Goal: Task Accomplishment & Management: Manage account settings

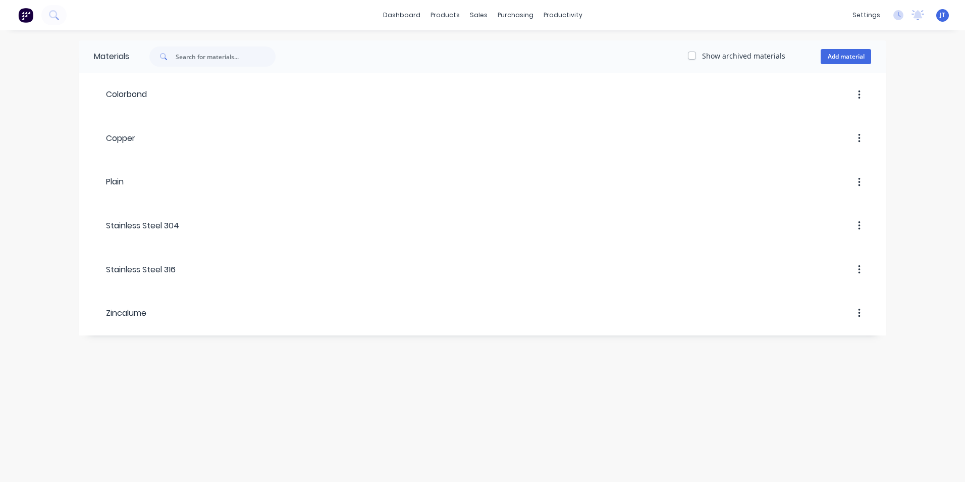
click at [262, 378] on div "Materials Show archived materials Add material Colorbond Copper Plain Stainless…" at bounding box center [482, 255] width 965 height 451
click at [572, 46] on div "Workflow" at bounding box center [581, 48] width 30 height 9
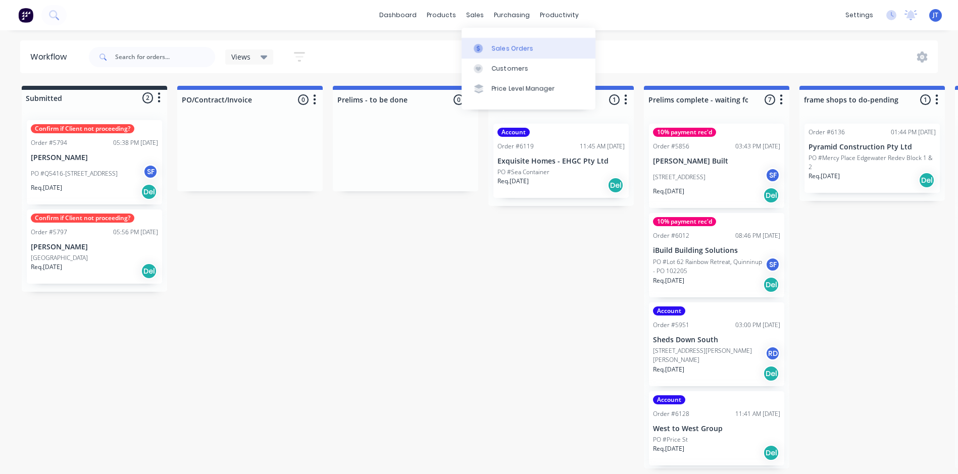
click at [509, 45] on div "Sales Orders" at bounding box center [512, 48] width 41 height 9
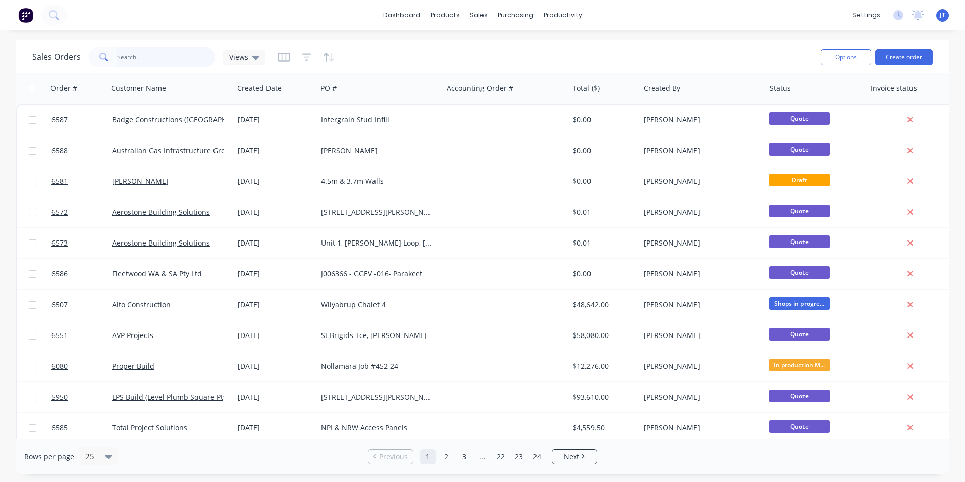
click at [148, 52] on input "text" at bounding box center [166, 57] width 98 height 20
click at [181, 53] on input "text" at bounding box center [166, 57] width 98 height 20
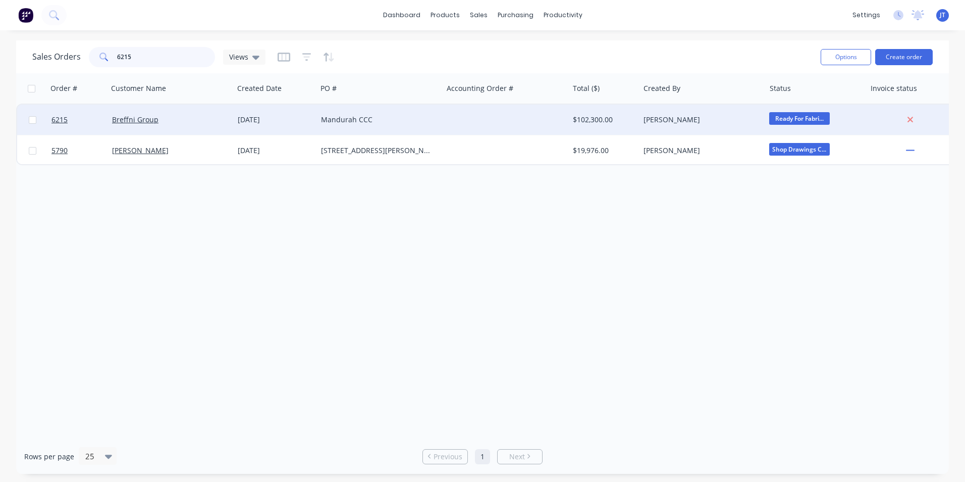
type input "6215"
click at [204, 114] on div "Breffni Group" at bounding box center [171, 120] width 126 height 30
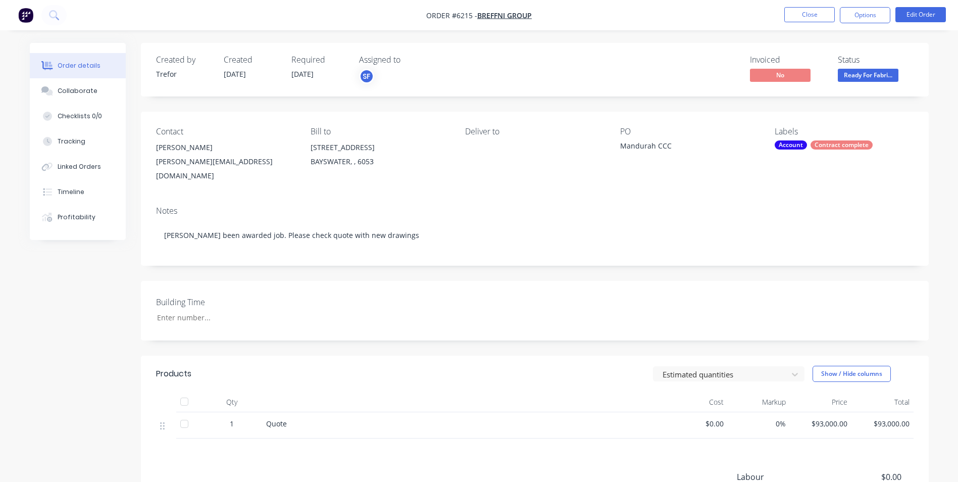
click at [249, 156] on div "joe.bezzina@breffni.com.au" at bounding box center [225, 169] width 138 height 28
drag, startPoint x: 254, startPoint y: 165, endPoint x: 155, endPoint y: 162, distance: 99.5
click at [155, 162] on div "Contact Joe Bezzina joe.bezzina@breffni.com.au Bill to 50 Clavering Rd BAYSWATE…" at bounding box center [535, 155] width 788 height 86
copy div "joe.bezzina@breffni.com.au"
click at [527, 295] on div "Building Time" at bounding box center [535, 311] width 788 height 60
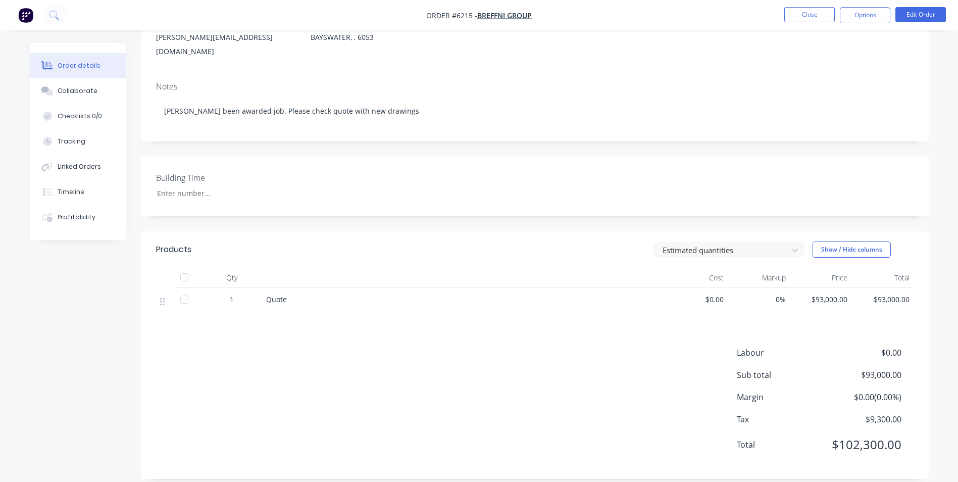
scroll to position [126, 0]
click at [398, 344] on div "Labour $0.00 Sub total $93,000.00 Margin $0.00 ( 0.00 %) Tax $9,300.00 Total $1…" at bounding box center [534, 402] width 757 height 117
click at [289, 353] on div "Labour $0.00 Sub total $93,000.00 Margin $0.00 ( 0.00 %) Tax $9,300.00 Total $1…" at bounding box center [534, 402] width 757 height 117
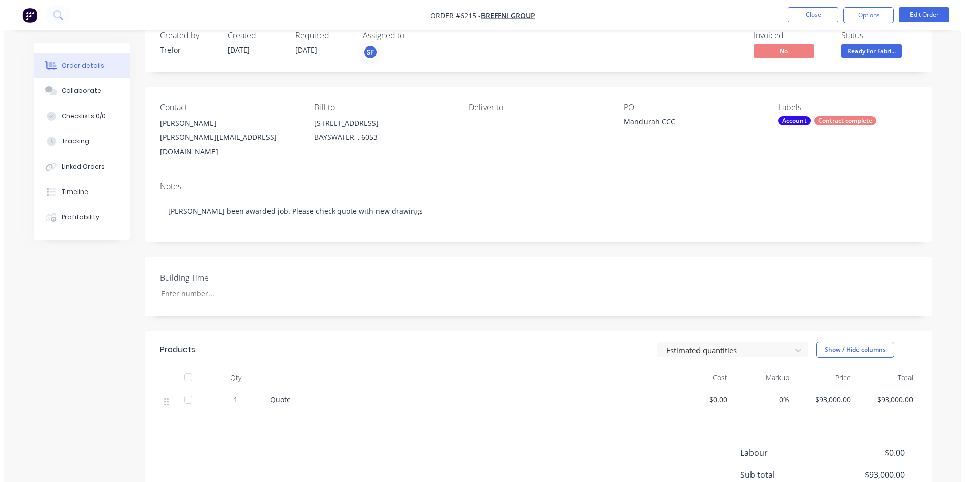
scroll to position [0, 0]
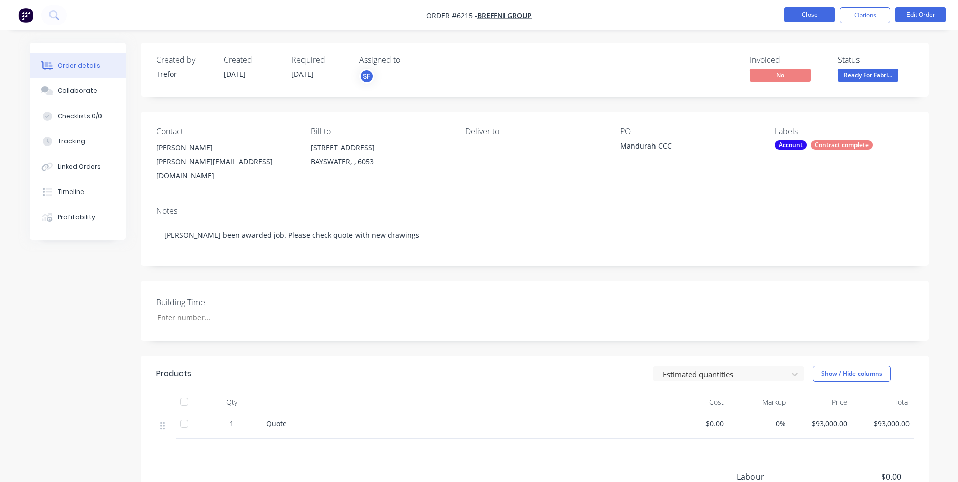
click at [795, 15] on button "Close" at bounding box center [809, 14] width 50 height 15
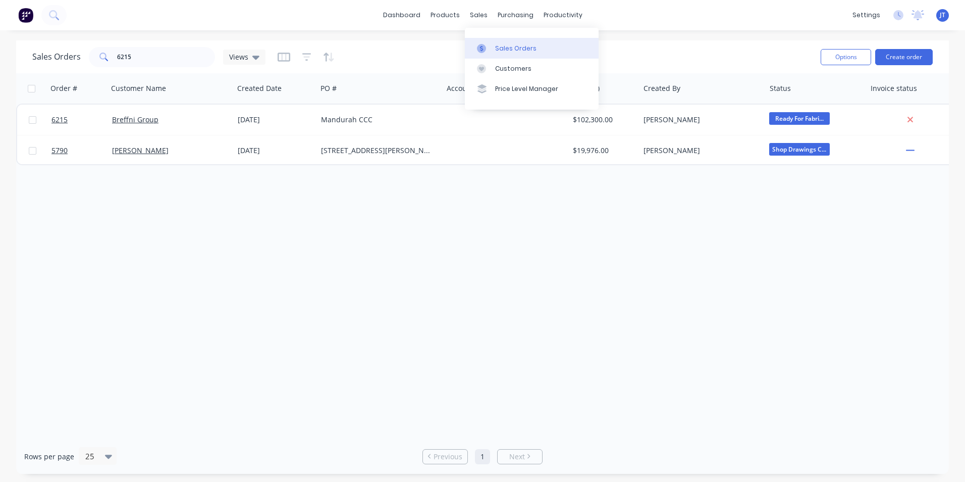
click at [508, 44] on div "Sales Orders" at bounding box center [515, 48] width 41 height 9
click at [519, 45] on div "Sales Orders" at bounding box center [515, 48] width 41 height 9
click at [517, 46] on div "Sales Orders" at bounding box center [515, 48] width 41 height 9
click at [410, 255] on div "Order # Customer Name Created Date PO # Accounting Order # Total ($) Created By…" at bounding box center [482, 256] width 933 height 366
click at [153, 52] on input "6215" at bounding box center [166, 57] width 98 height 20
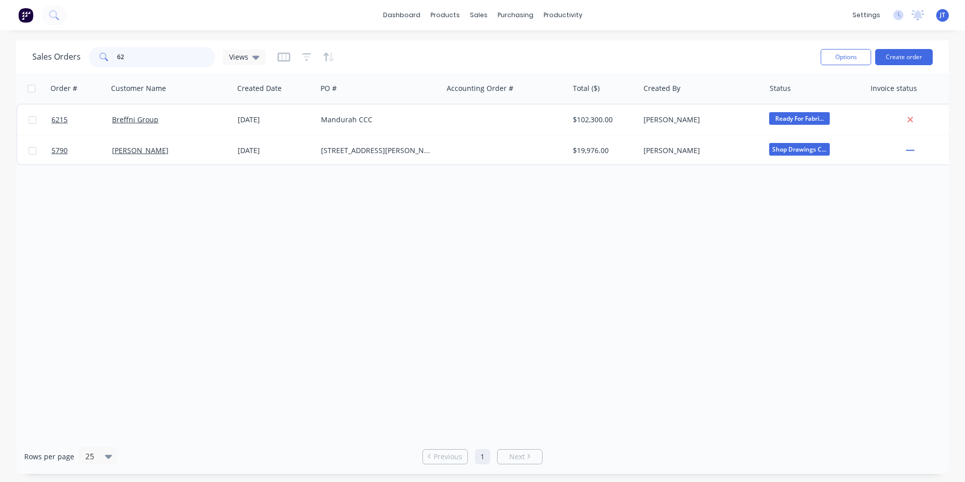
type input "6"
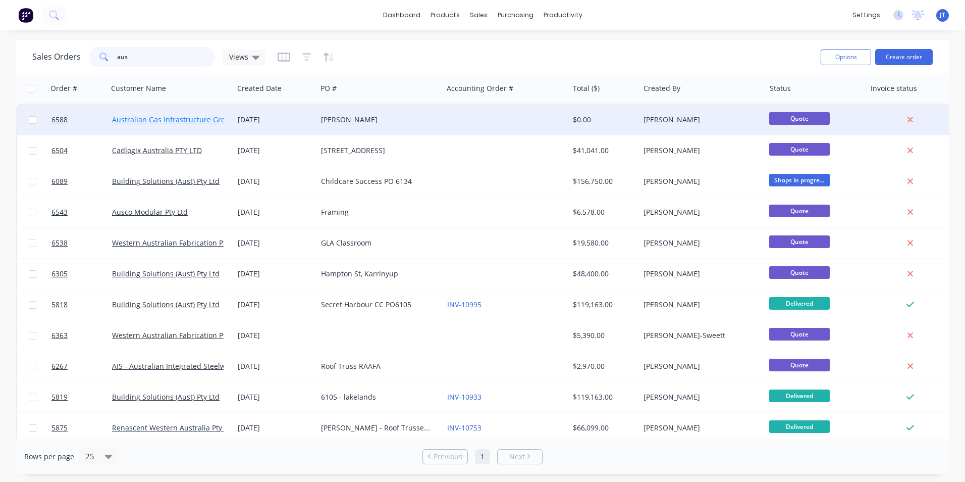
type input "aus"
click at [155, 119] on link "Australian Gas Infrastructure Group" at bounding box center [173, 120] width 122 height 10
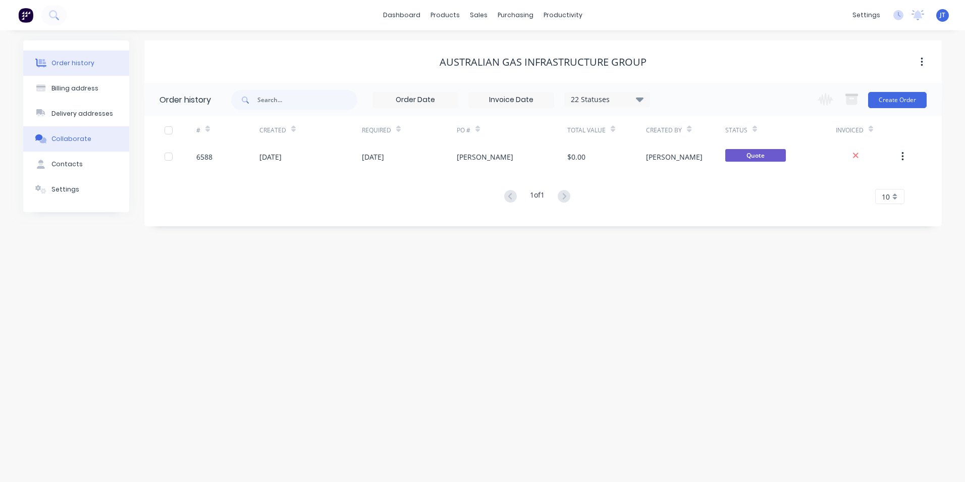
click at [79, 147] on button "Collaborate" at bounding box center [76, 138] width 106 height 25
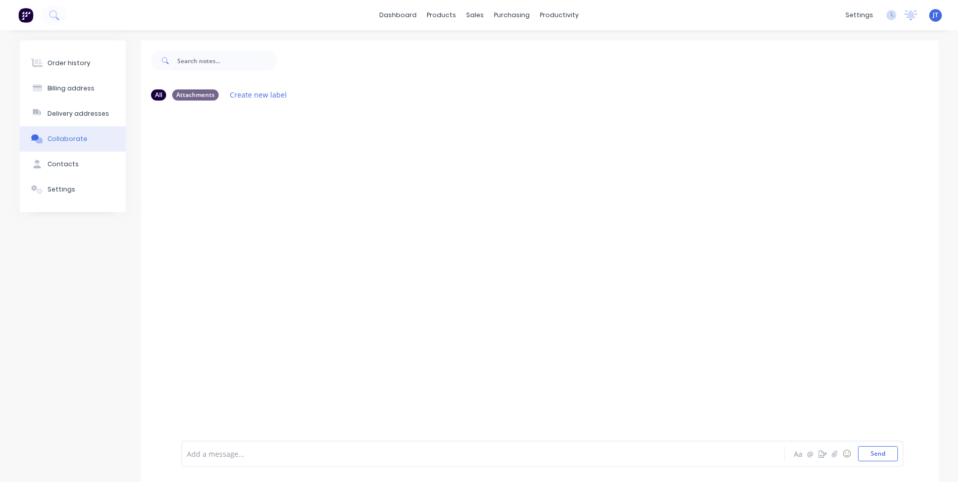
drag, startPoint x: 244, startPoint y: 148, endPoint x: 234, endPoint y: 163, distance: 18.5
click at [234, 163] on div at bounding box center [540, 273] width 798 height 329
click at [881, 453] on button "Send" at bounding box center [878, 453] width 40 height 15
click at [885, 453] on button "Send" at bounding box center [878, 453] width 40 height 15
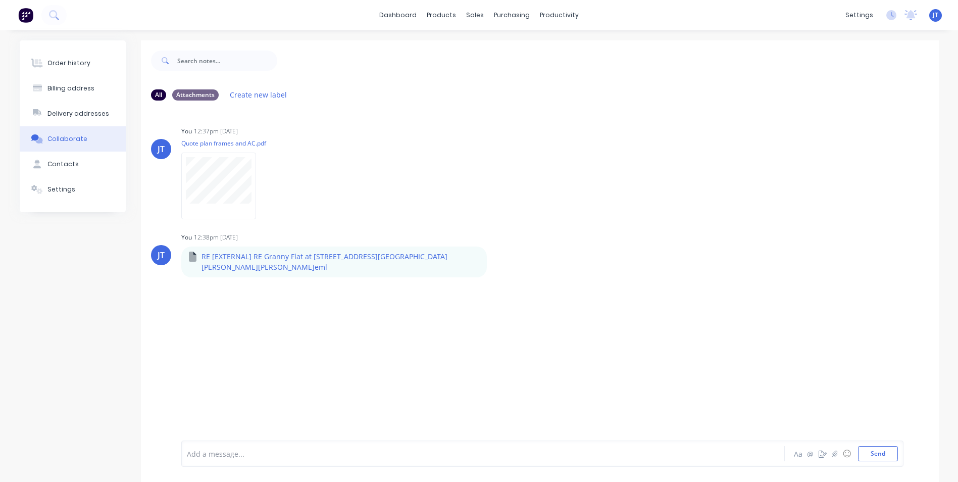
click at [389, 329] on div "JT You 12:37pm 30/09/25 Quote plan frames and AC.pdf Labels Auto-attach to new …" at bounding box center [540, 273] width 798 height 329
click at [401, 381] on div "JT You 12:37pm 30/09/25 Quote plan frames and AC.pdf Labels Auto-attach to new …" at bounding box center [540, 273] width 798 height 329
click at [334, 388] on div "JT You 12:37pm 30/09/25 Quote plan frames and AC.pdf Labels Auto-attach to new …" at bounding box center [540, 273] width 798 height 329
click at [511, 43] on link "Sales Orders" at bounding box center [529, 48] width 134 height 20
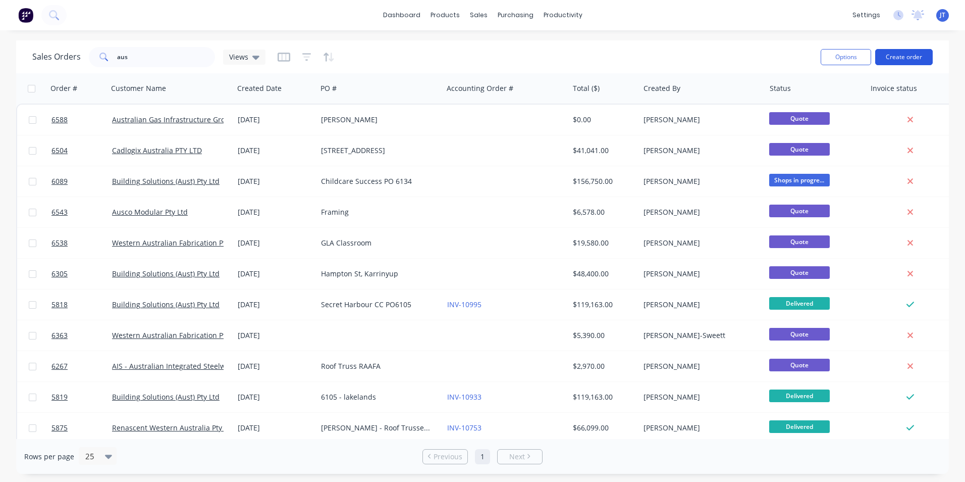
click at [911, 54] on button "Create order" at bounding box center [905, 57] width 58 height 16
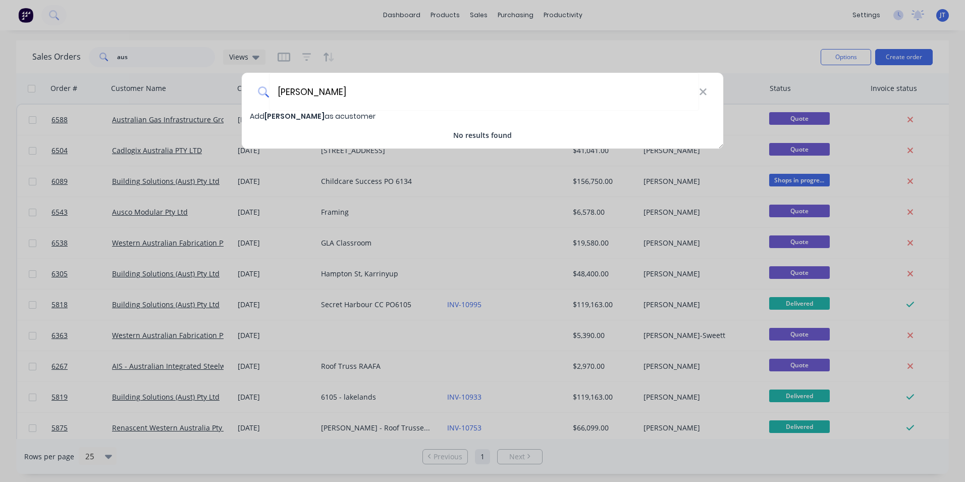
type input "[PERSON_NAME]"
click at [314, 115] on span "Add Messi Leo as a customer" at bounding box center [313, 116] width 126 height 10
select select "AU"
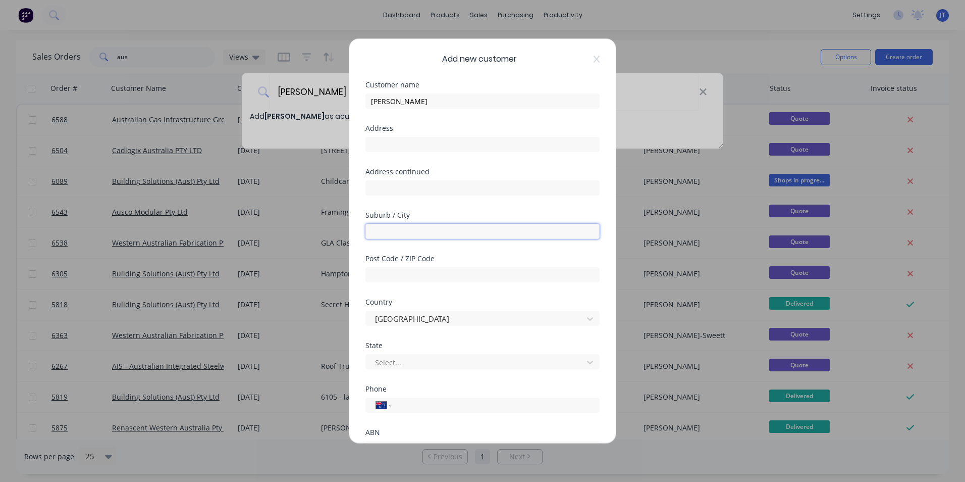
click at [389, 226] on input "text" at bounding box center [483, 231] width 234 height 15
type input "Alkimos"
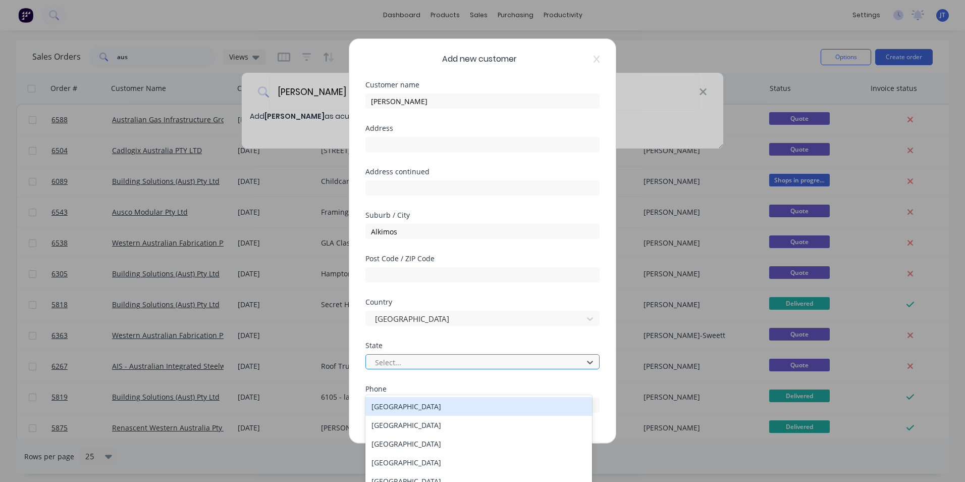
scroll to position [32, 0]
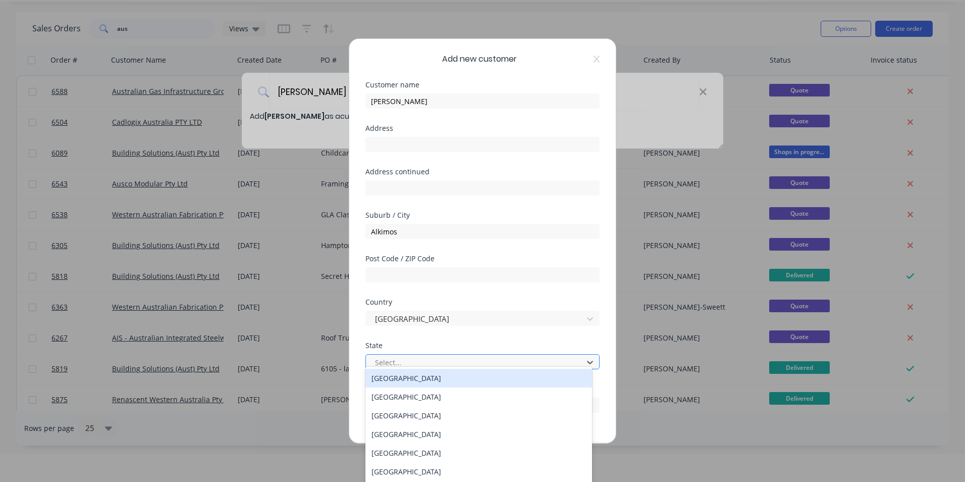
click at [441, 367] on div at bounding box center [476, 362] width 204 height 13
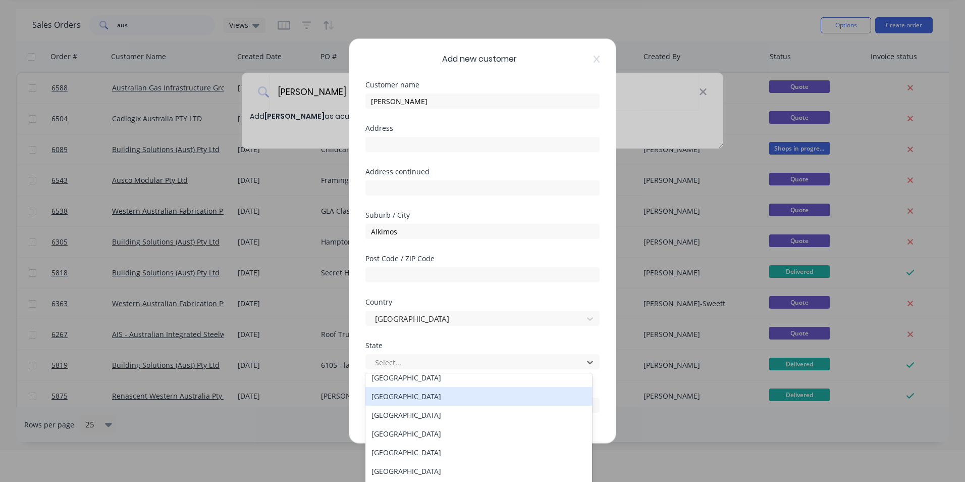
scroll to position [17, 0]
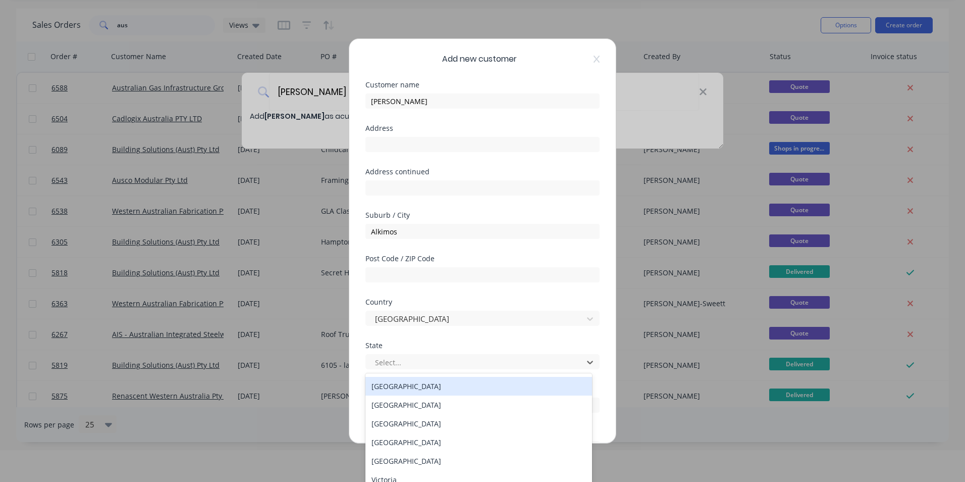
type input "W"
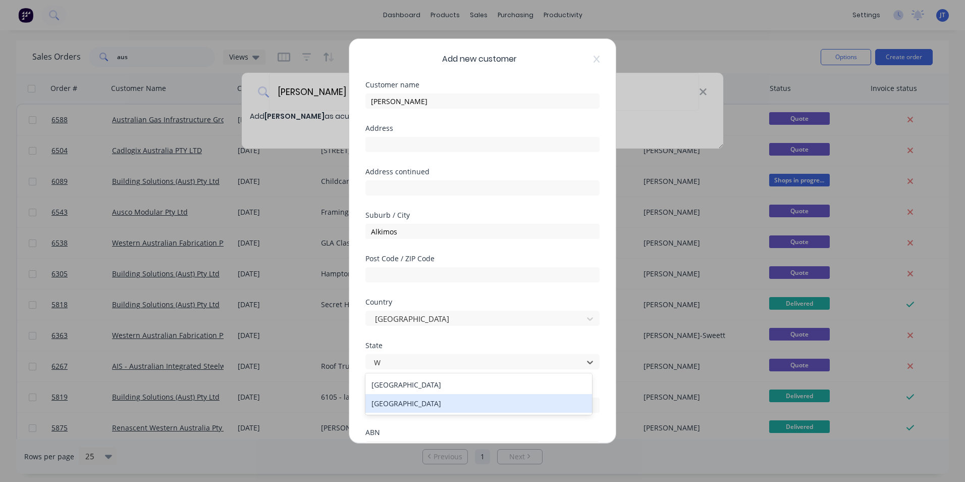
click at [468, 400] on div "Western Australia" at bounding box center [479, 403] width 227 height 19
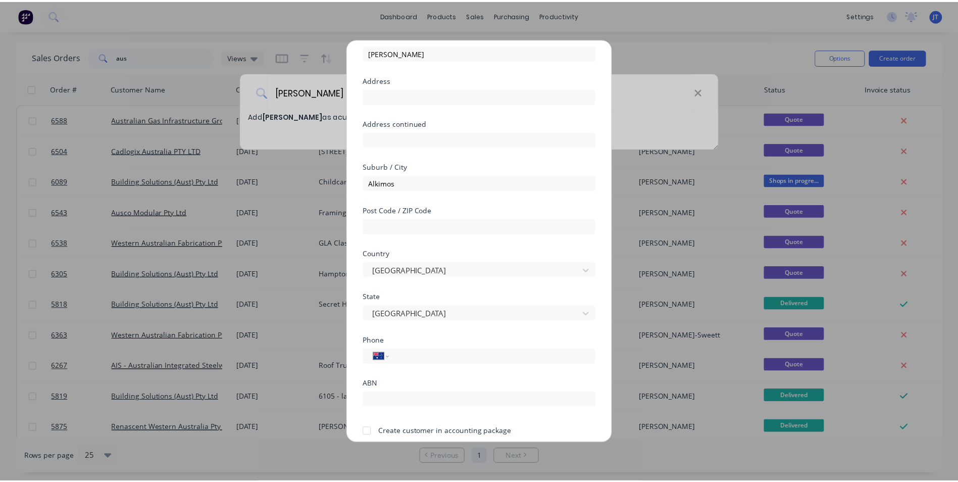
scroll to position [89, 0]
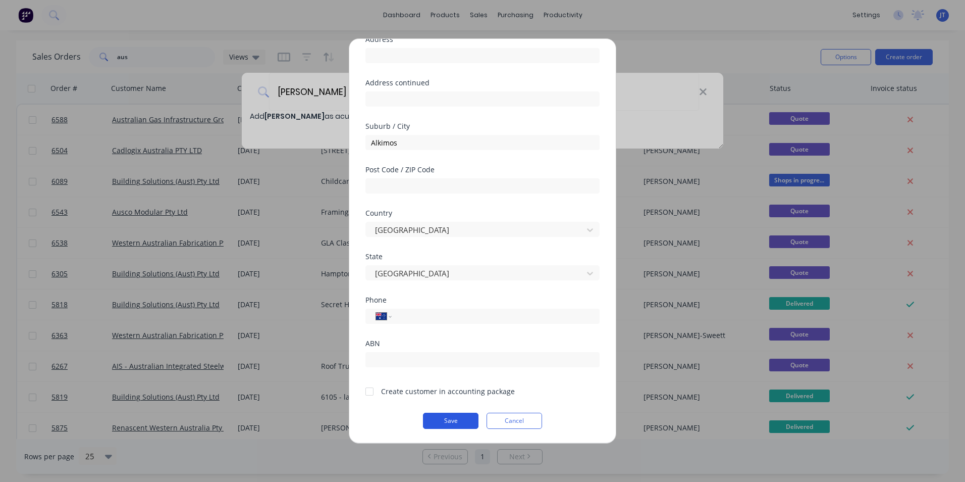
click at [455, 421] on button "Save" at bounding box center [451, 421] width 56 height 16
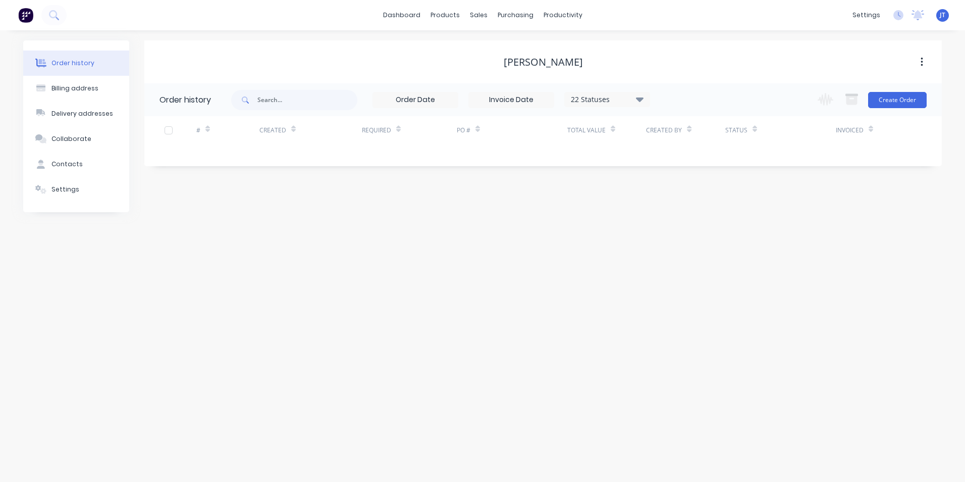
click at [922, 58] on icon "button" at bounding box center [922, 62] width 2 height 9
click at [787, 227] on div "Order history Billing address Delivery addresses Collaborate Contacts Settings …" at bounding box center [482, 255] width 965 height 451
click at [507, 53] on link "Sales Orders" at bounding box center [532, 48] width 134 height 20
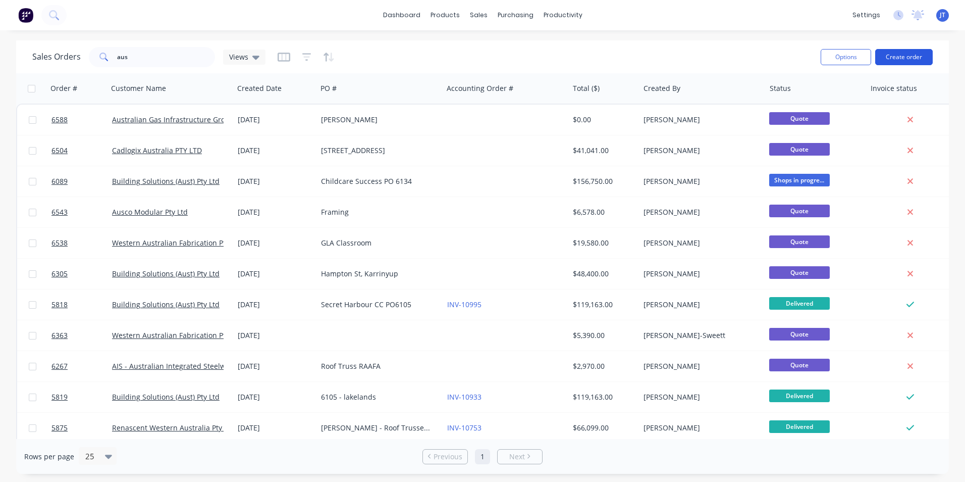
click at [909, 54] on button "Create order" at bounding box center [905, 57] width 58 height 16
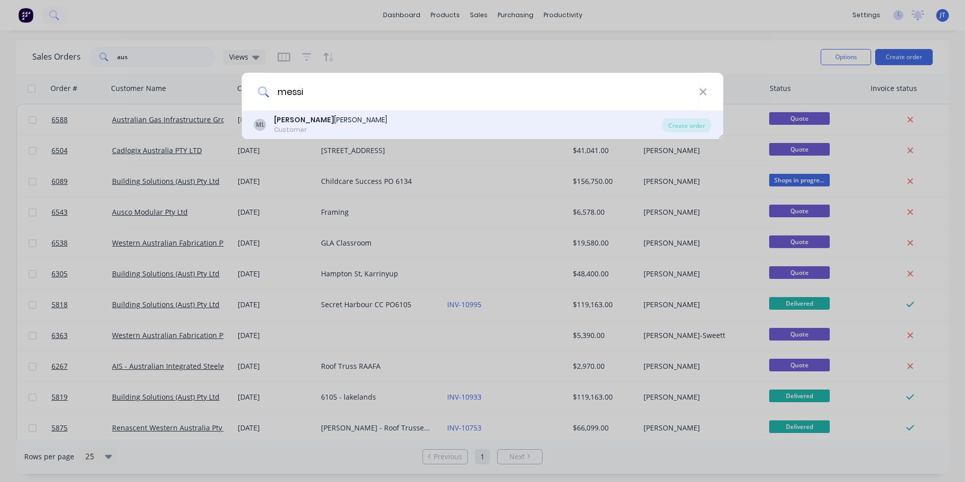
type input "messi"
click at [393, 124] on div "ML Messi Leo Customer" at bounding box center [458, 125] width 409 height 20
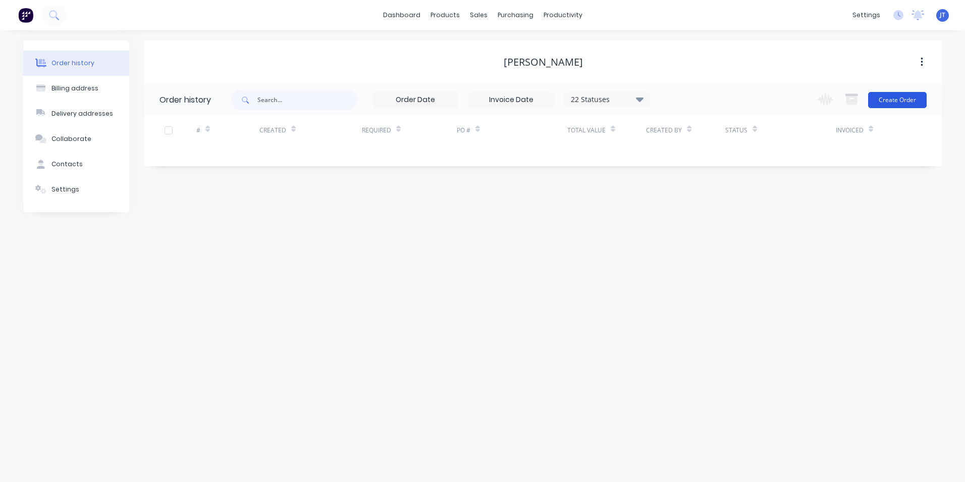
click at [910, 99] on button "Create Order" at bounding box center [898, 100] width 59 height 16
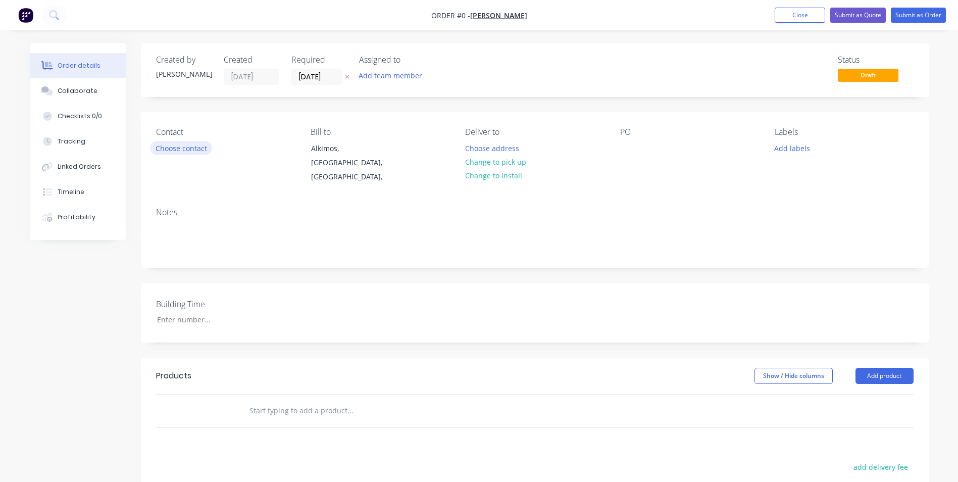
click at [191, 150] on button "Choose contact" at bounding box center [181, 148] width 62 height 14
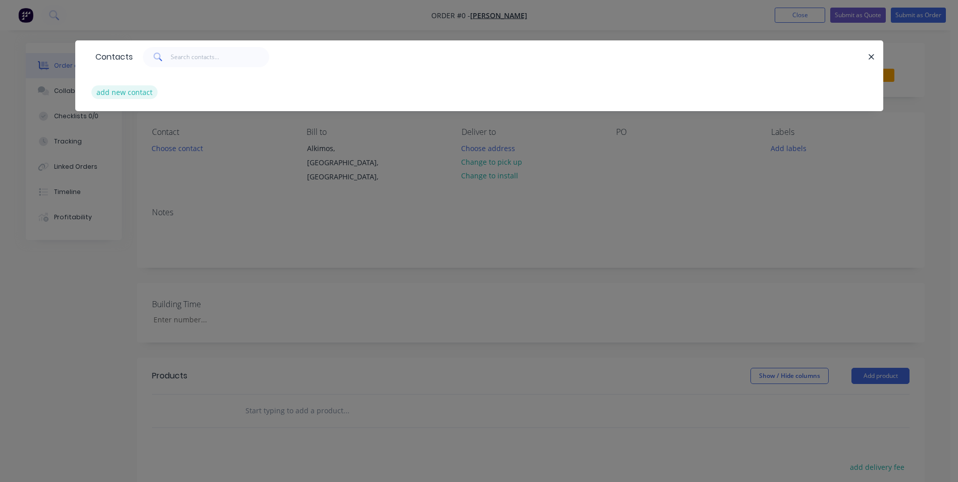
click at [139, 93] on button "add new contact" at bounding box center [124, 92] width 67 height 14
select select "AU"
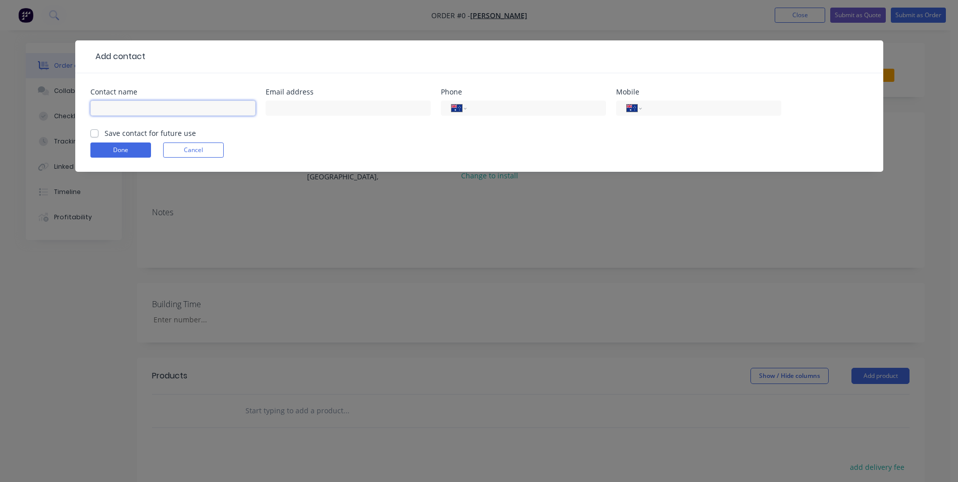
click at [138, 106] on input "text" at bounding box center [172, 107] width 165 height 15
type input "Leo"
click at [128, 155] on button "Done" at bounding box center [120, 149] width 61 height 15
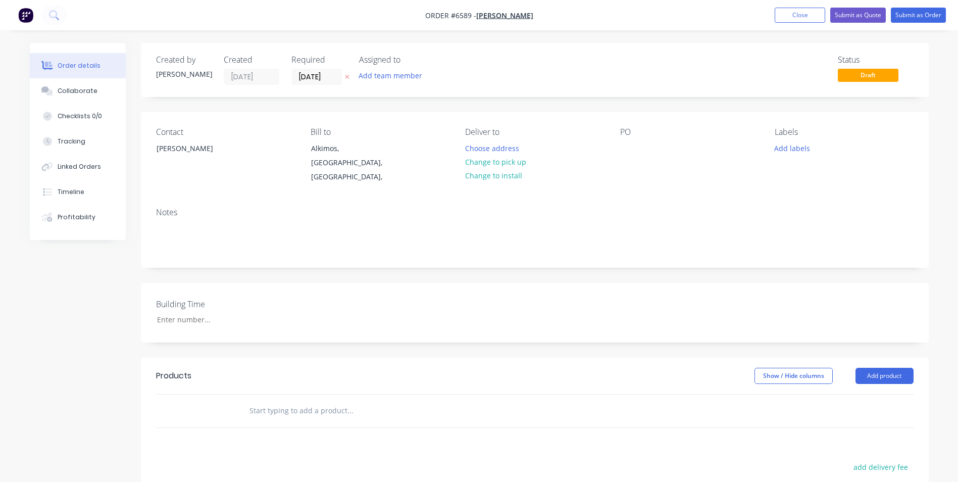
drag, startPoint x: 640, startPoint y: 133, endPoint x: 635, endPoint y: 133, distance: 5.6
click at [639, 133] on div "PO" at bounding box center [689, 132] width 138 height 10
click at [629, 133] on div "PO" at bounding box center [689, 132] width 138 height 10
click at [630, 151] on div at bounding box center [628, 148] width 16 height 15
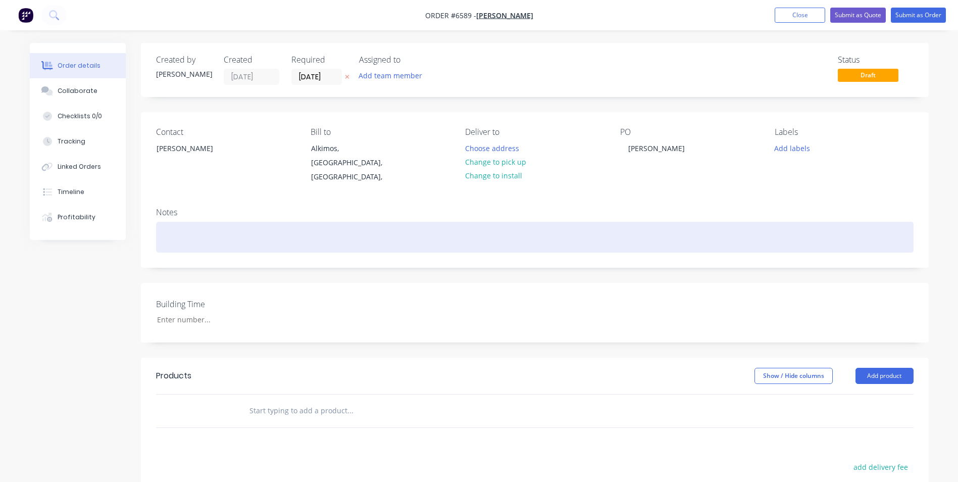
click at [190, 222] on div at bounding box center [534, 237] width 757 height 31
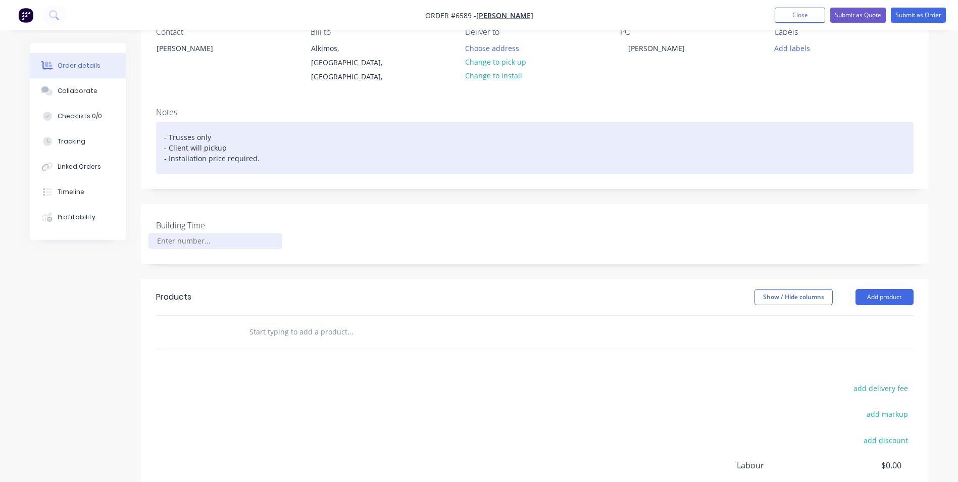
scroll to position [101, 0]
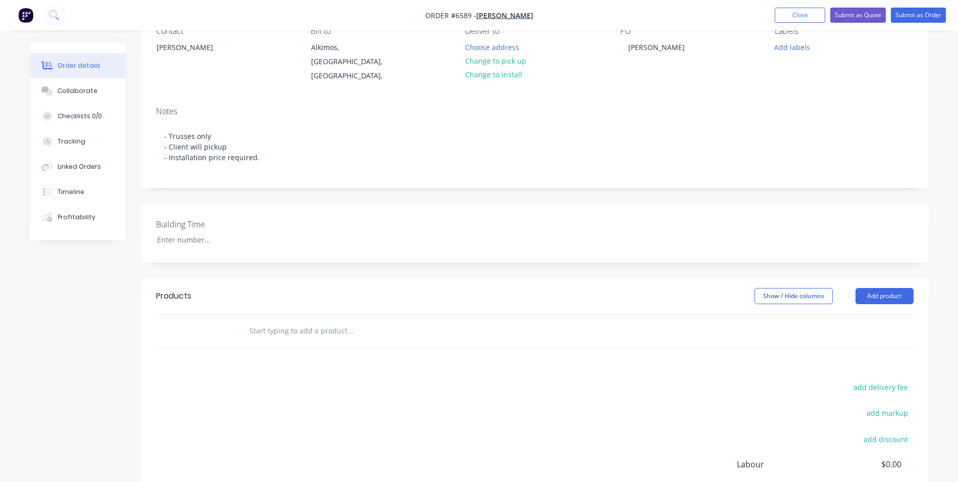
click at [284, 325] on input "text" at bounding box center [350, 331] width 202 height 20
type input "quote"
click at [266, 402] on div "add delivery fee add markup add discount Labour $0.00 Sub total $0.00 Margin $0…" at bounding box center [534, 477] width 757 height 195
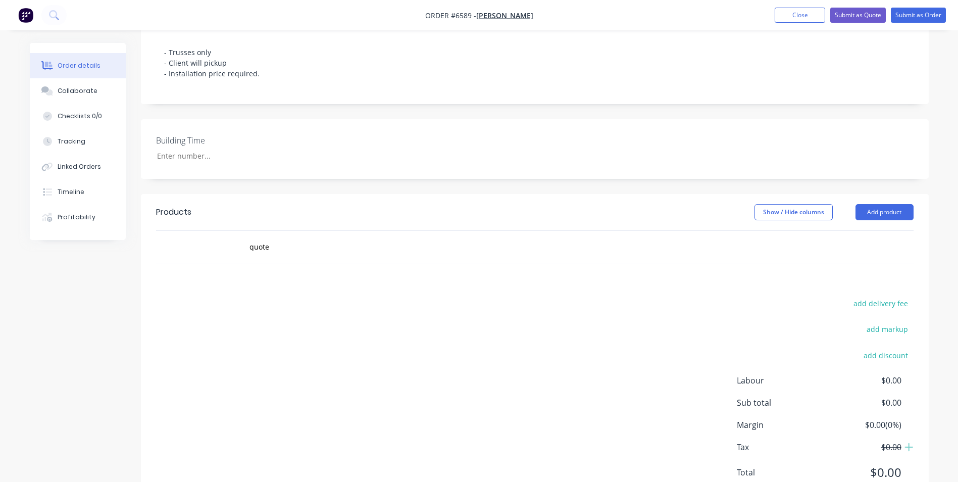
scroll to position [202, 0]
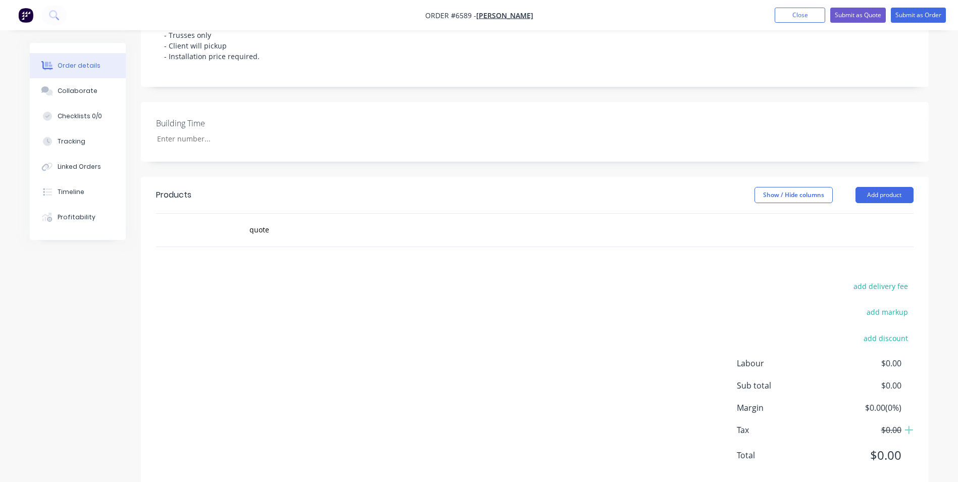
click at [351, 279] on div "add delivery fee add markup add discount Labour $0.00 Sub total $0.00 Margin $0…" at bounding box center [534, 376] width 757 height 195
click at [355, 220] on input "quote" at bounding box center [350, 230] width 202 height 20
click at [365, 398] on div "add delivery fee add markup add discount Labour $0.00 Sub total $0.00 Margin $0…" at bounding box center [534, 376] width 757 height 195
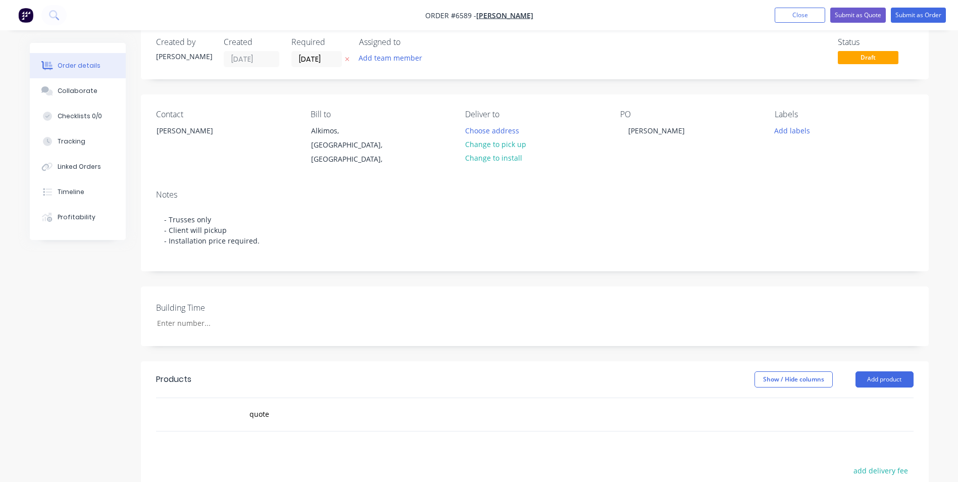
scroll to position [0, 0]
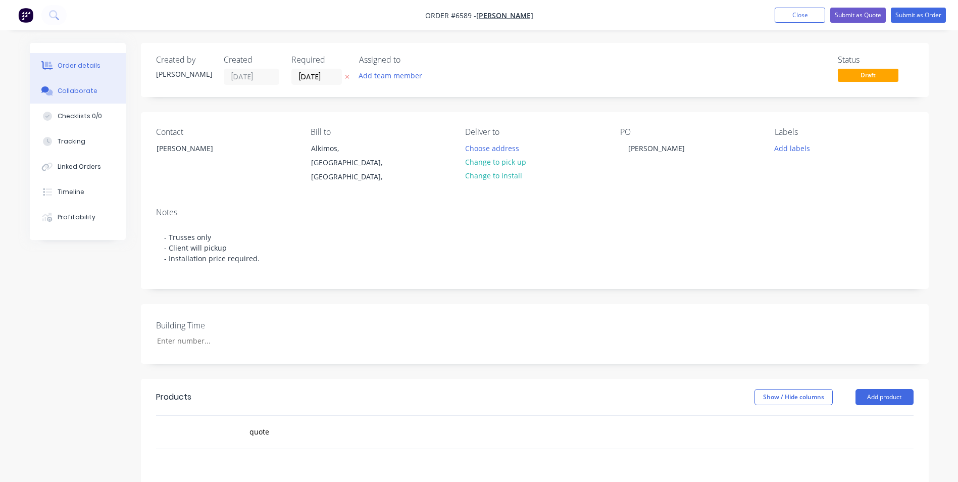
click at [76, 87] on div "Collaborate" at bounding box center [78, 90] width 40 height 9
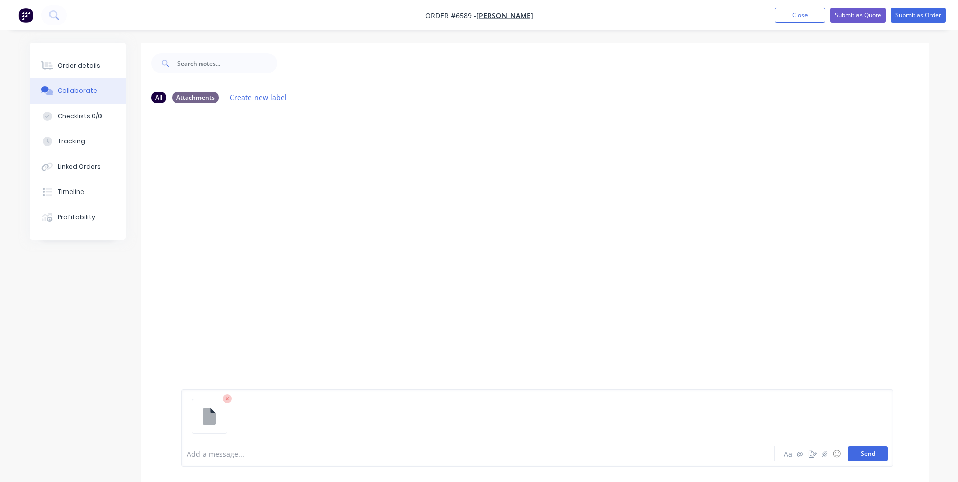
click at [870, 452] on button "Send" at bounding box center [868, 453] width 40 height 15
click at [885, 454] on button "Send" at bounding box center [868, 453] width 40 height 15
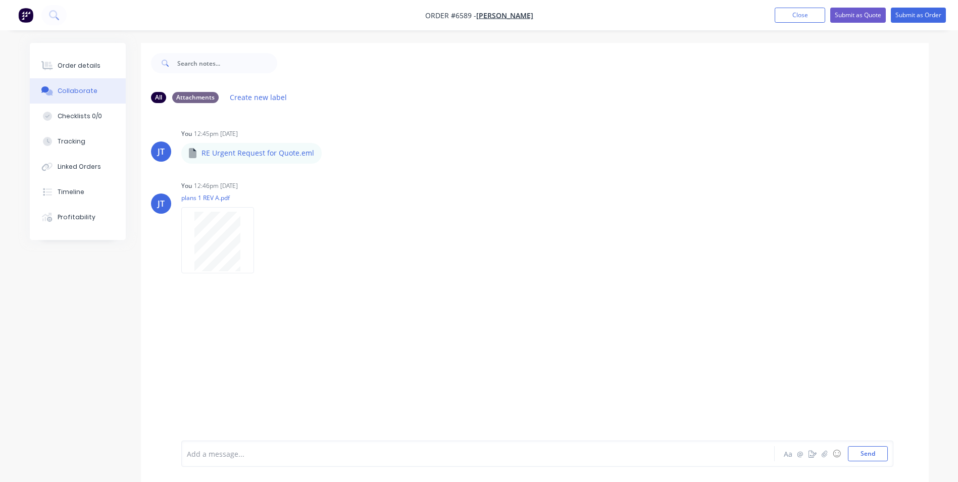
click at [275, 340] on div "JT You 12:45pm 30/09/25 RE Urgent Request for Quote.eml RE Urgent Request for Q…" at bounding box center [535, 275] width 788 height 329
click at [331, 323] on div "JT You 12:45pm 30/09/25 RE Urgent Request for Quote.eml RE Urgent Request for Q…" at bounding box center [535, 275] width 788 height 329
click at [84, 69] on div "Order details" at bounding box center [79, 65] width 43 height 9
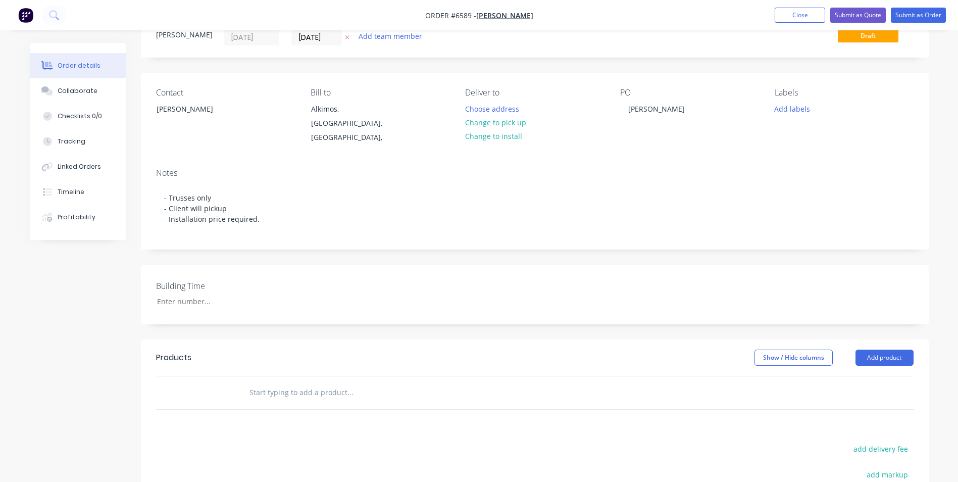
scroll to position [151, 0]
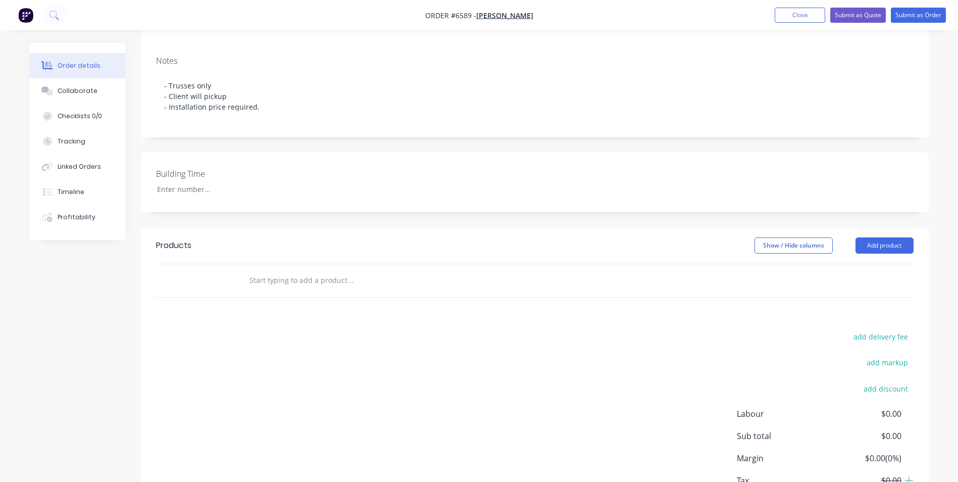
click at [297, 270] on input "text" at bounding box center [350, 280] width 202 height 20
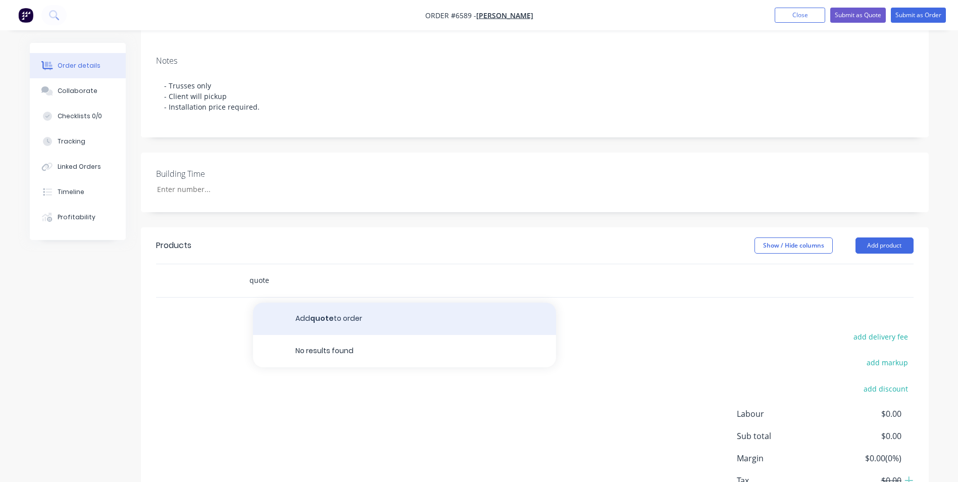
type input "quote"
click at [350, 311] on button "Add quote to order" at bounding box center [404, 318] width 303 height 32
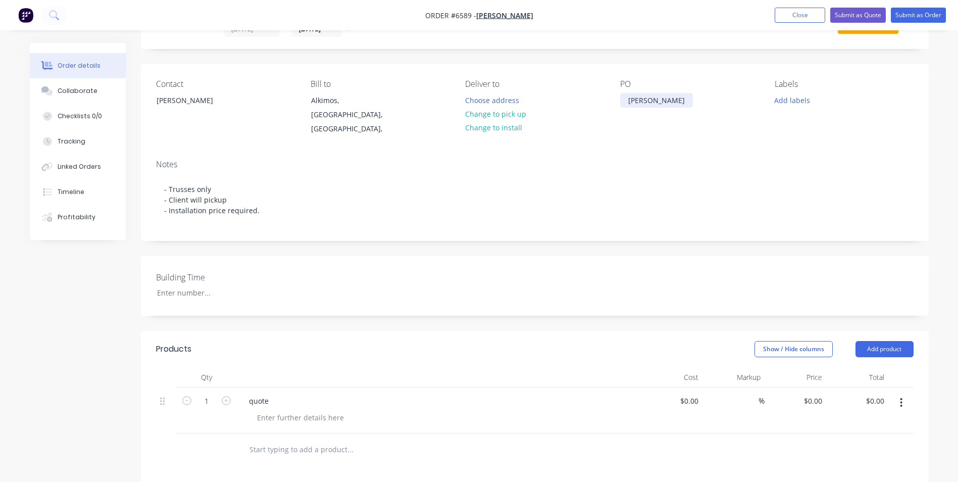
scroll to position [0, 0]
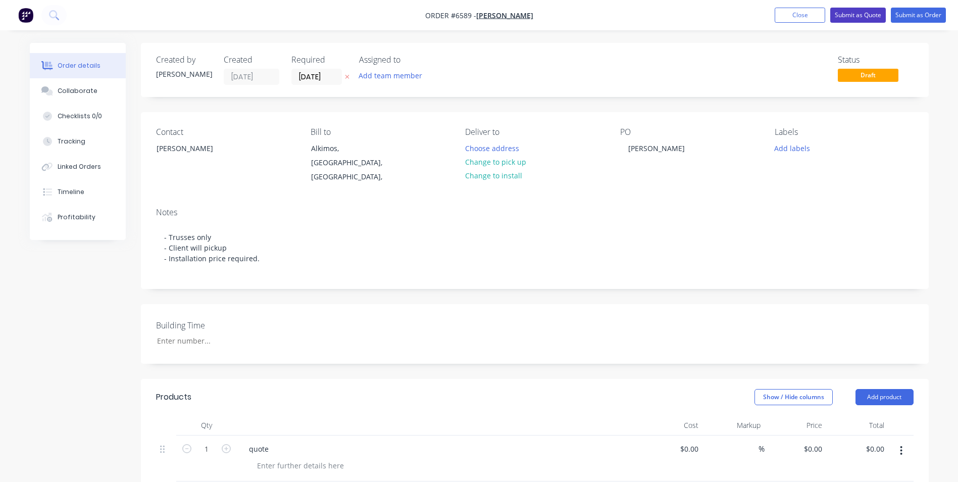
click at [858, 13] on button "Submit as Quote" at bounding box center [858, 15] width 56 height 15
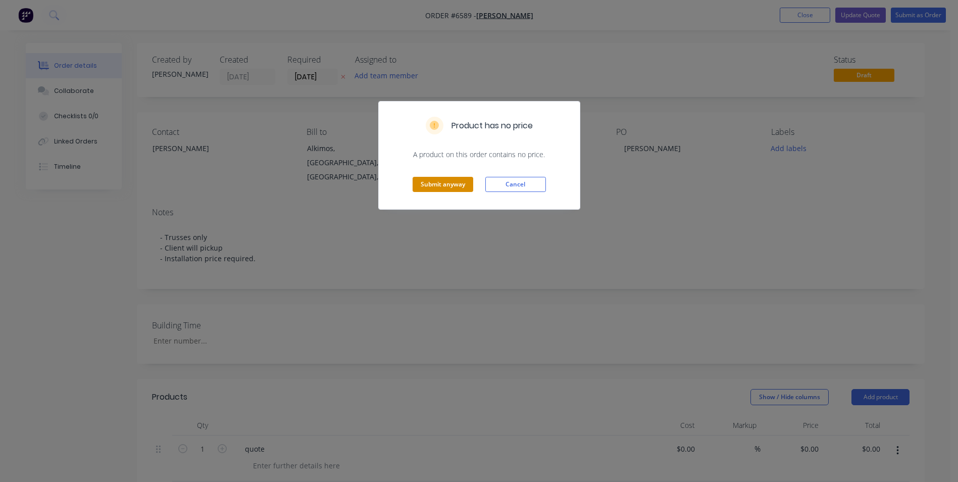
click at [446, 179] on button "Submit anyway" at bounding box center [443, 184] width 61 height 15
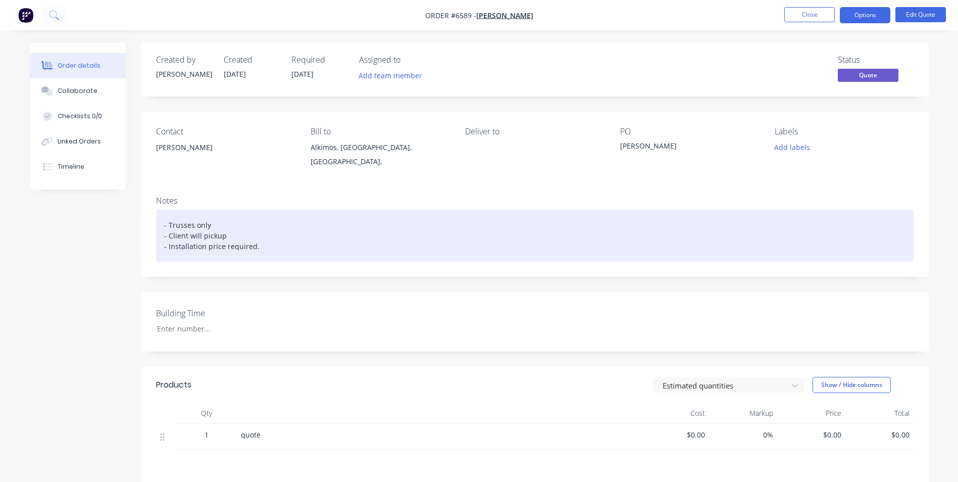
click at [431, 247] on div "- Trusses only - Client will pickup - Installation price required." at bounding box center [534, 236] width 757 height 52
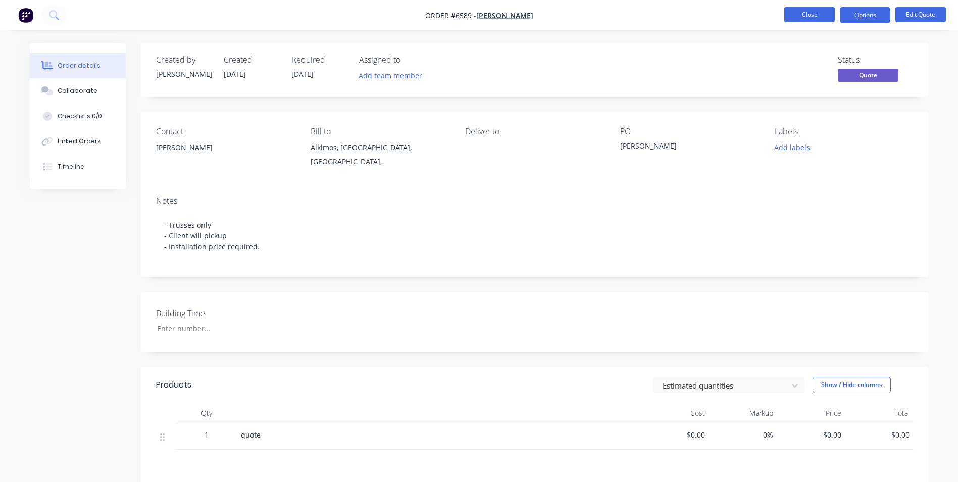
click at [812, 16] on button "Close" at bounding box center [809, 14] width 50 height 15
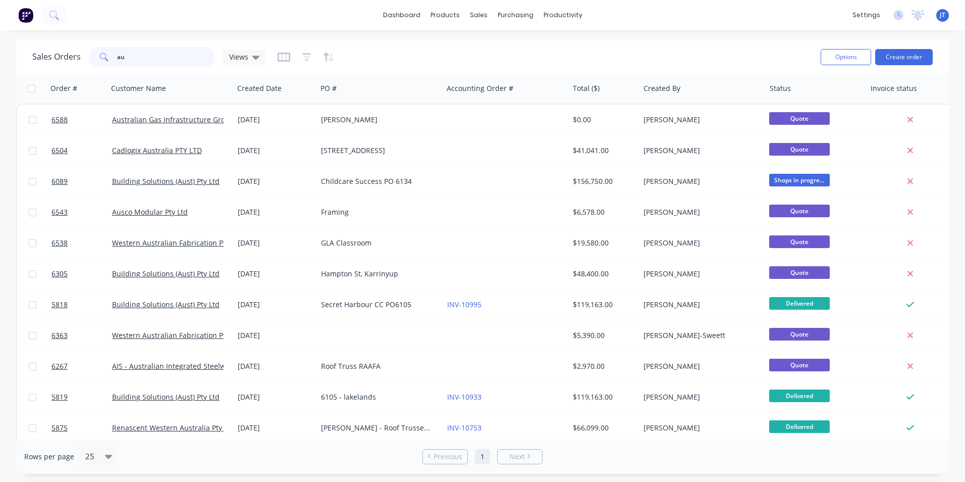
type input "a"
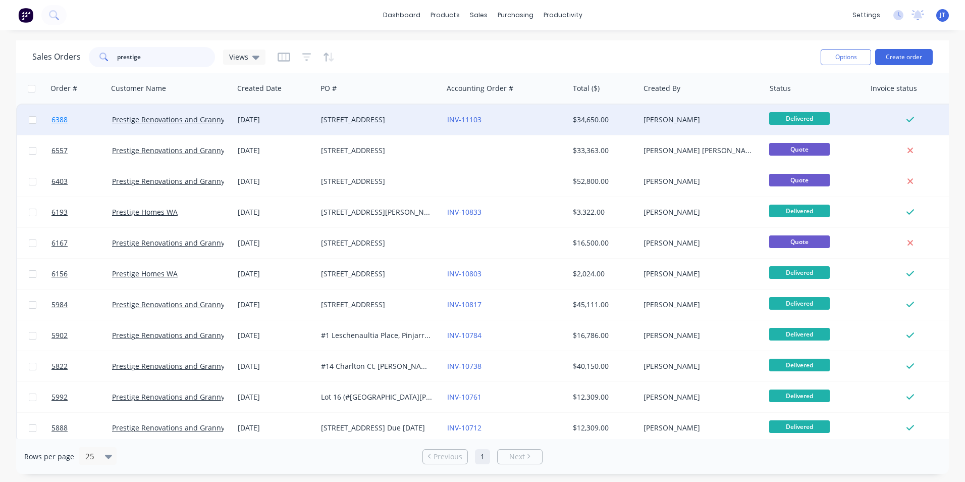
type input "prestige"
click at [62, 118] on span "6388" at bounding box center [60, 120] width 16 height 10
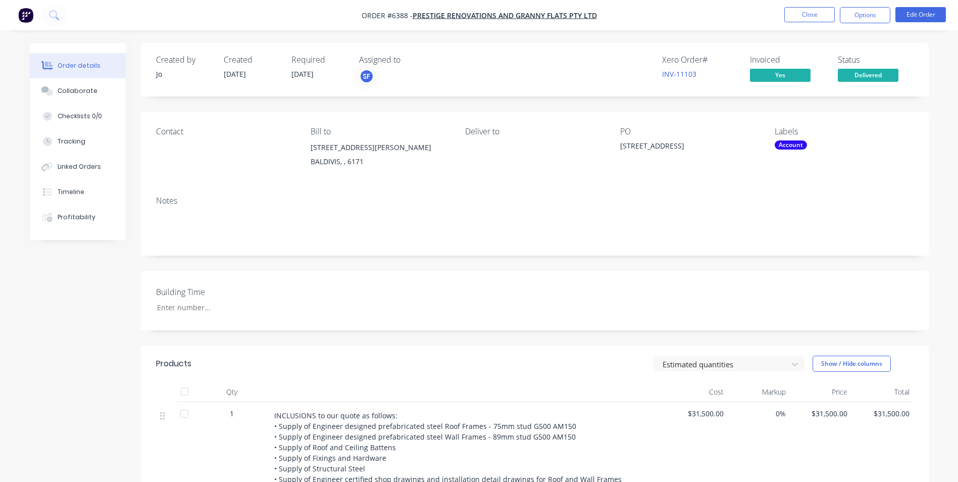
click at [168, 132] on div "Contact" at bounding box center [225, 132] width 138 height 10
click at [283, 206] on div "Notes" at bounding box center [535, 222] width 788 height 68
click at [519, 12] on span "Prestige Renovations and Granny Flats PTY LTD" at bounding box center [505, 16] width 184 height 10
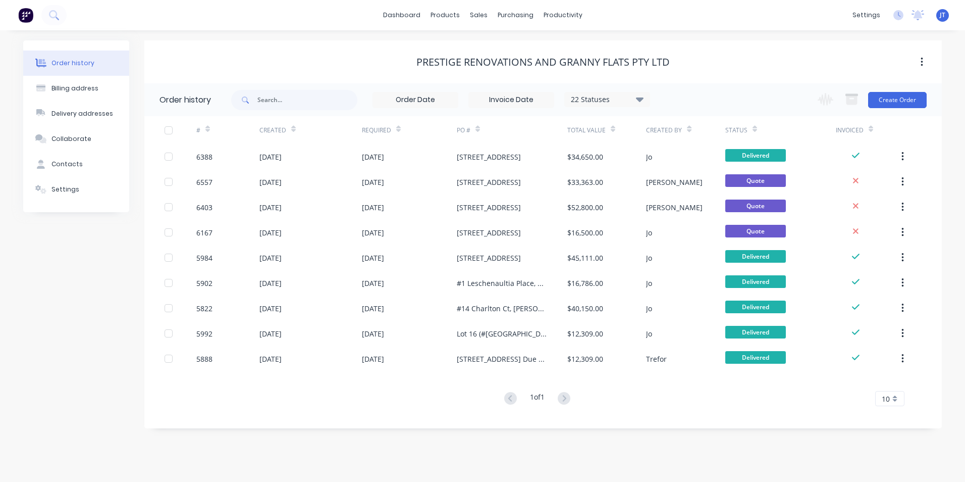
click at [350, 66] on div "Prestige Renovations and Granny Flats PTY LTD" at bounding box center [543, 62] width 798 height 12
click at [518, 72] on div "Customers" at bounding box center [513, 68] width 36 height 9
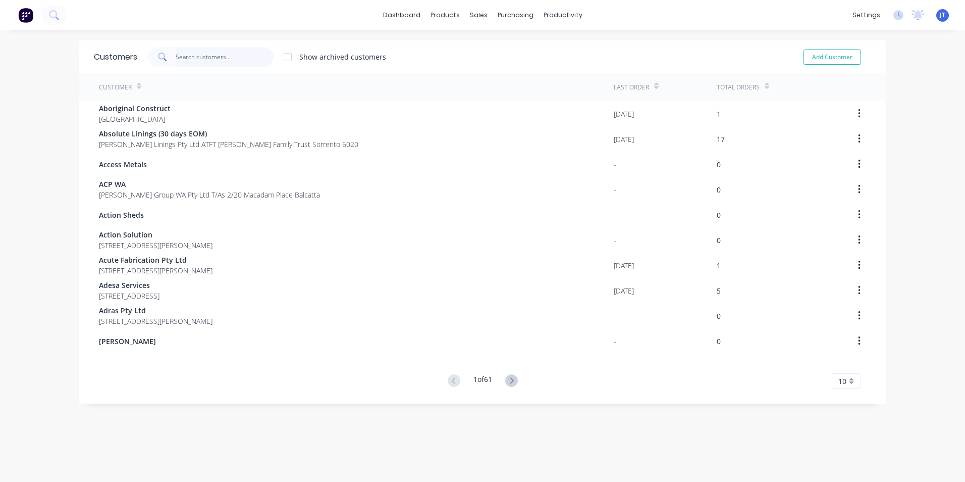
click at [241, 54] on input "text" at bounding box center [225, 57] width 98 height 20
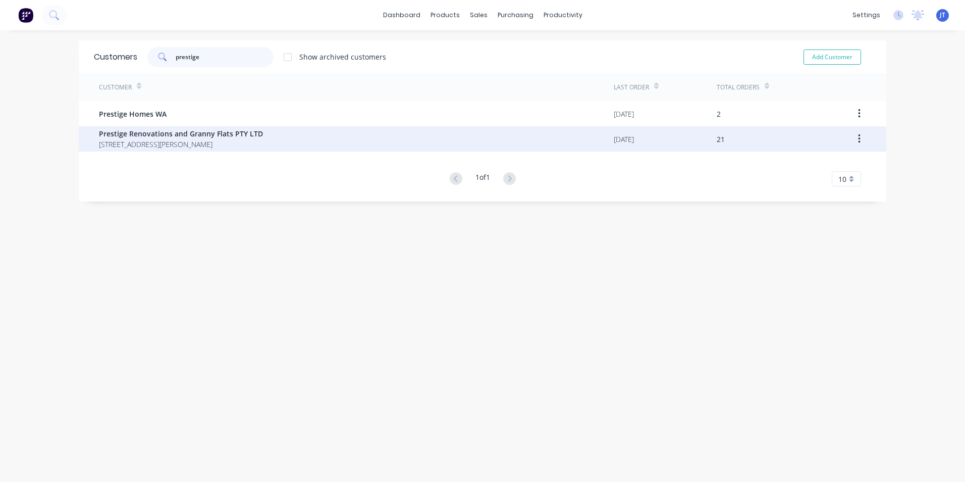
type input "prestige"
click at [297, 136] on div "Prestige Renovations and Granny Flats PTY LTD 46 Kendall Bvd BALDIVIS 6171" at bounding box center [356, 138] width 515 height 25
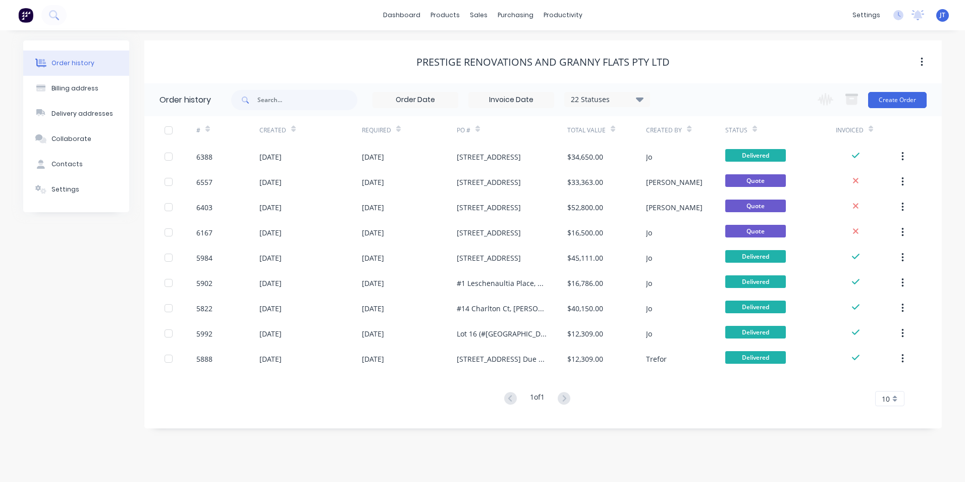
click at [930, 59] on button "button" at bounding box center [922, 62] width 24 height 18
click at [775, 65] on div "Prestige Renovations and Granny Flats PTY LTD" at bounding box center [543, 62] width 798 height 12
click at [492, 48] on div "Prestige Renovations and Granny Flats PTY LTD" at bounding box center [543, 61] width 798 height 43
click at [491, 59] on div "Prestige Renovations and Granny Flats PTY LTD" at bounding box center [543, 62] width 253 height 12
click at [65, 167] on div "Contacts" at bounding box center [67, 164] width 31 height 9
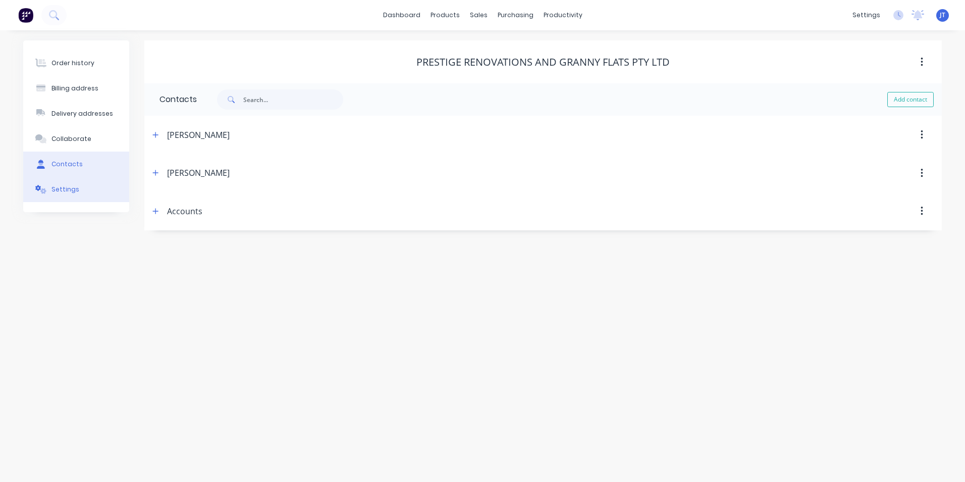
click at [58, 192] on div "Settings" at bounding box center [66, 189] width 28 height 9
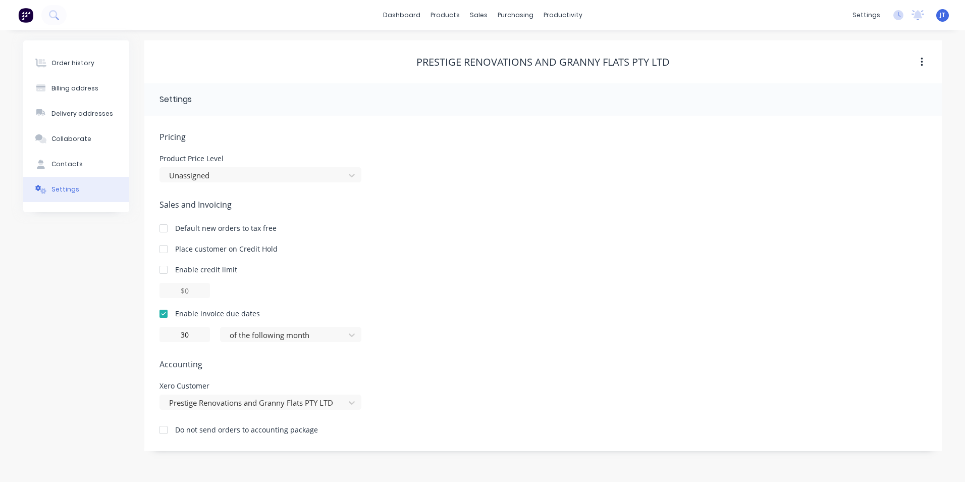
click at [451, 347] on div "Pricing Product Price Level Unassigned Sales and Invoicing Default new orders t…" at bounding box center [544, 291] width 768 height 320
click at [73, 63] on div "Order history" at bounding box center [73, 63] width 43 height 9
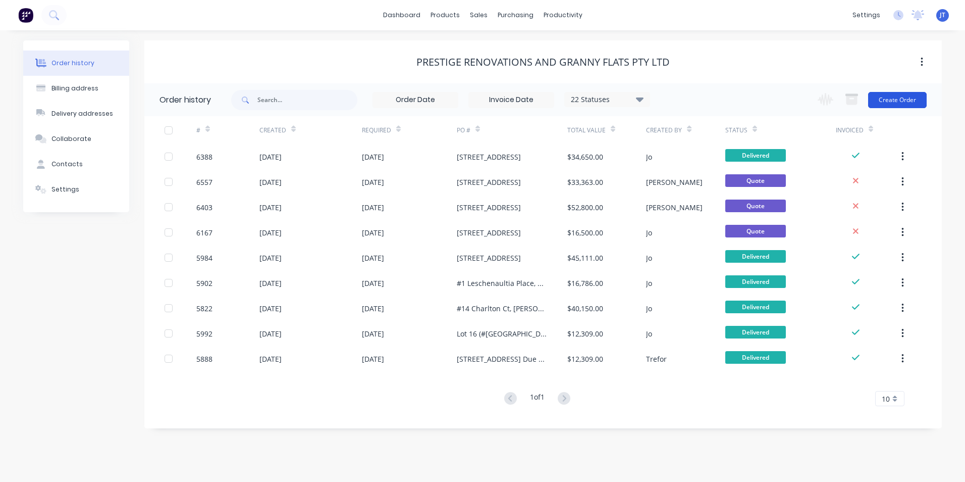
click at [899, 96] on button "Create Order" at bounding box center [898, 100] width 59 height 16
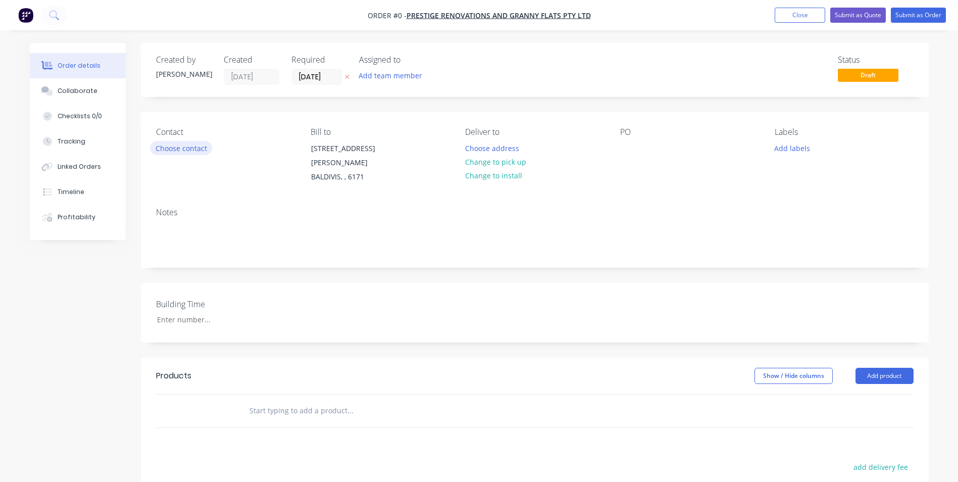
click at [200, 145] on button "Choose contact" at bounding box center [181, 148] width 62 height 14
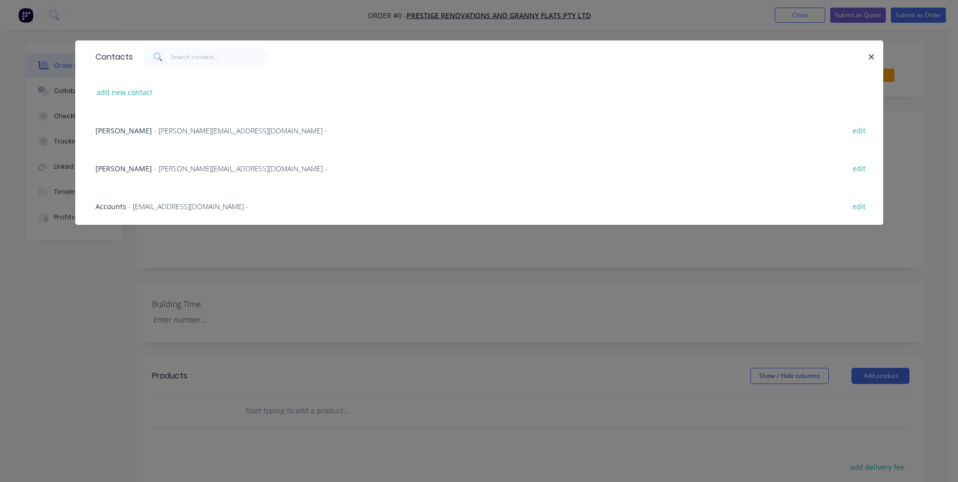
click at [97, 205] on span "Accounts" at bounding box center [110, 206] width 31 height 10
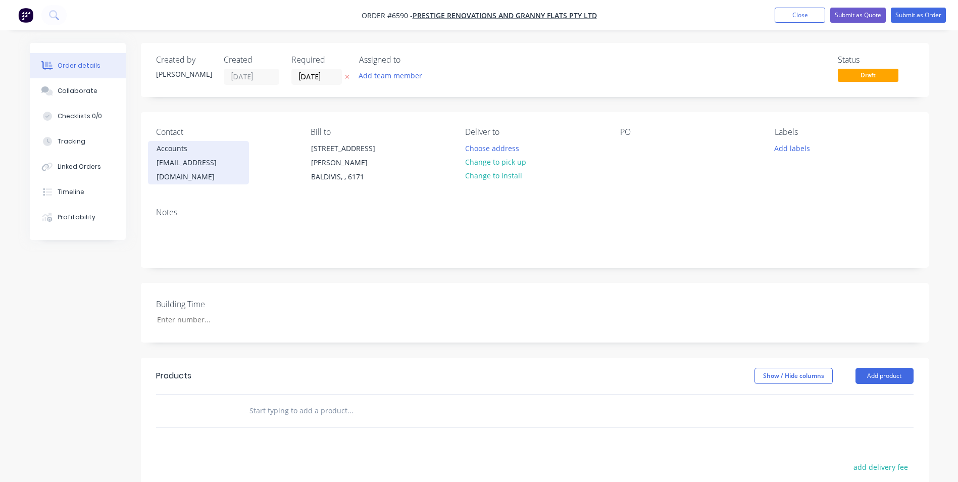
click at [209, 158] on div "accounts@prestigeperth.com.au" at bounding box center [199, 170] width 84 height 28
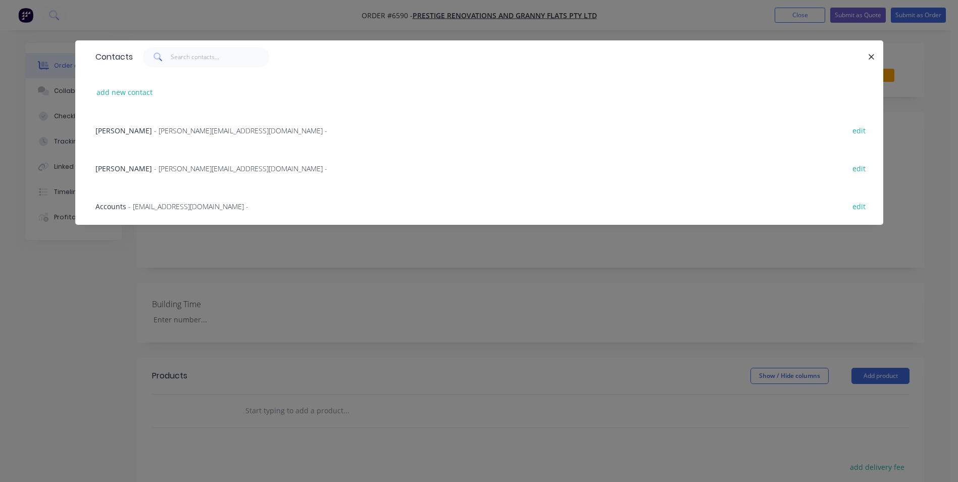
click at [92, 130] on div "Kelly Johnson - kelly@prestigeperth.com.au - edit" at bounding box center [479, 130] width 778 height 38
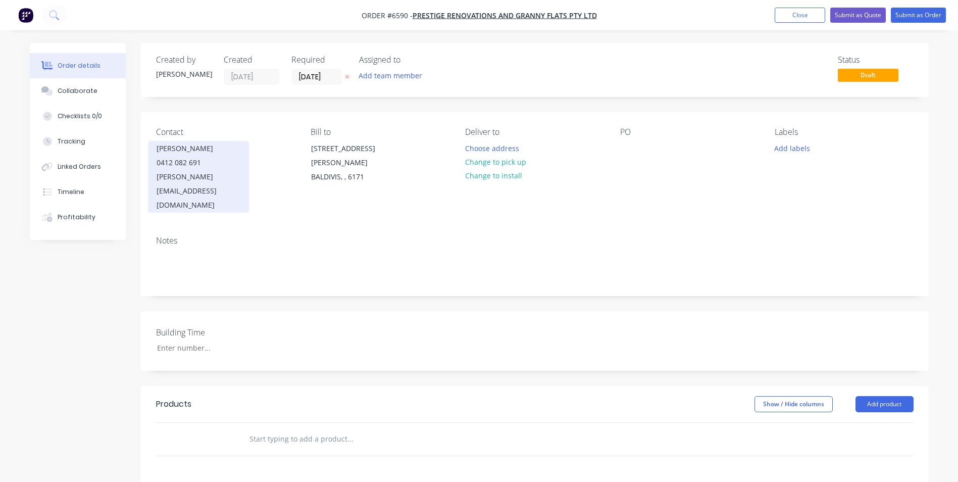
drag, startPoint x: 217, startPoint y: 221, endPoint x: 221, endPoint y: 182, distance: 38.6
click at [219, 228] on div "Notes" at bounding box center [535, 262] width 788 height 68
click at [217, 169] on div "0412 082 691" at bounding box center [199, 163] width 84 height 14
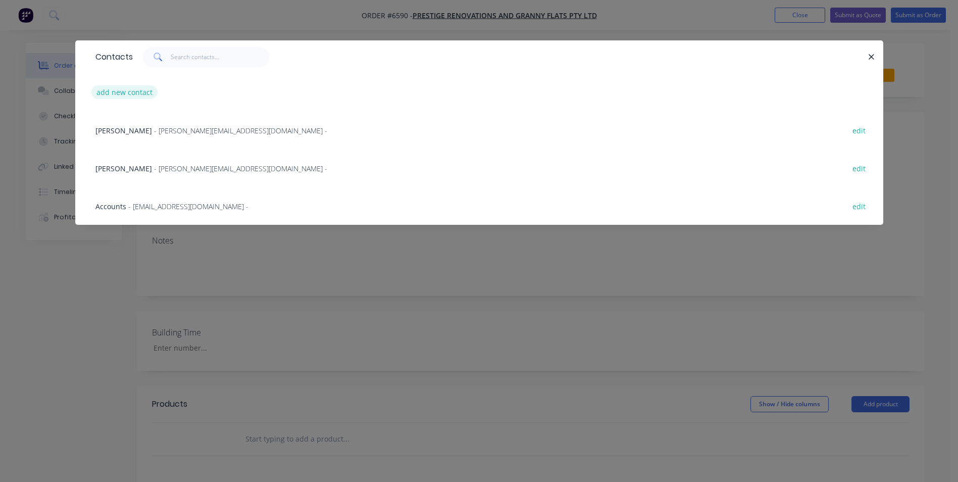
click at [132, 95] on button "add new contact" at bounding box center [124, 92] width 67 height 14
select select "AU"
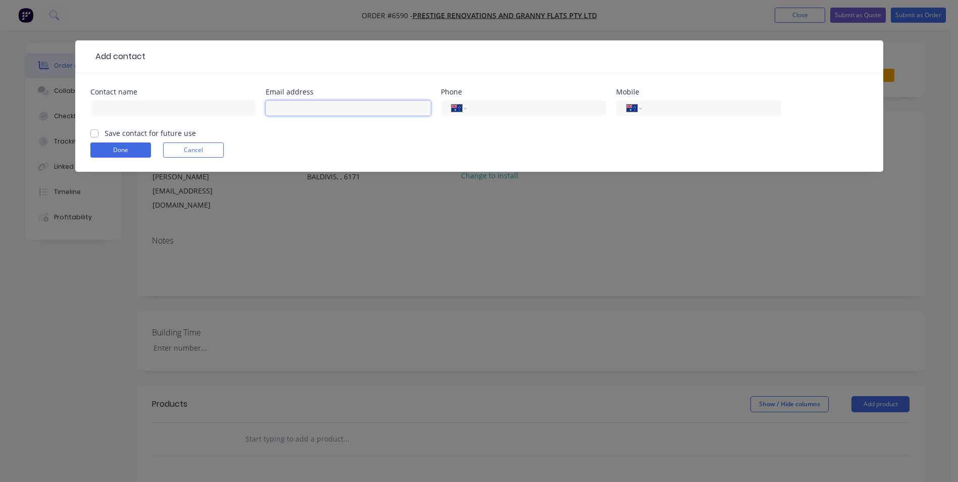
click at [330, 109] on input "text" at bounding box center [348, 107] width 165 height 15
paste input "admin@prestigeperth.com.au"
type input "admin@prestigeperth.com.au"
click at [514, 145] on div "Done Cancel" at bounding box center [479, 149] width 778 height 15
click at [105, 135] on label "Save contact for future use" at bounding box center [150, 133] width 91 height 11
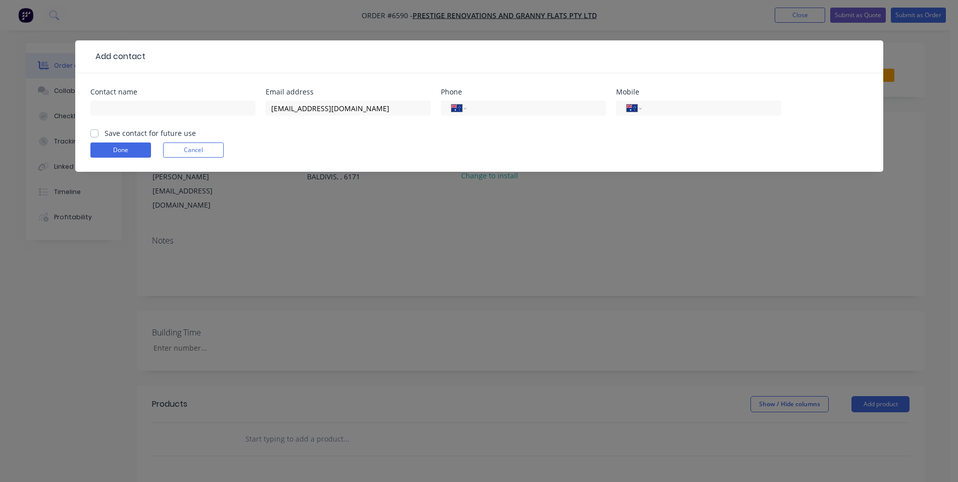
click at [91, 135] on input "Save contact for future use" at bounding box center [94, 133] width 8 height 10
checkbox input "true"
click at [114, 149] on button "Done" at bounding box center [120, 149] width 61 height 15
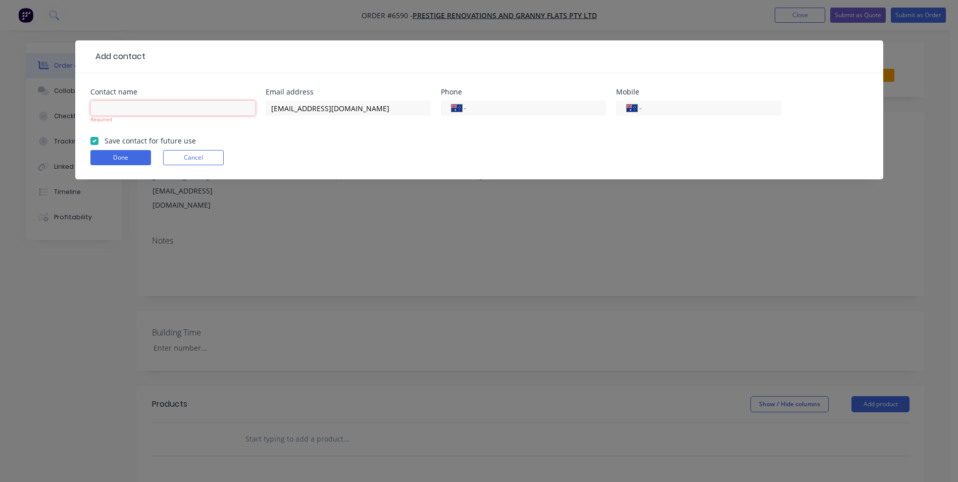
click at [136, 109] on input "text" at bounding box center [172, 107] width 165 height 15
type input "Admin"
click at [125, 160] on form "Contact name Admin Required Email address admin@prestigeperth.com.au Phone Inte…" at bounding box center [479, 133] width 778 height 91
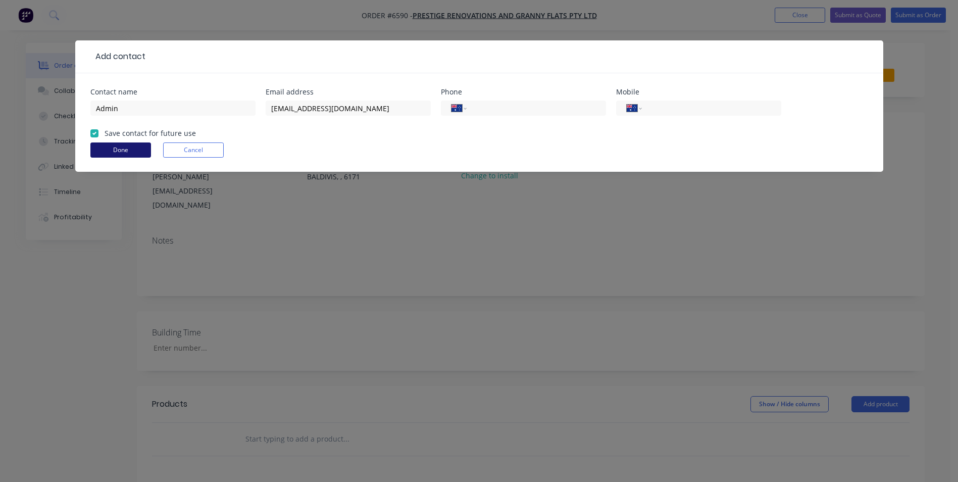
click at [134, 151] on button "Done" at bounding box center [120, 149] width 61 height 15
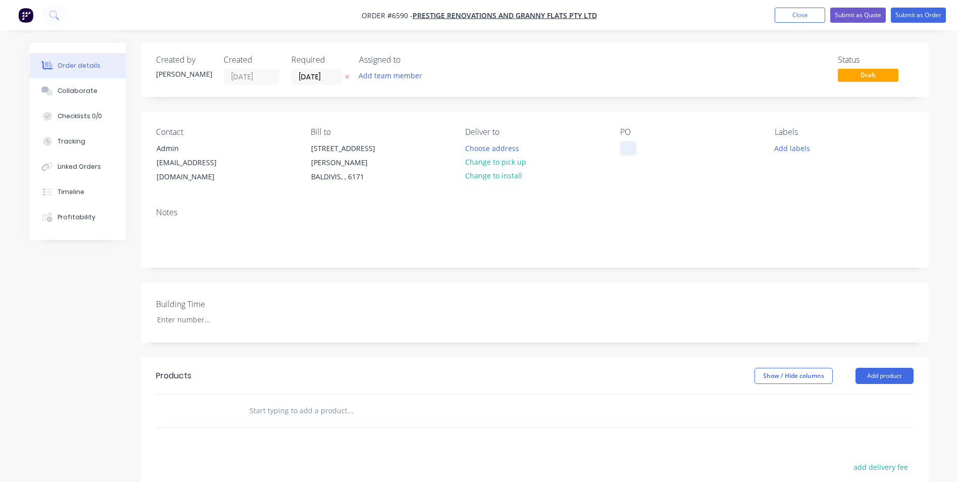
click at [620, 151] on div at bounding box center [628, 148] width 16 height 15
click at [625, 147] on div at bounding box center [628, 148] width 16 height 15
click at [657, 149] on div "Marillan" at bounding box center [642, 148] width 44 height 15
click at [683, 199] on div "Notes" at bounding box center [535, 233] width 788 height 68
click at [89, 89] on div "Collaborate" at bounding box center [78, 90] width 40 height 9
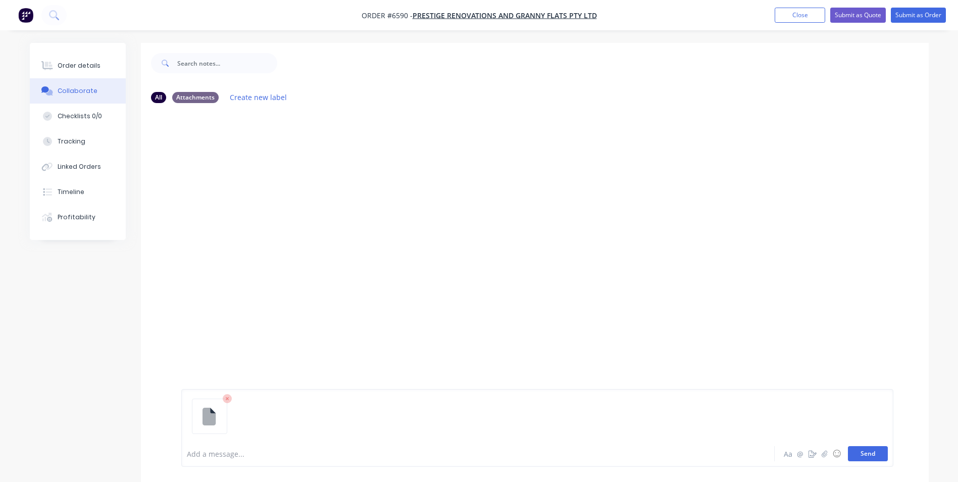
click at [862, 451] on button "Send" at bounding box center [868, 453] width 40 height 15
click at [872, 451] on button "Send" at bounding box center [868, 453] width 40 height 15
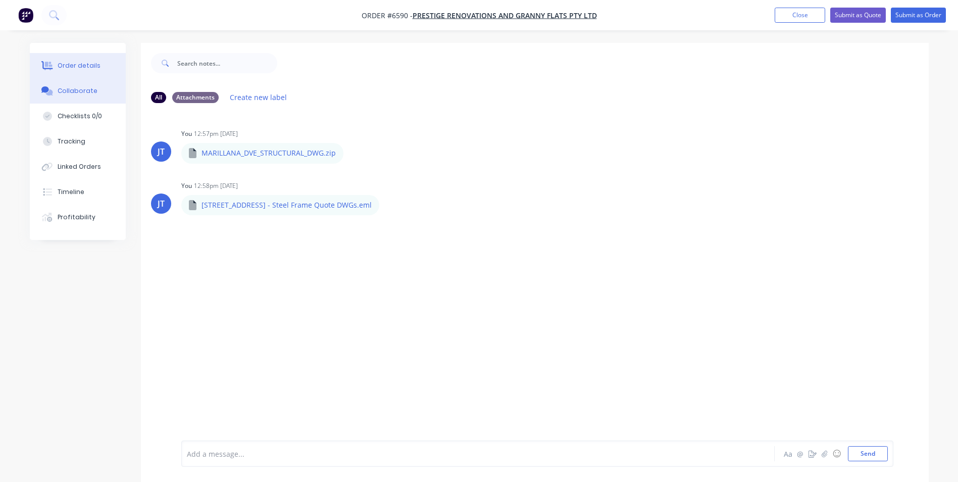
click at [74, 53] on button "Order details" at bounding box center [78, 65] width 96 height 25
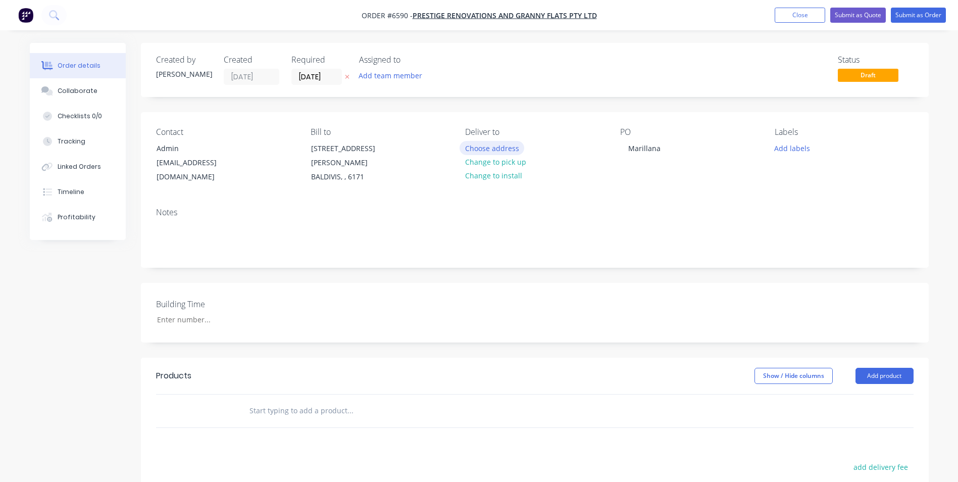
click at [483, 150] on button "Choose address" at bounding box center [492, 148] width 65 height 14
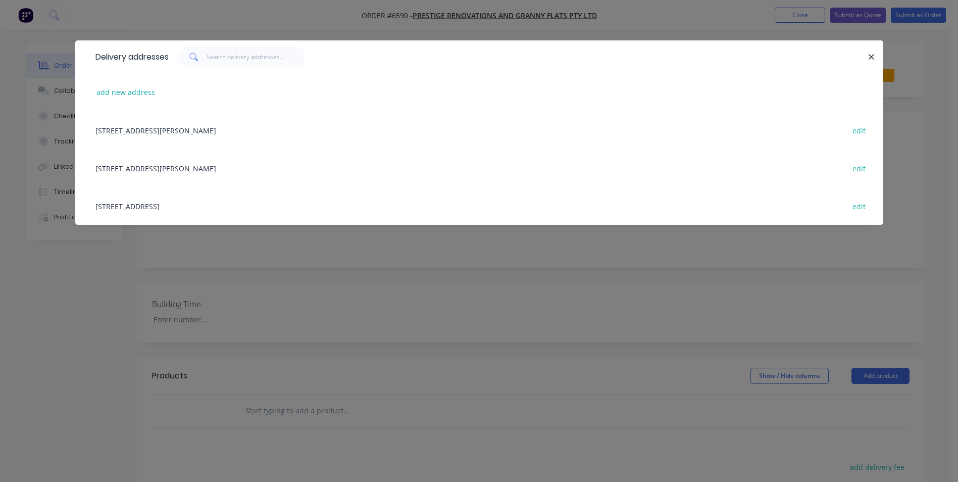
click at [172, 88] on div "add new address" at bounding box center [479, 92] width 778 height 38
click at [120, 95] on button "add new address" at bounding box center [125, 92] width 69 height 14
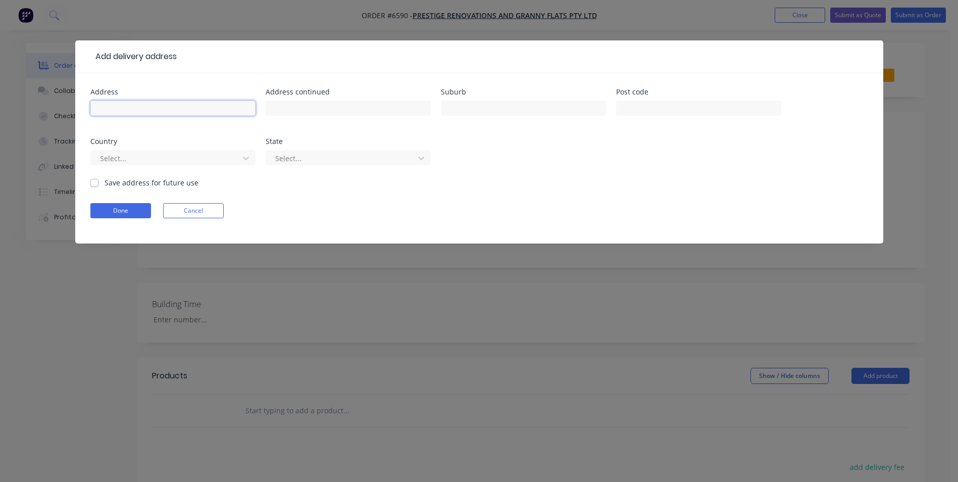
click at [121, 108] on input "text" at bounding box center [172, 107] width 165 height 15
click at [123, 109] on input "82" at bounding box center [172, 107] width 165 height 15
drag, startPoint x: 173, startPoint y: 109, endPoint x: 87, endPoint y: 110, distance: 85.3
click at [87, 110] on div "Address 82 Marillana Drive Address continued Suburb Post code Country Select...…" at bounding box center [479, 158] width 808 height 170
type input "82 Marillana Drive"
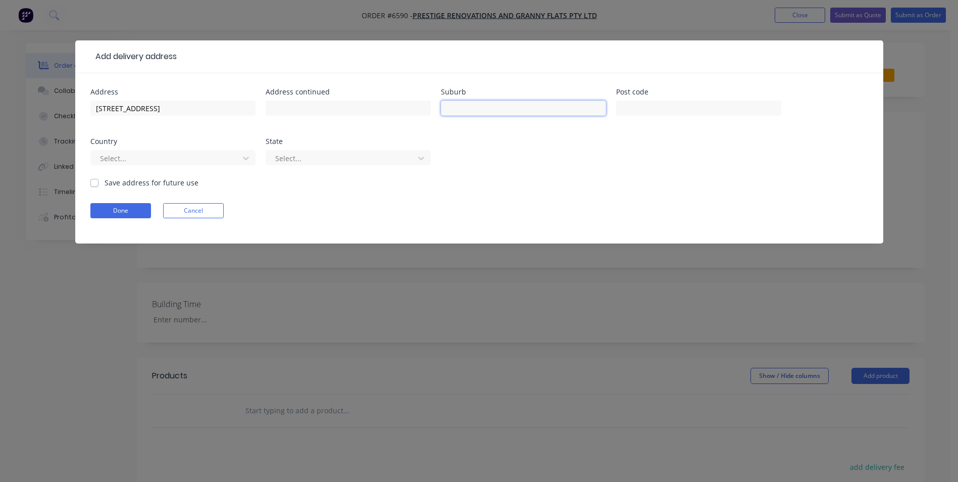
click at [466, 108] on input "text" at bounding box center [523, 107] width 165 height 15
type input "Golden Bay"
click at [216, 157] on div at bounding box center [166, 158] width 135 height 13
click at [684, 111] on input "text" at bounding box center [698, 107] width 165 height 15
type input "6174"
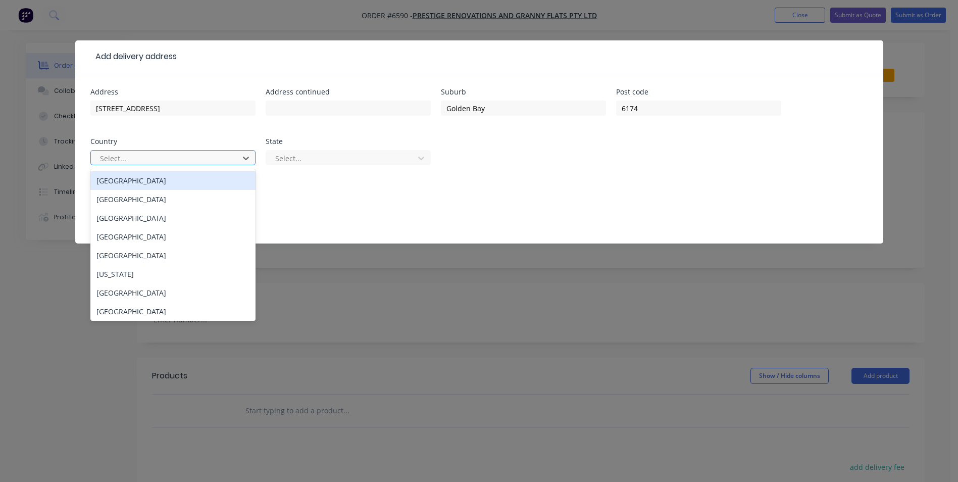
click at [110, 156] on div at bounding box center [166, 158] width 135 height 13
click at [117, 183] on div "Australia" at bounding box center [172, 180] width 165 height 19
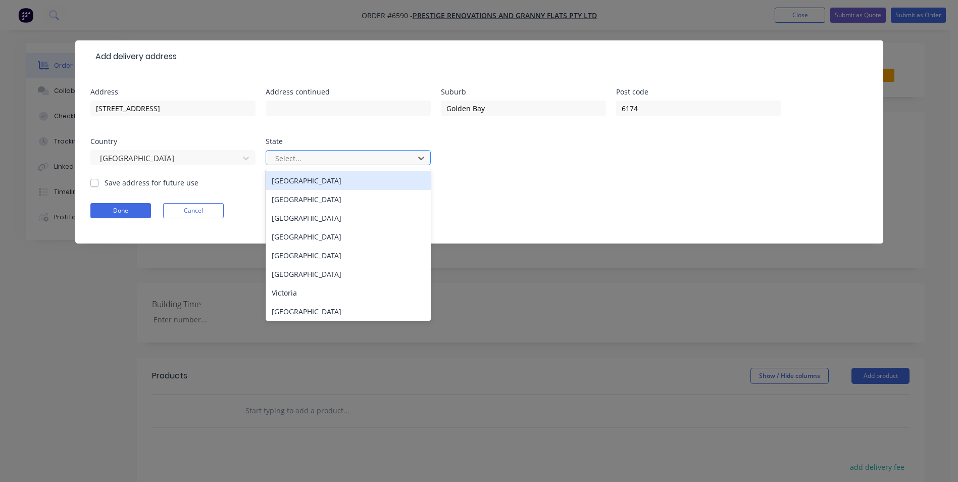
click at [339, 162] on div at bounding box center [341, 158] width 135 height 13
type input "w"
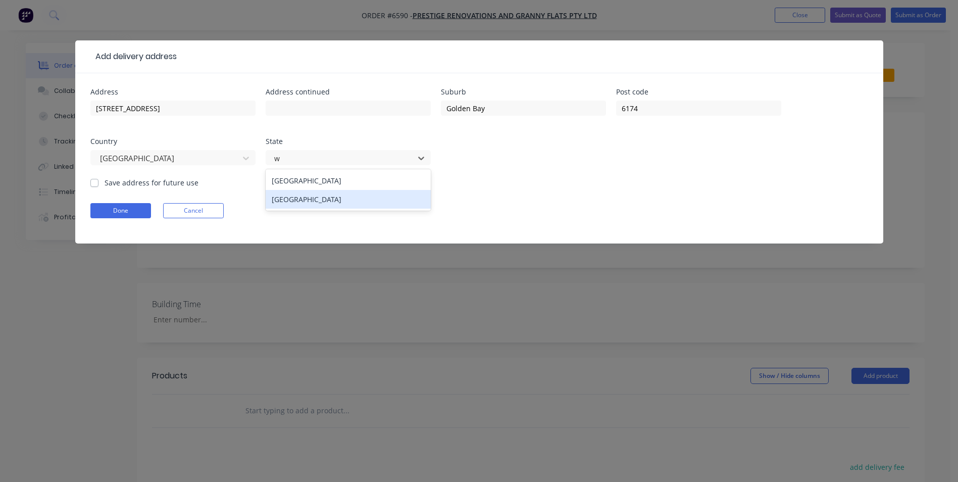
click at [353, 203] on div "Western Australia" at bounding box center [348, 199] width 165 height 19
click at [105, 180] on label "Save address for future use" at bounding box center [152, 182] width 94 height 11
click at [97, 180] on input "Save address for future use" at bounding box center [94, 182] width 8 height 10
checkbox input "true"
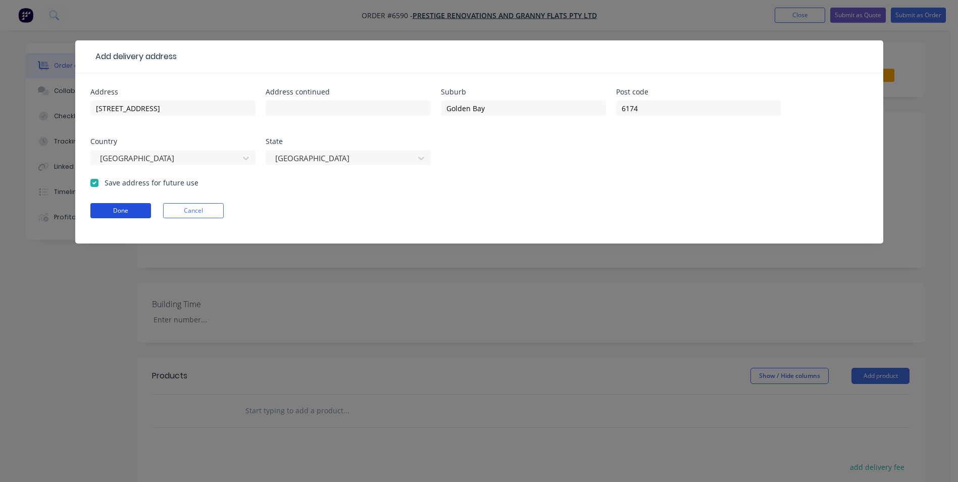
click at [119, 209] on button "Done" at bounding box center [120, 210] width 61 height 15
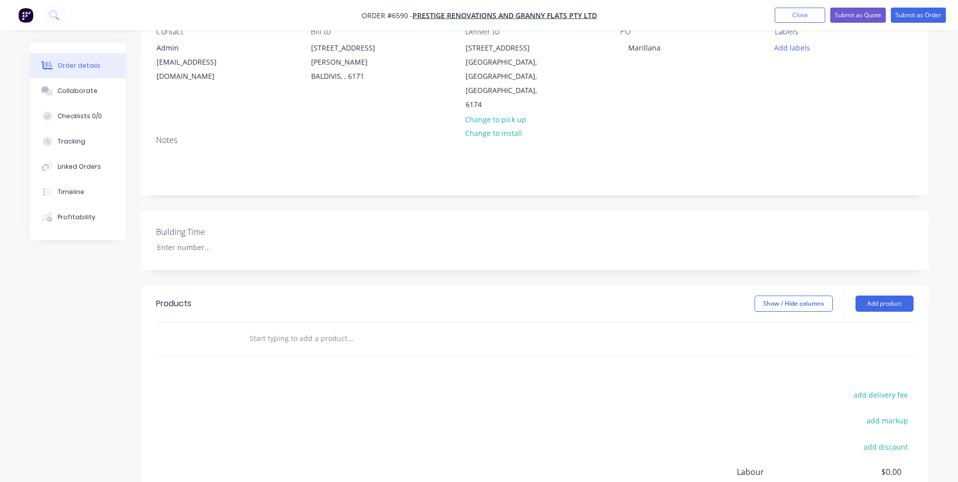
scroll to position [101, 0]
click at [303, 328] on input "text" at bounding box center [350, 338] width 202 height 20
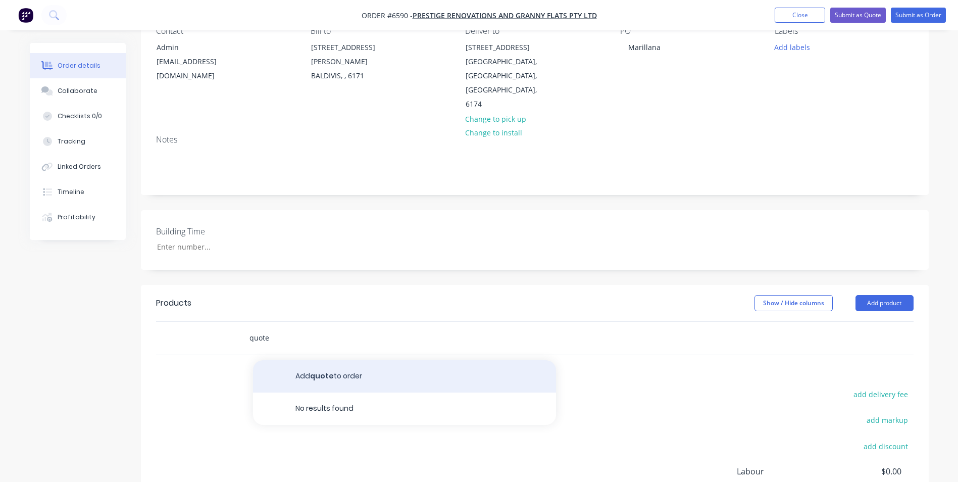
type input "quote"
click at [315, 360] on button "Add quote to order" at bounding box center [404, 376] width 303 height 32
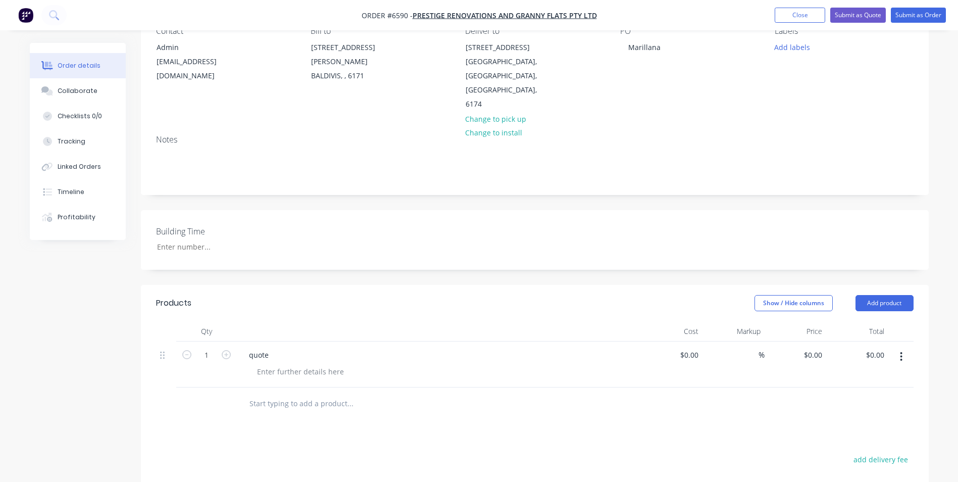
click at [337, 407] on div "Products Show / Hide columns Add product Qty Cost Markup Price Total 1 quote $0…" at bounding box center [535, 474] width 788 height 378
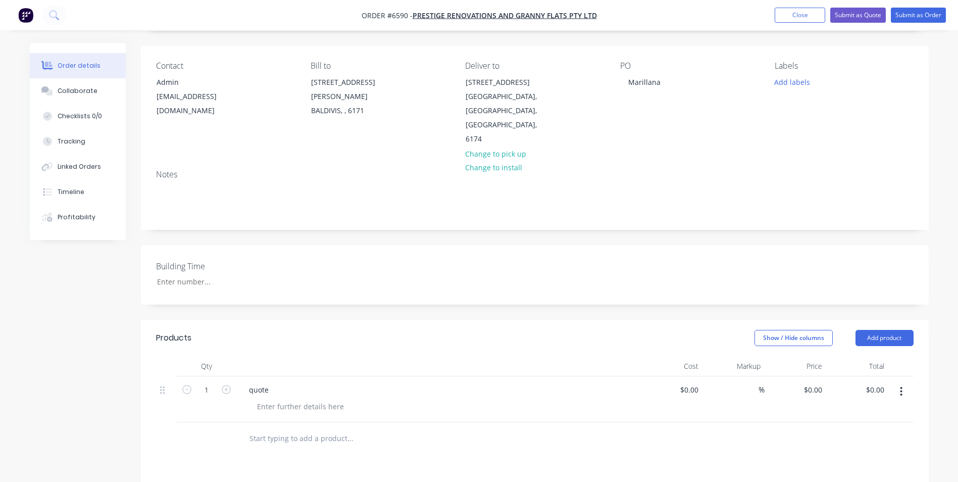
scroll to position [0, 0]
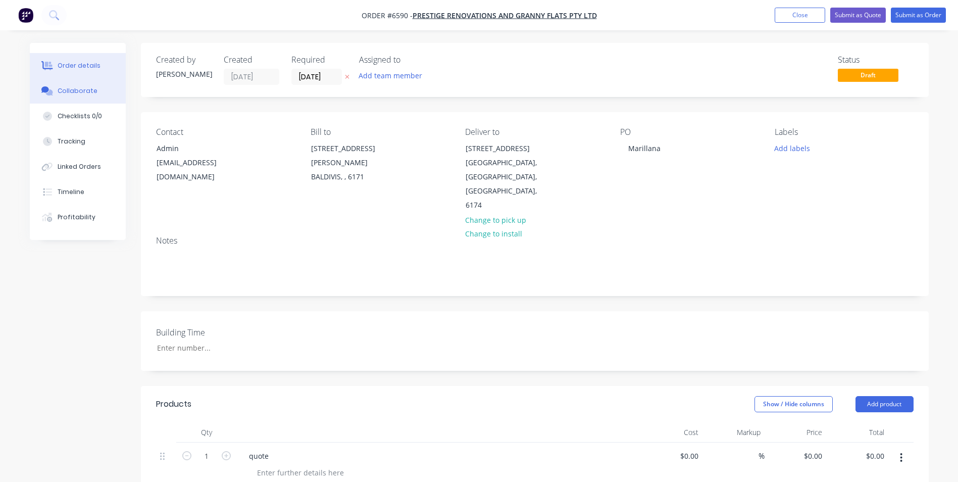
click at [76, 82] on button "Collaborate" at bounding box center [78, 90] width 96 height 25
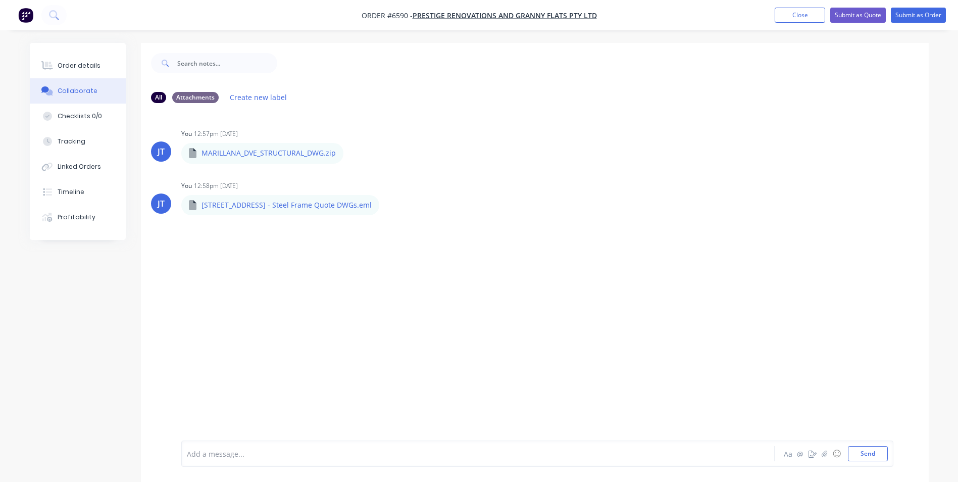
click at [378, 280] on div "JT You 12:57pm 30/09/25 MARILLANA_DVE_STRUCTURAL_DWG.zip MARILLANA_DVE_STRUCTUR…" at bounding box center [535, 275] width 788 height 329
click at [89, 56] on button "Order details" at bounding box center [78, 65] width 96 height 25
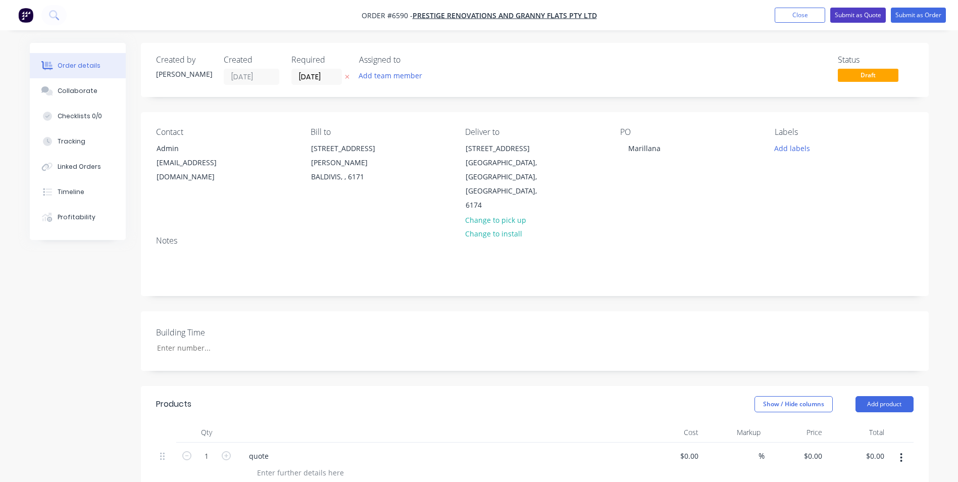
click at [855, 14] on button "Submit as Quote" at bounding box center [858, 15] width 56 height 15
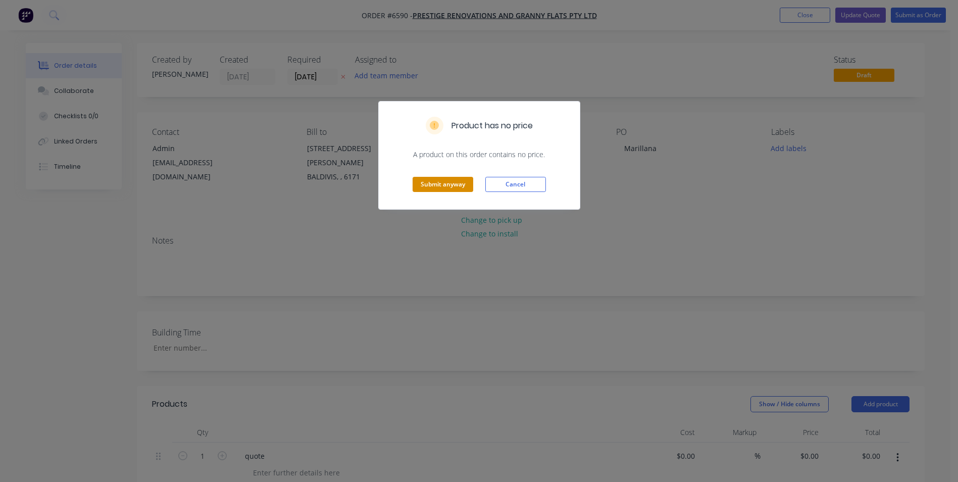
click at [431, 186] on button "Submit anyway" at bounding box center [443, 184] width 61 height 15
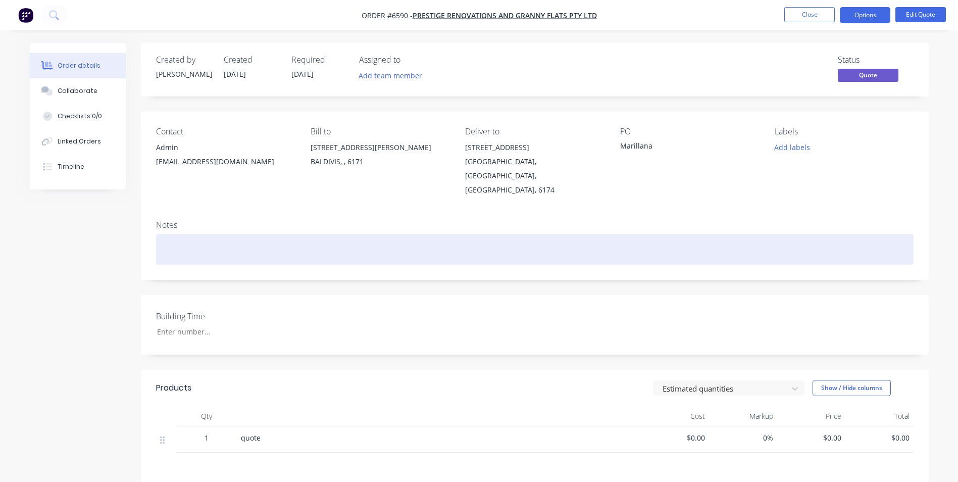
click at [437, 234] on div at bounding box center [534, 249] width 757 height 31
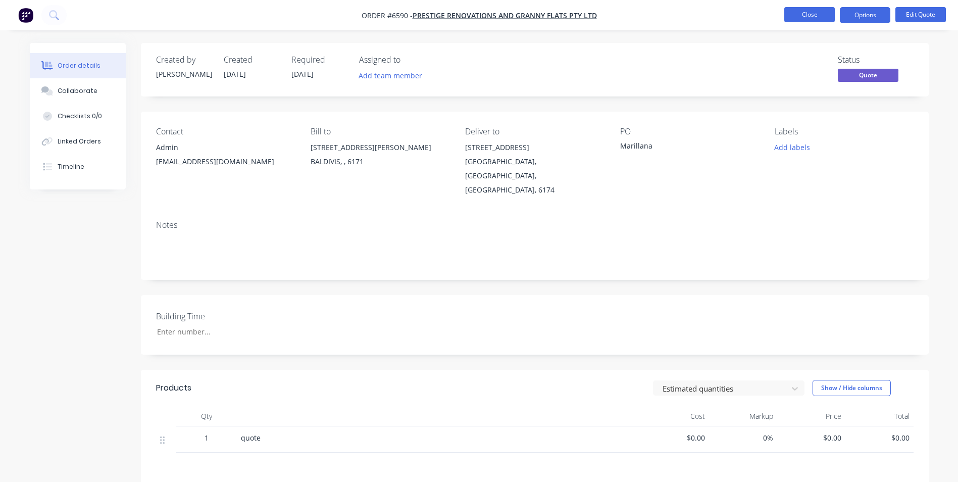
click at [806, 15] on button "Close" at bounding box center [809, 14] width 50 height 15
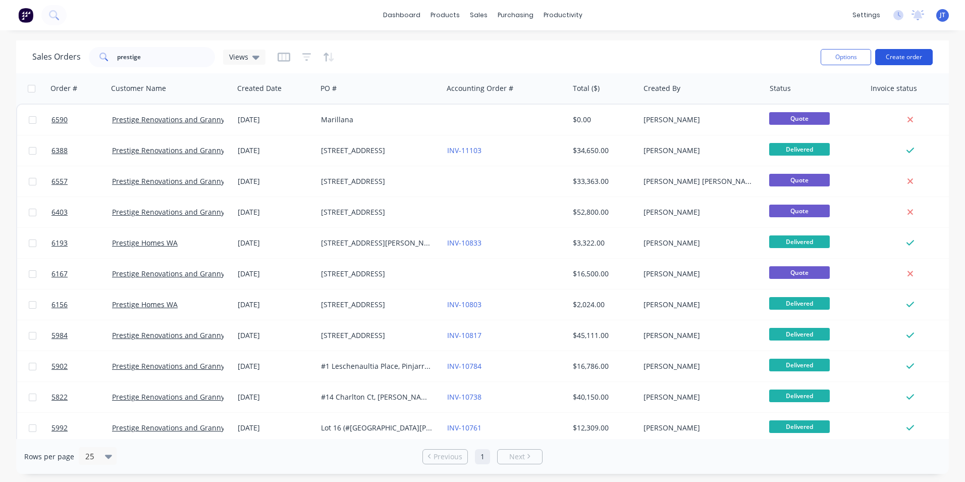
click at [906, 56] on button "Create order" at bounding box center [905, 57] width 58 height 16
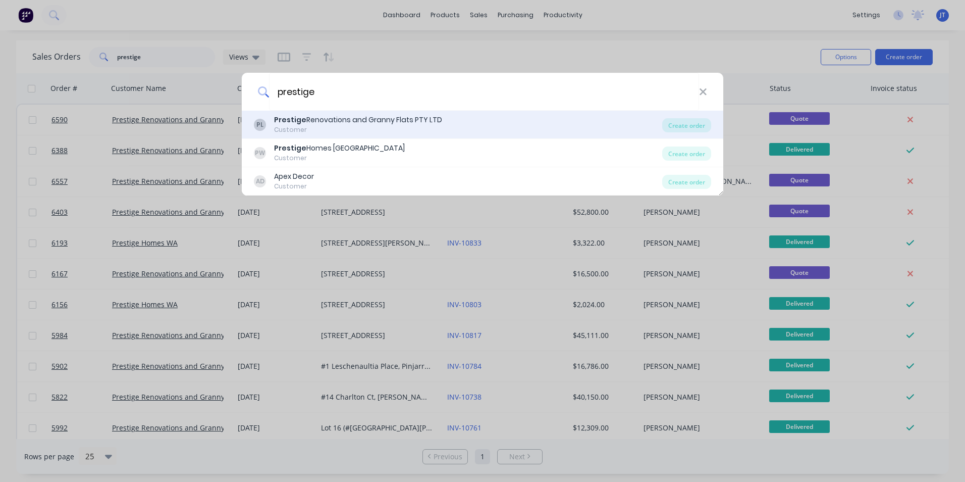
type input "prestige"
click at [449, 121] on div "PL Prestige Renovations and Granny Flats PTY LTD Customer" at bounding box center [458, 125] width 409 height 20
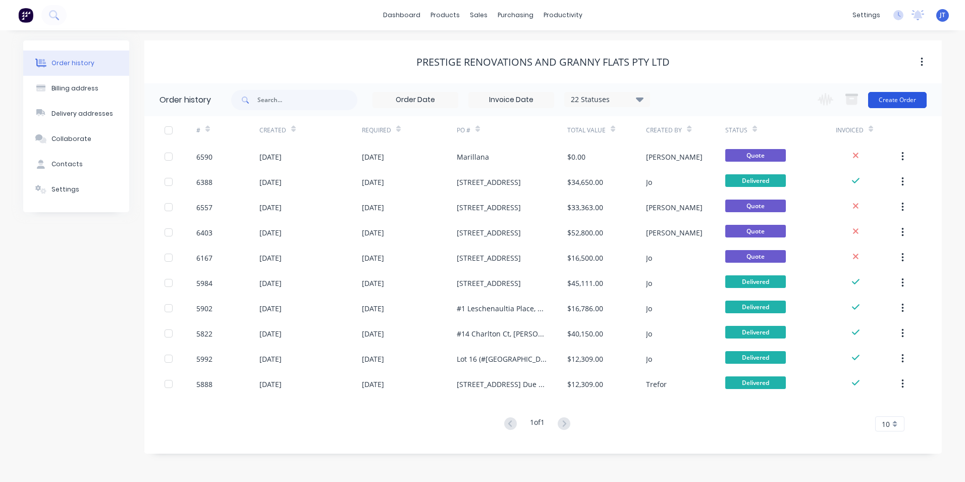
click at [909, 104] on button "Create Order" at bounding box center [898, 100] width 59 height 16
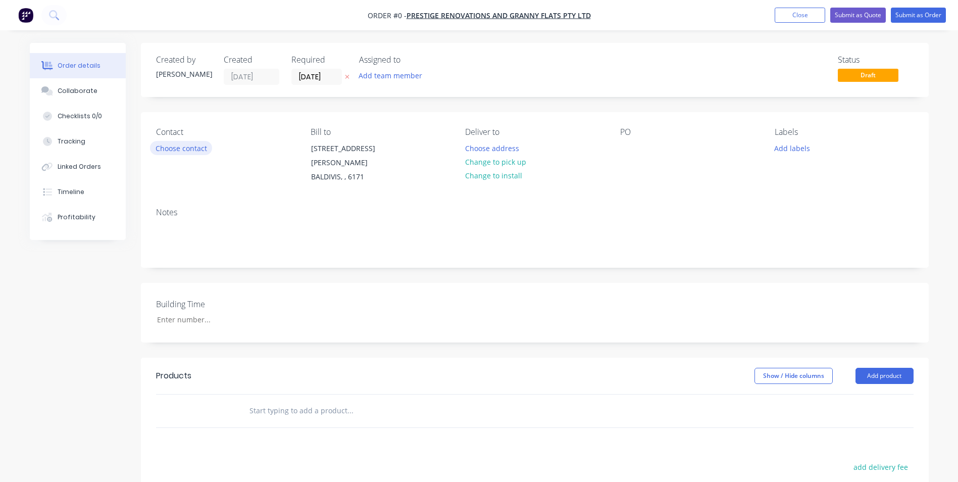
click at [178, 148] on button "Choose contact" at bounding box center [181, 148] width 62 height 14
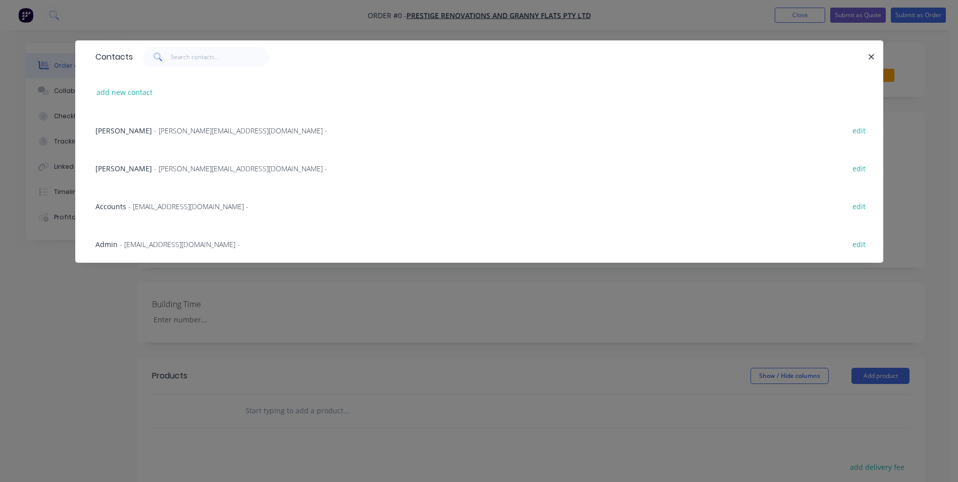
click at [189, 239] on span "- admin@prestigeperth.com.au -" at bounding box center [180, 244] width 120 height 10
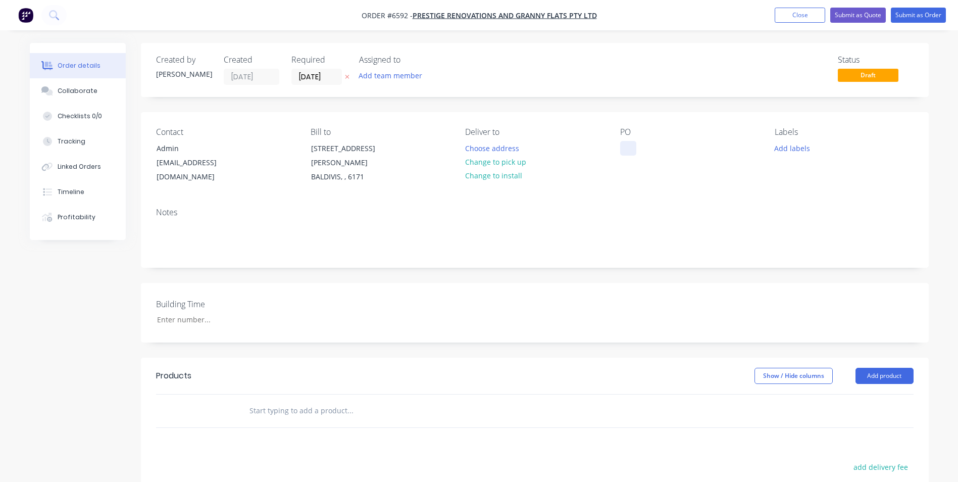
click at [622, 148] on div at bounding box center [628, 148] width 16 height 15
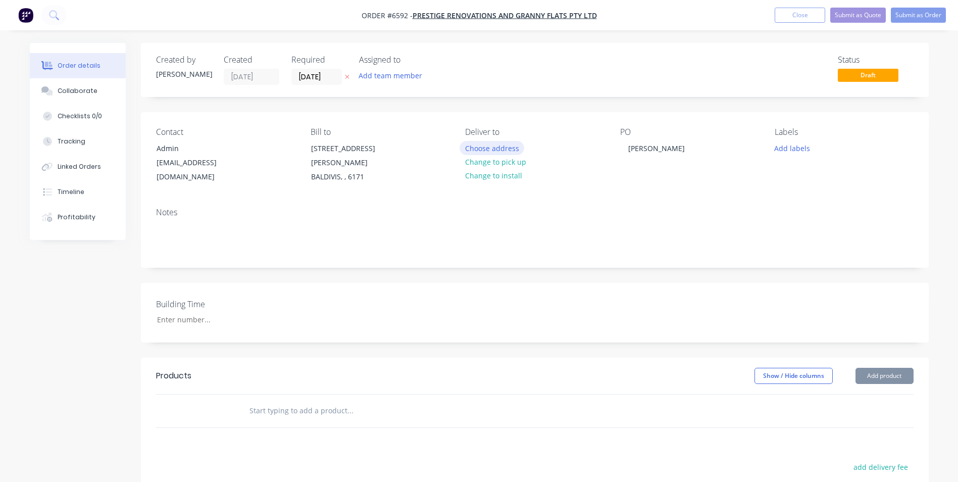
click at [506, 145] on button "Choose address" at bounding box center [492, 148] width 65 height 14
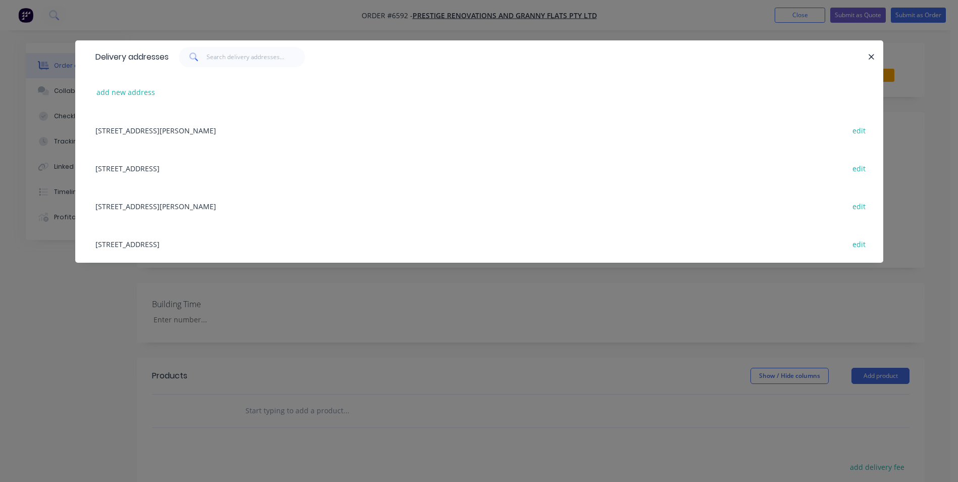
click at [126, 84] on div "add new address" at bounding box center [479, 92] width 778 height 38
click at [126, 93] on button "add new address" at bounding box center [125, 92] width 69 height 14
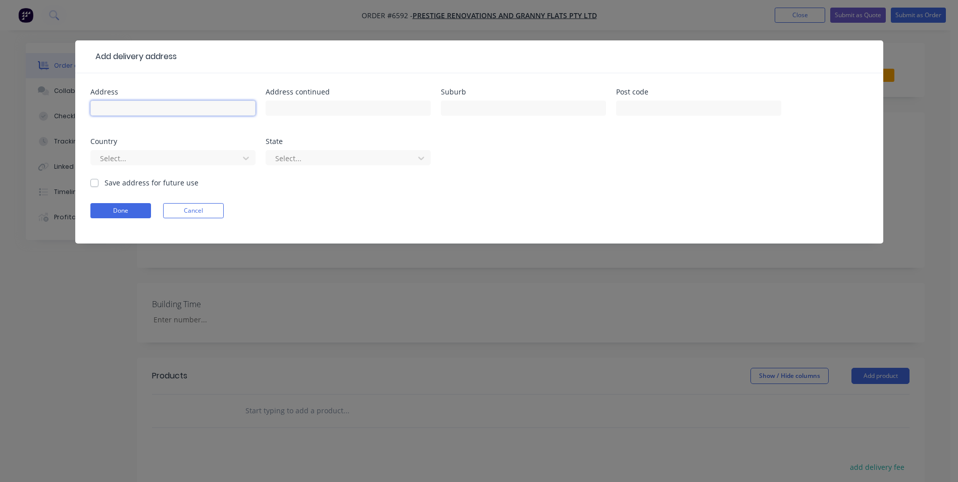
click at [186, 110] on input "text" at bounding box center [172, 107] width 165 height 15
type input "4 Milos Mews"
click at [546, 106] on input "text" at bounding box center [523, 107] width 165 height 15
type input "Secret Harbour"
click at [673, 108] on input "text" at bounding box center [698, 107] width 165 height 15
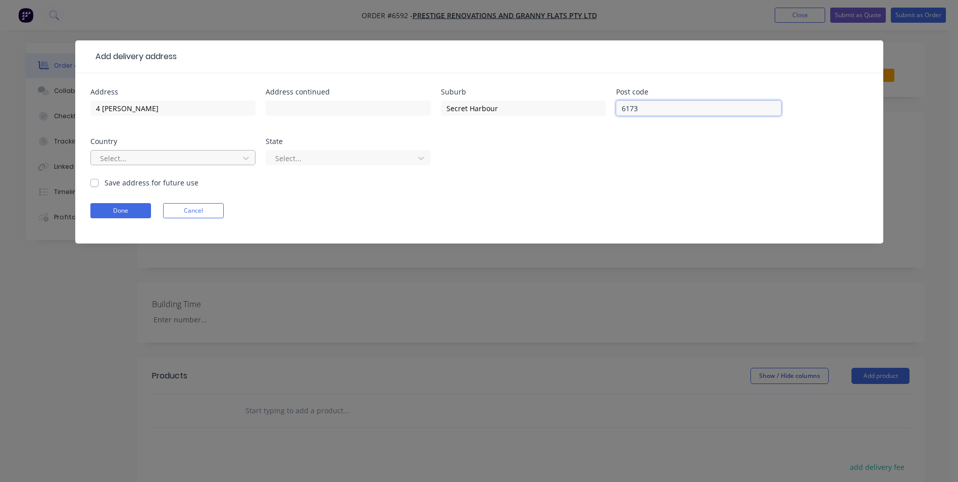
type input "6173"
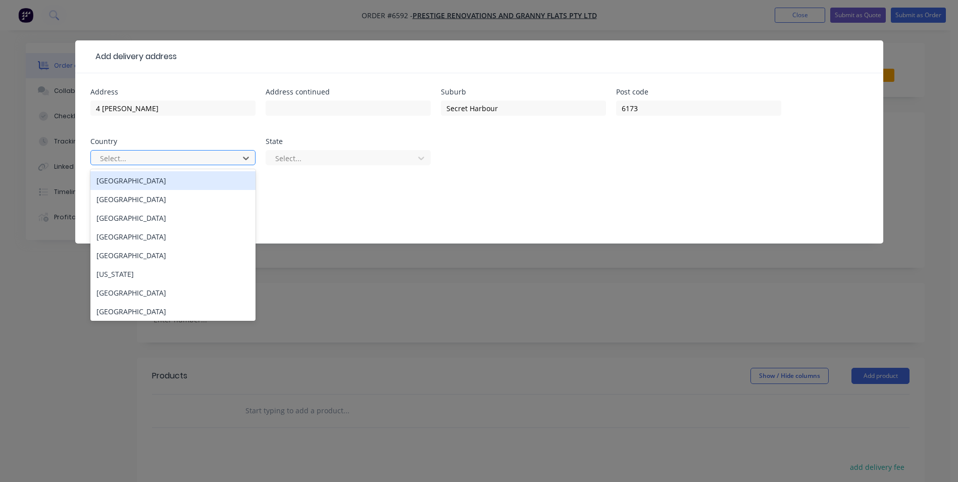
click at [220, 155] on div at bounding box center [166, 158] width 135 height 13
drag, startPoint x: 190, startPoint y: 182, endPoint x: 273, endPoint y: 161, distance: 85.4
click at [189, 182] on div "Australia" at bounding box center [172, 180] width 165 height 19
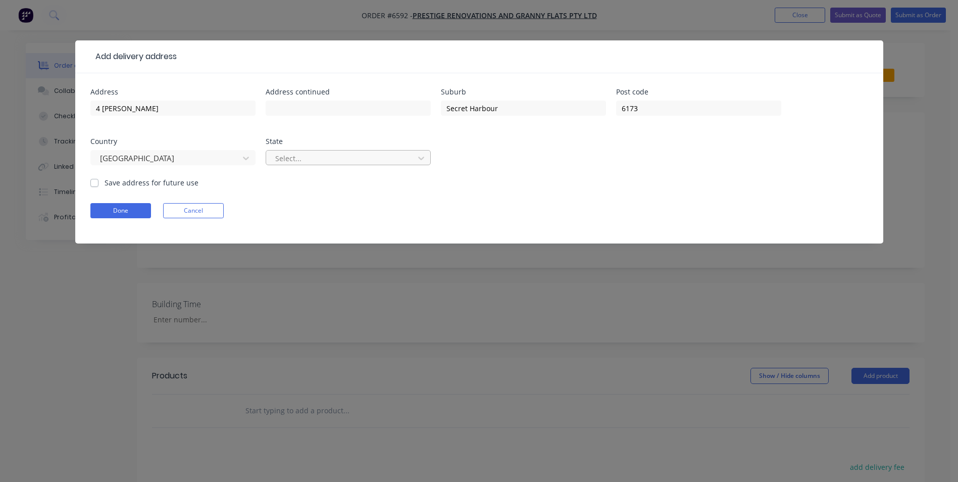
click at [313, 152] on div at bounding box center [341, 158] width 135 height 13
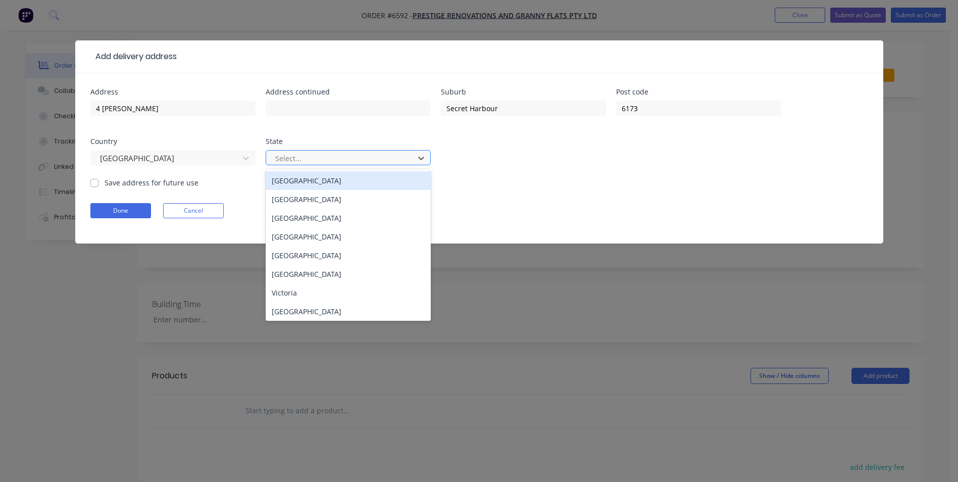
type input "w"
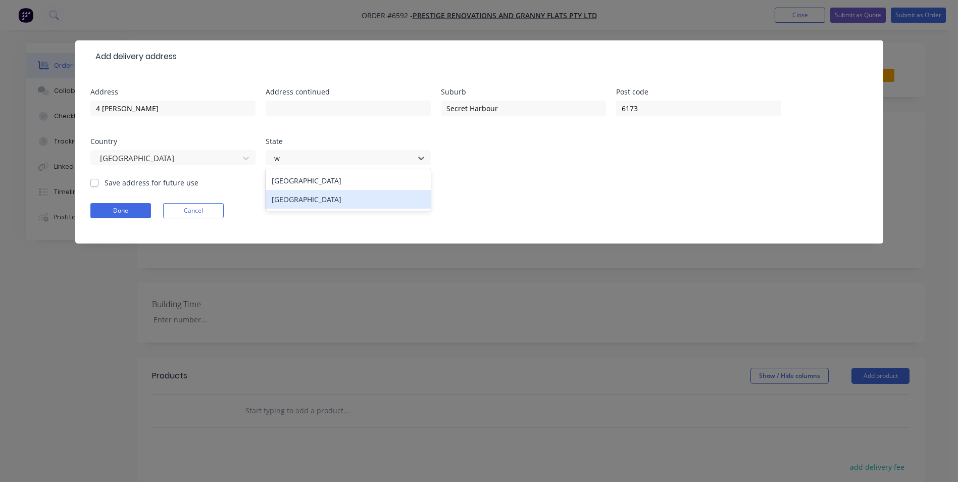
click at [315, 200] on div "Western Australia" at bounding box center [348, 199] width 165 height 19
click at [105, 184] on label "Save address for future use" at bounding box center [152, 182] width 94 height 11
click at [97, 184] on input "Save address for future use" at bounding box center [94, 182] width 8 height 10
checkbox input "true"
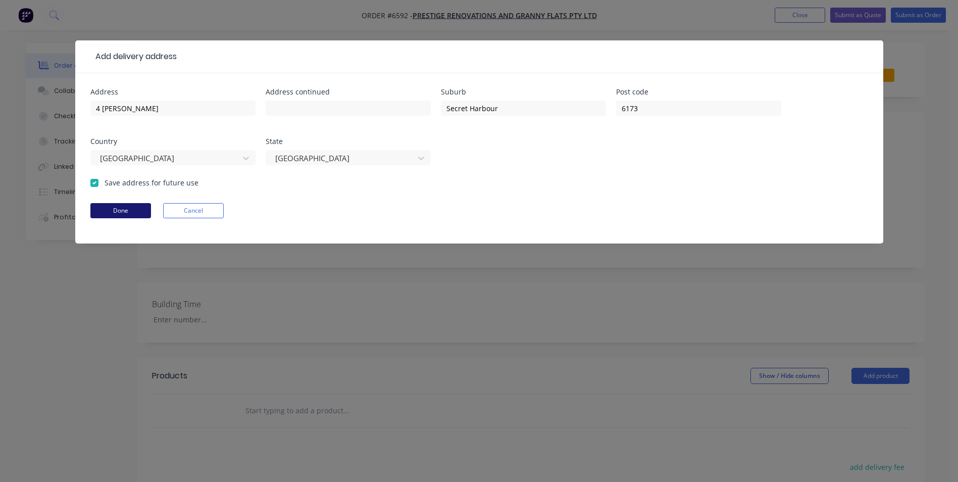
click at [108, 208] on button "Done" at bounding box center [120, 210] width 61 height 15
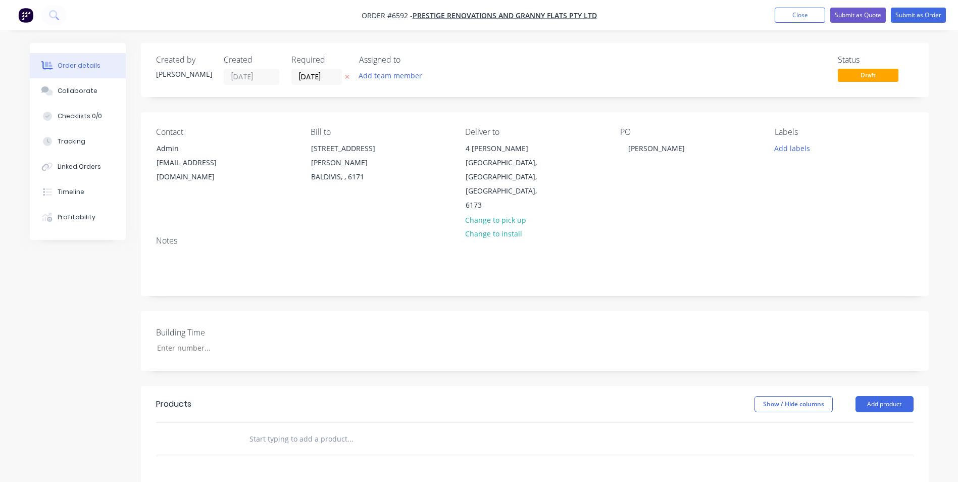
click at [266, 429] on input "text" at bounding box center [350, 439] width 202 height 20
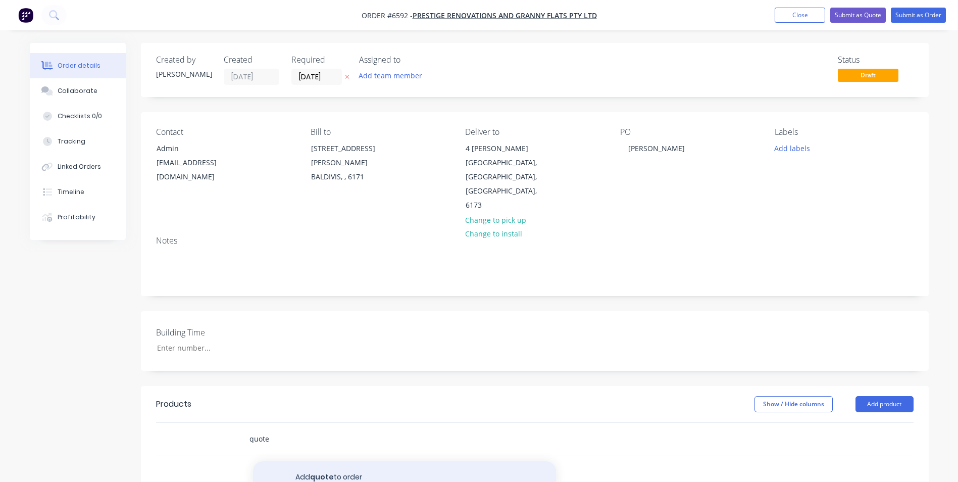
type input "quote"
click at [333, 461] on button "Add quote to order" at bounding box center [404, 477] width 303 height 32
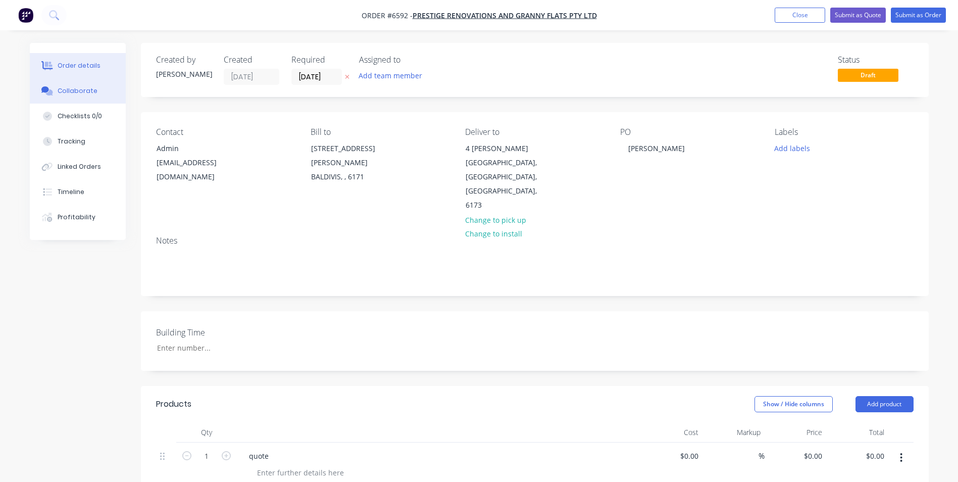
click at [85, 89] on div "Collaborate" at bounding box center [78, 90] width 40 height 9
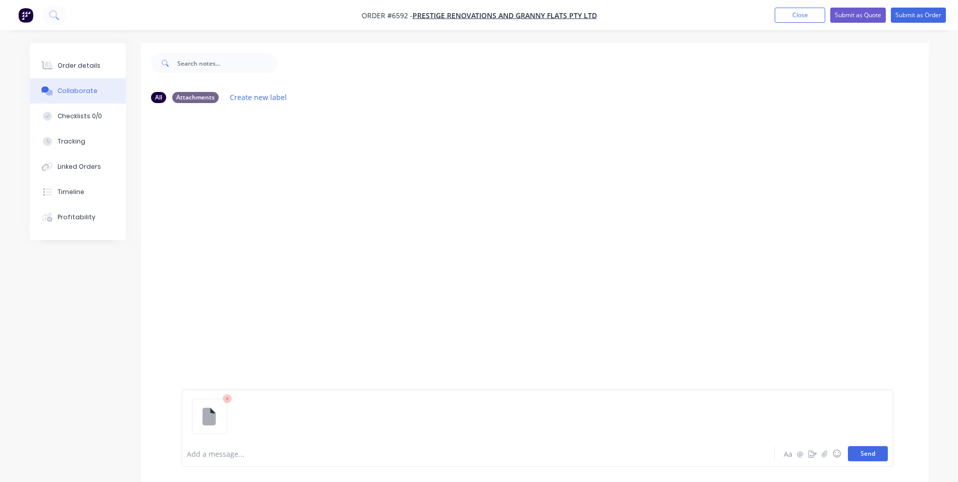
click at [879, 458] on button "Send" at bounding box center [868, 453] width 40 height 15
click at [867, 452] on button "Send" at bounding box center [868, 453] width 40 height 15
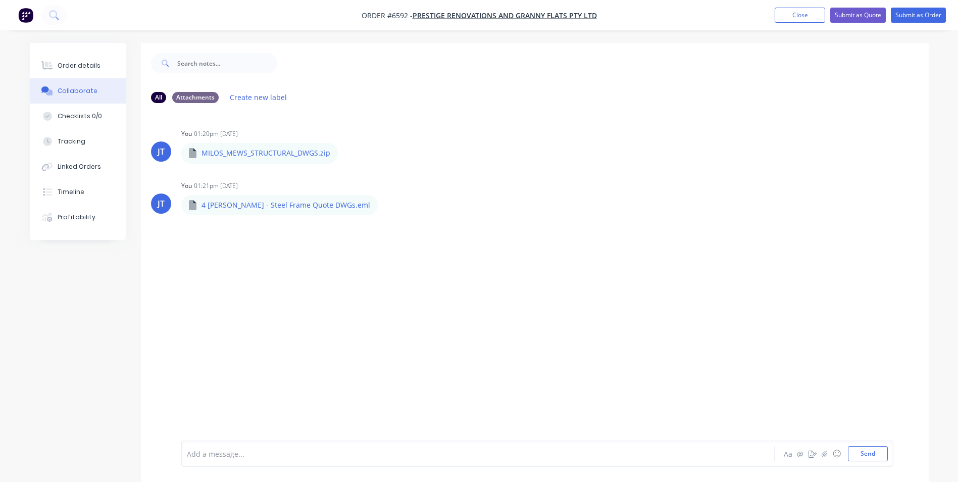
click at [567, 352] on div "JT You 01:20pm 30/09/25 MILOS_MEWS_STRUCTURAL_DWGS.zip MILOS_MEWS_STRUCTURAL_DW…" at bounding box center [535, 275] width 788 height 329
click at [74, 62] on div "Order details" at bounding box center [79, 65] width 43 height 9
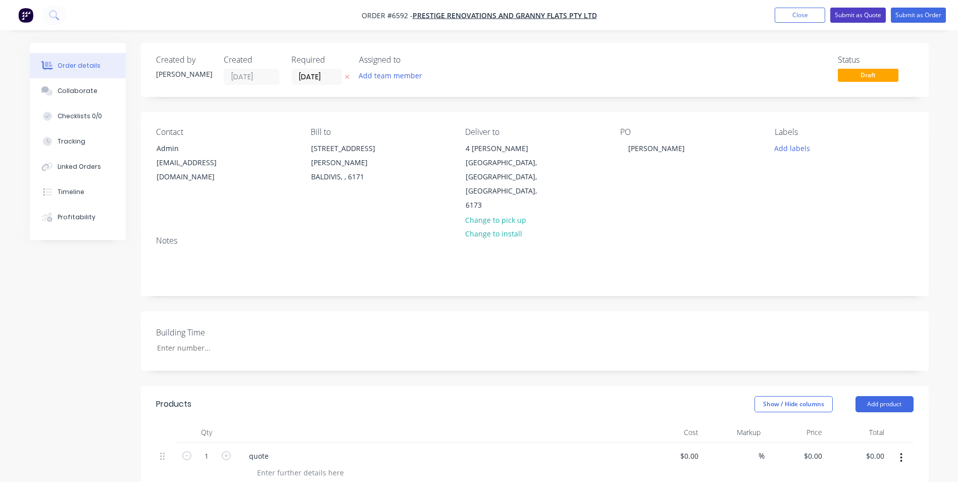
click at [862, 13] on button "Submit as Quote" at bounding box center [858, 15] width 56 height 15
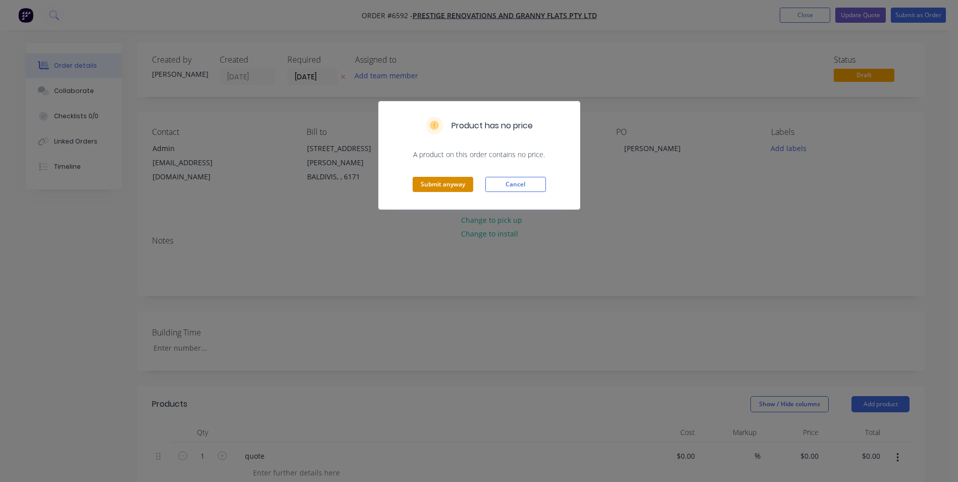
click at [426, 183] on button "Submit anyway" at bounding box center [443, 184] width 61 height 15
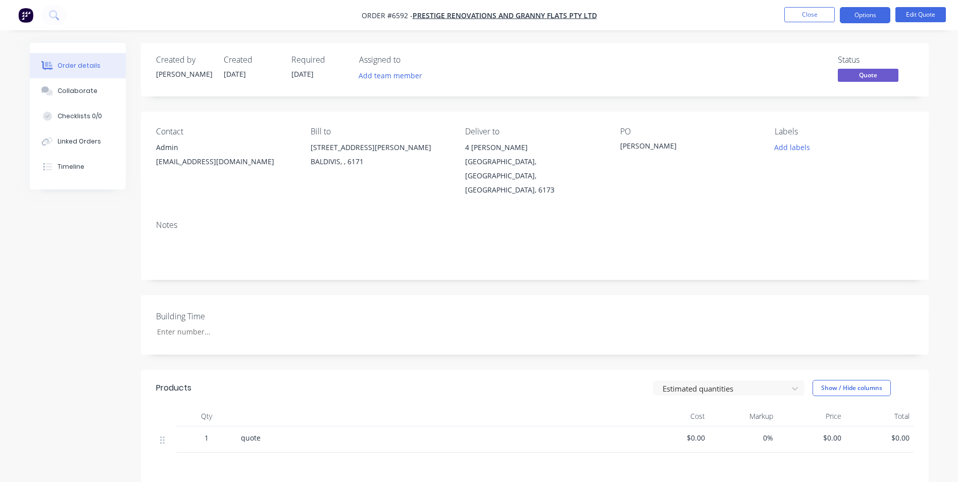
click at [497, 220] on div "Notes" at bounding box center [534, 225] width 757 height 10
click at [821, 16] on button "Close" at bounding box center [809, 14] width 50 height 15
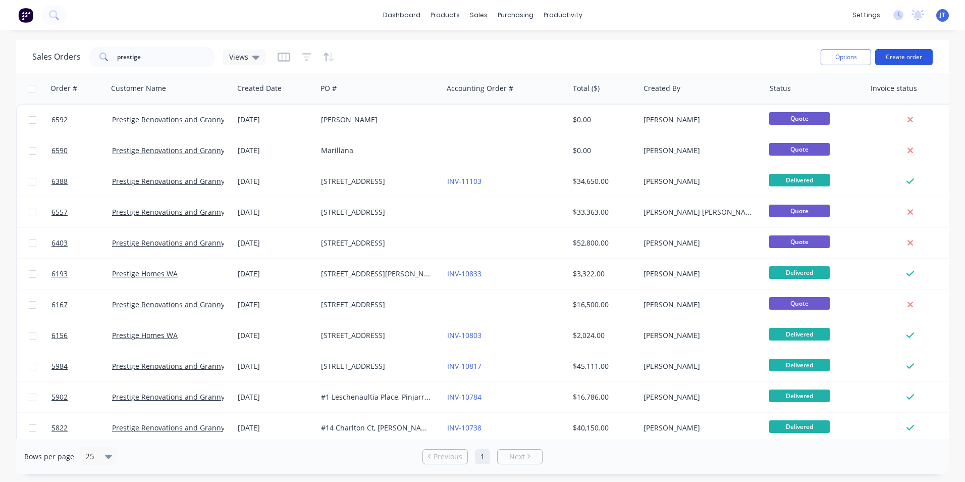
click at [899, 60] on button "Create order" at bounding box center [905, 57] width 58 height 16
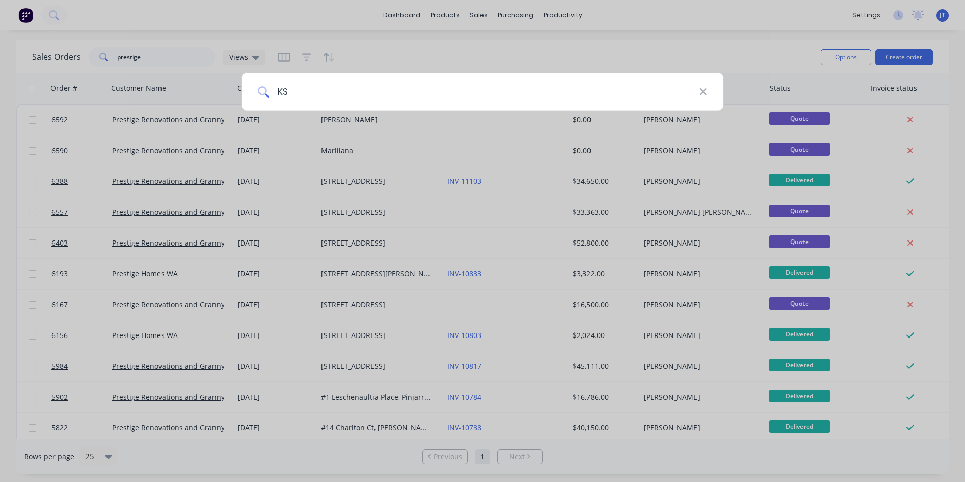
type input "K"
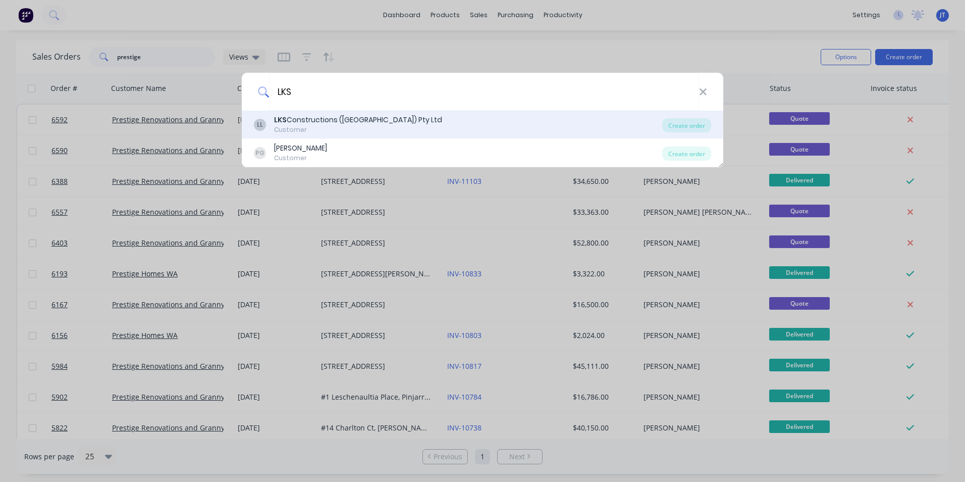
type input "LKS"
click at [322, 127] on div "Customer" at bounding box center [358, 129] width 168 height 9
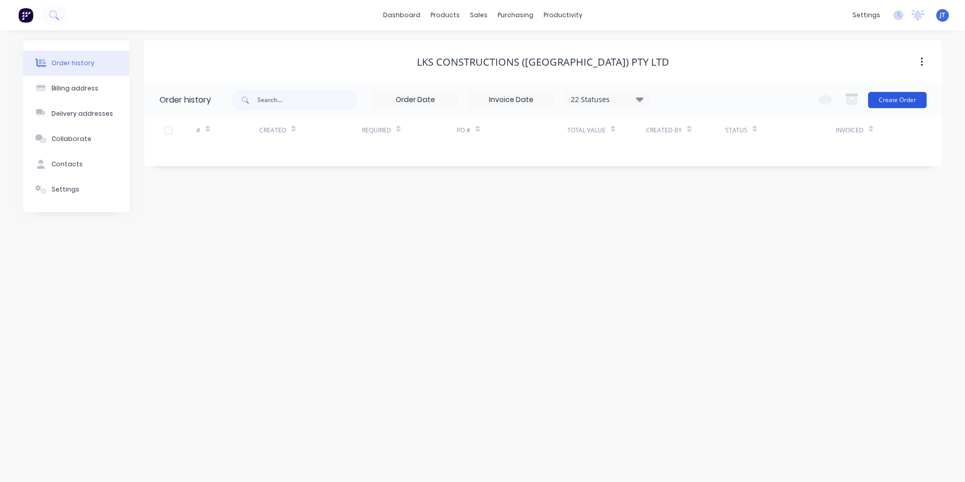
click at [888, 96] on button "Create Order" at bounding box center [898, 100] width 59 height 16
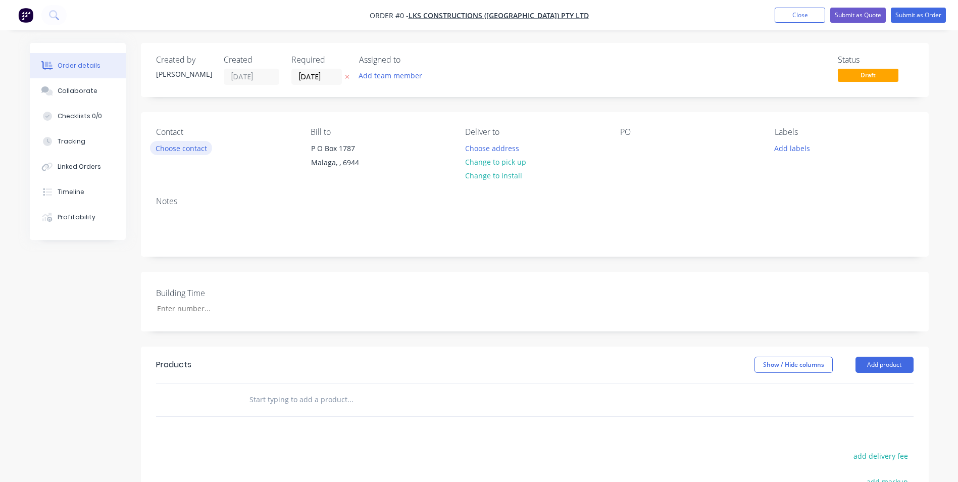
click at [184, 150] on button "Choose contact" at bounding box center [181, 148] width 62 height 14
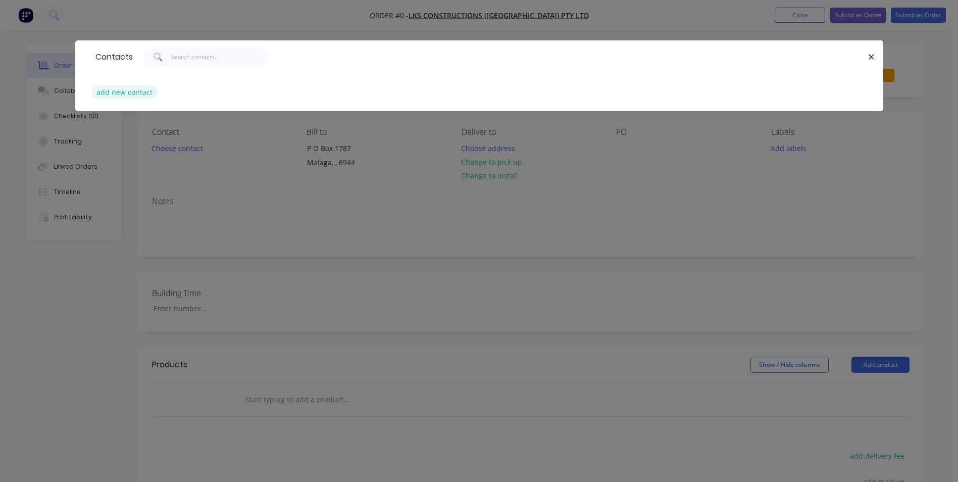
click at [113, 87] on button "add new contact" at bounding box center [124, 92] width 67 height 14
select select "AU"
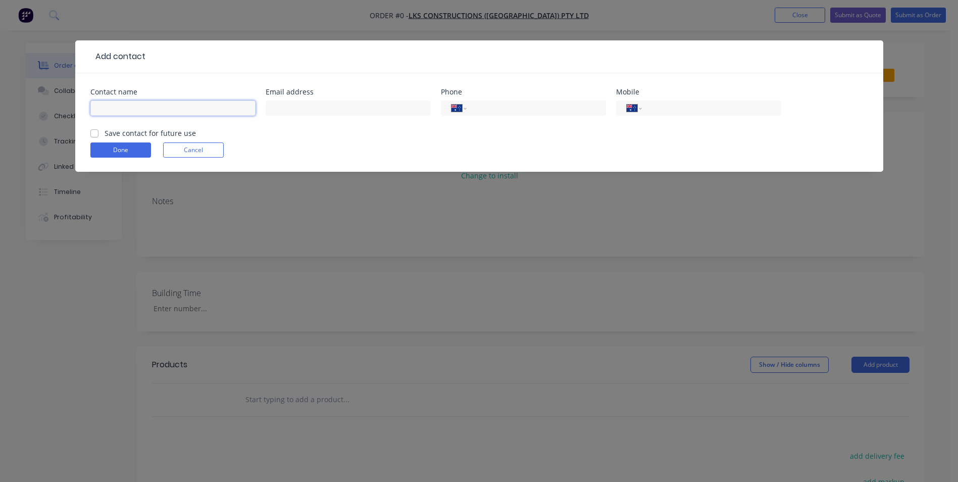
click at [117, 111] on input "text" at bounding box center [172, 107] width 165 height 15
click at [193, 103] on input "LKS" at bounding box center [172, 107] width 165 height 15
type input "LKS Constructions"
click at [397, 112] on input "text" at bounding box center [348, 107] width 165 height 15
paste input "construction@lksconstructions.com.au"
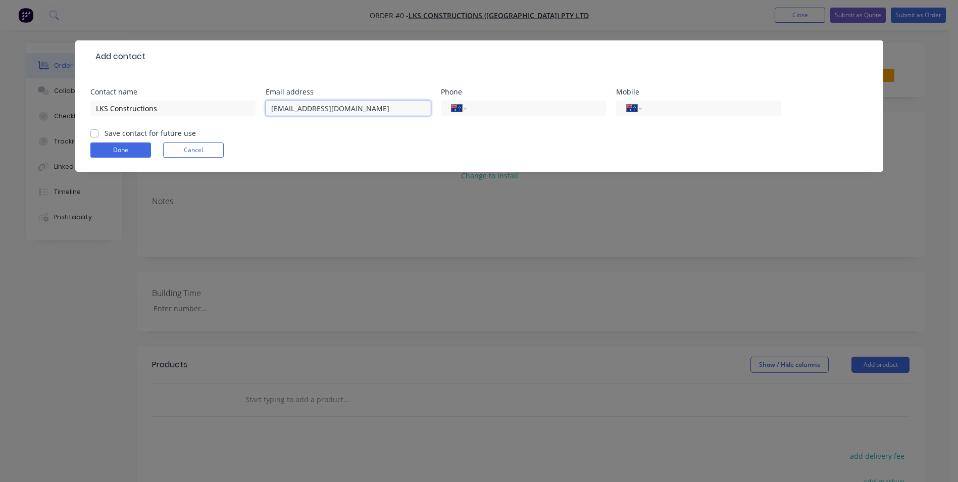
drag, startPoint x: 392, startPoint y: 109, endPoint x: 424, endPoint y: 105, distance: 32.6
click at [396, 109] on input "construction@lksconstructions.com.au" at bounding box center [348, 107] width 165 height 15
type input "construction@lksconstructions.com.au"
click at [544, 113] on input "tel" at bounding box center [534, 109] width 121 height 12
type input "(08) 9248 9133"
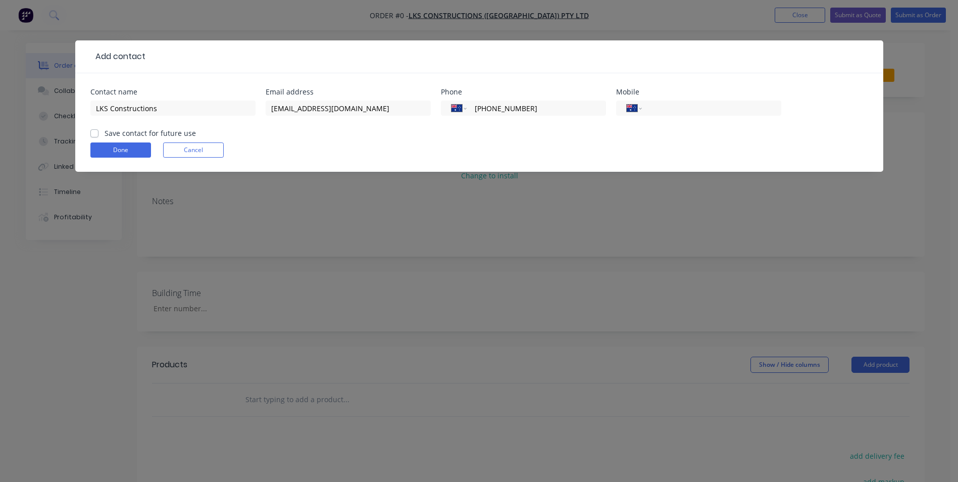
click at [105, 132] on label "Save contact for future use" at bounding box center [150, 133] width 91 height 11
click at [91, 132] on input "Save contact for future use" at bounding box center [94, 133] width 8 height 10
checkbox input "true"
click at [111, 148] on button "Done" at bounding box center [120, 149] width 61 height 15
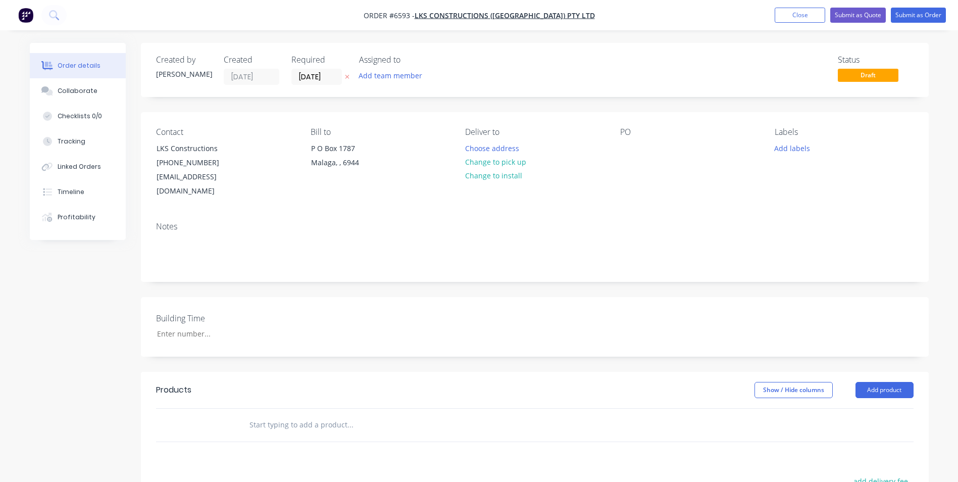
click at [630, 129] on div "PO" at bounding box center [689, 132] width 138 height 10
click at [620, 150] on div at bounding box center [628, 148] width 16 height 15
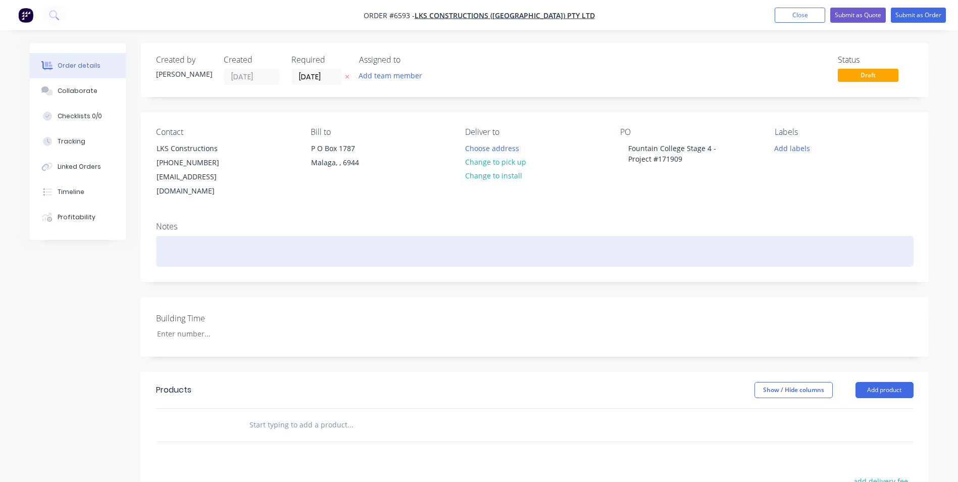
click at [635, 236] on div at bounding box center [534, 251] width 757 height 31
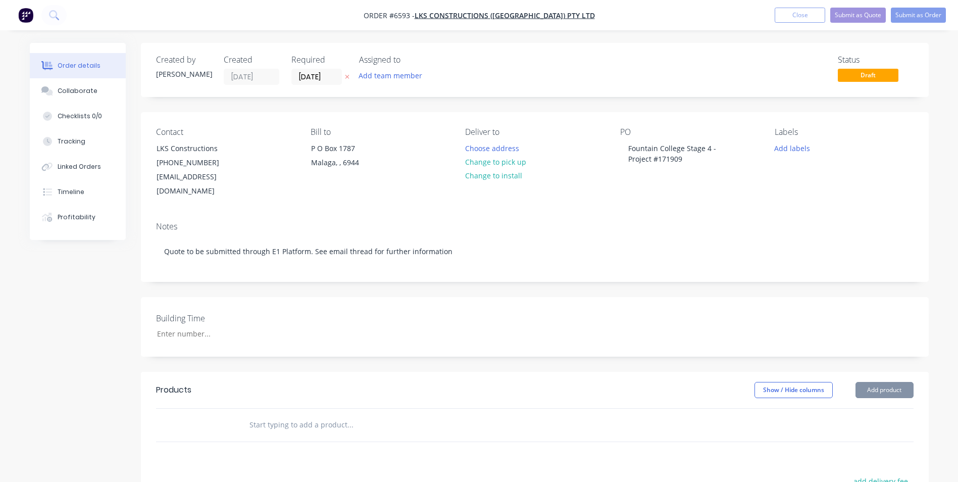
click at [293, 415] on input "text" at bounding box center [350, 425] width 202 height 20
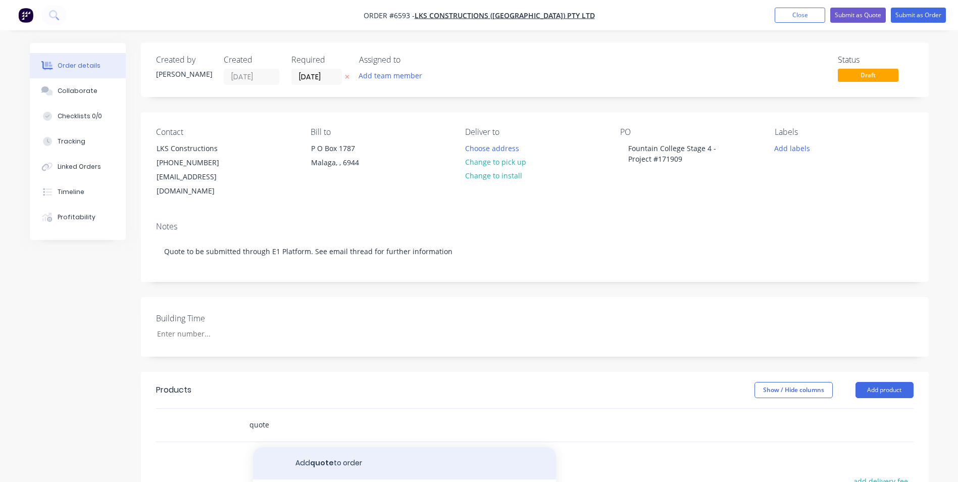
type input "quote"
click at [372, 451] on button "Add quote to order" at bounding box center [404, 463] width 303 height 32
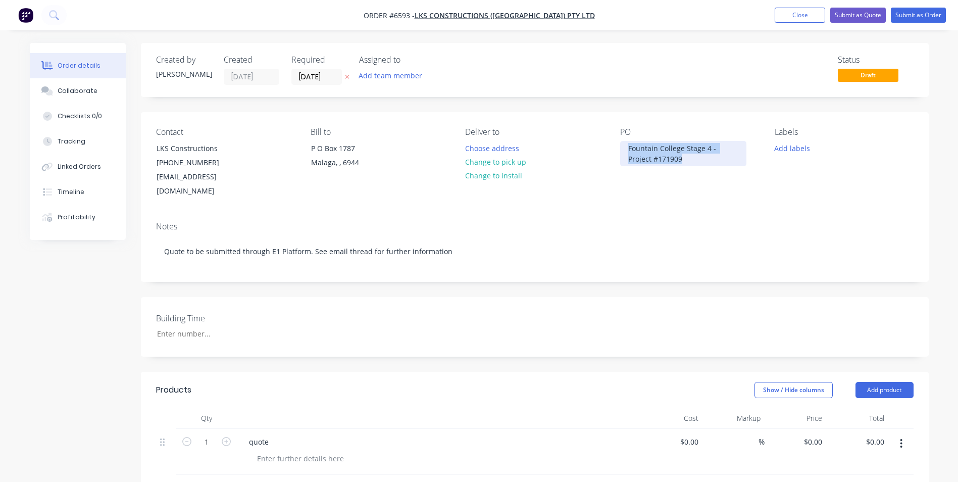
drag, startPoint x: 668, startPoint y: 165, endPoint x: 620, endPoint y: 145, distance: 52.3
click at [620, 145] on div "Fountain College Stage 4 - Project #171909" at bounding box center [683, 153] width 126 height 25
copy div "Fountain College Stage 4 - Project #171909"
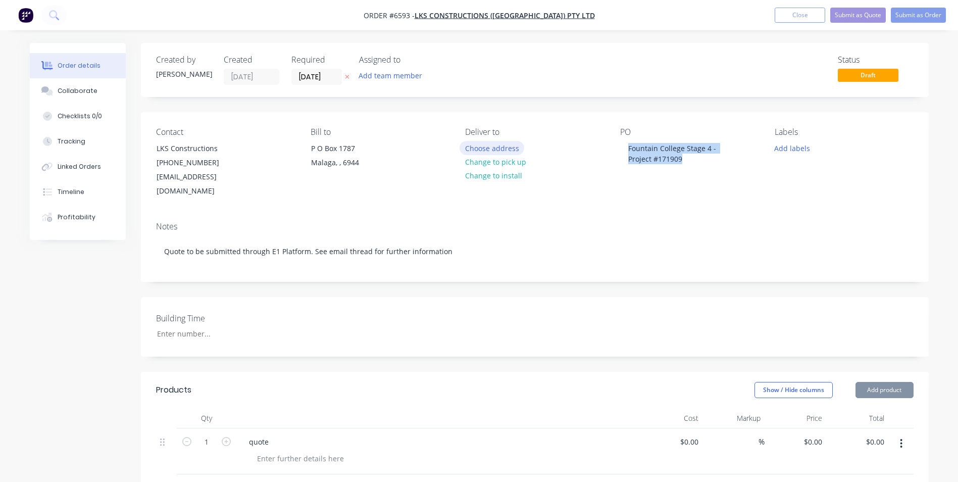
click at [487, 150] on button "Choose address" at bounding box center [492, 148] width 65 height 14
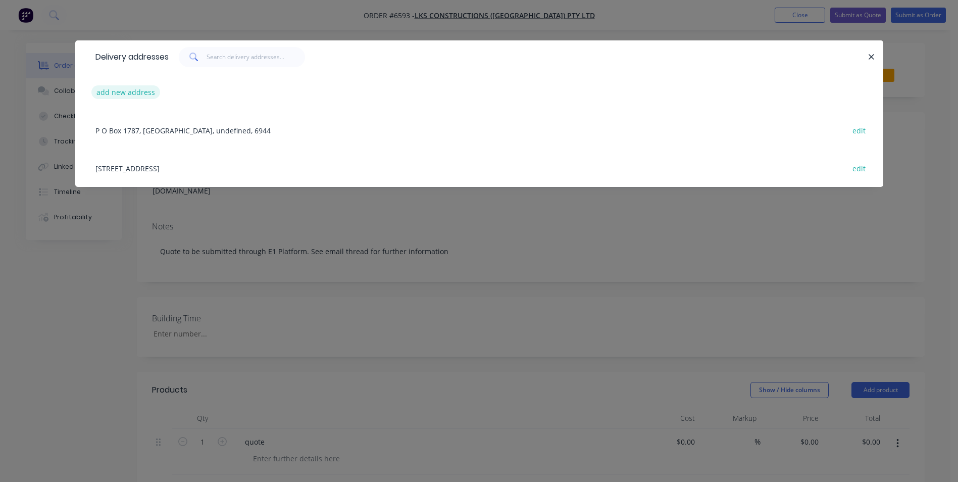
click at [141, 91] on button "add new address" at bounding box center [125, 92] width 69 height 14
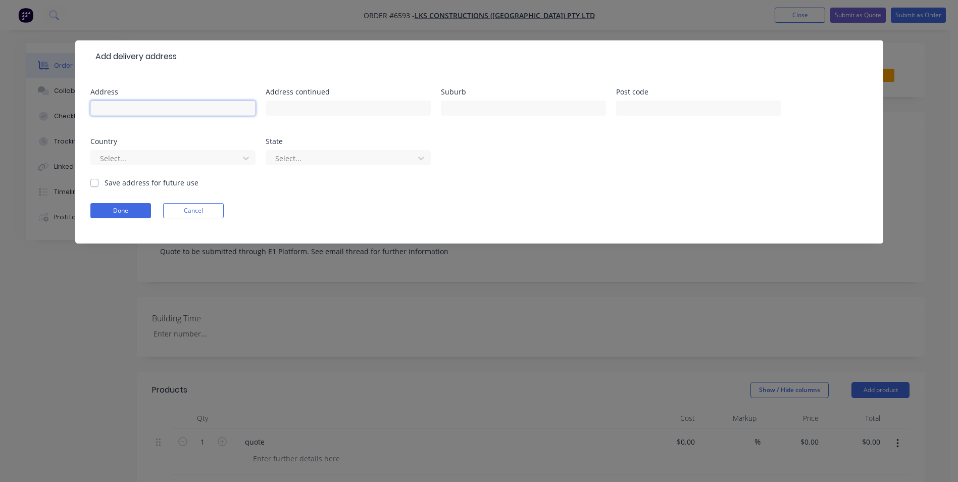
click at [137, 106] on input "text" at bounding box center [172, 107] width 165 height 15
paste input "12 Karri Way, Ferndale WA 6148 Australia"
type input "12 Karri Way, Ferndale WA 6148 Australia"
click at [458, 108] on input "text" at bounding box center [523, 107] width 165 height 15
type input "Ferndale"
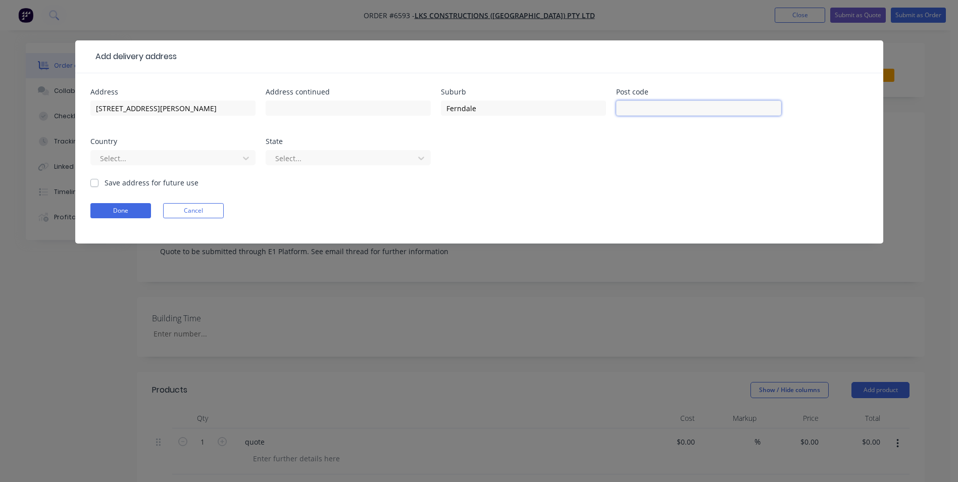
click at [689, 115] on input "text" at bounding box center [698, 107] width 165 height 15
type input "6148"
click at [169, 156] on div at bounding box center [166, 158] width 135 height 13
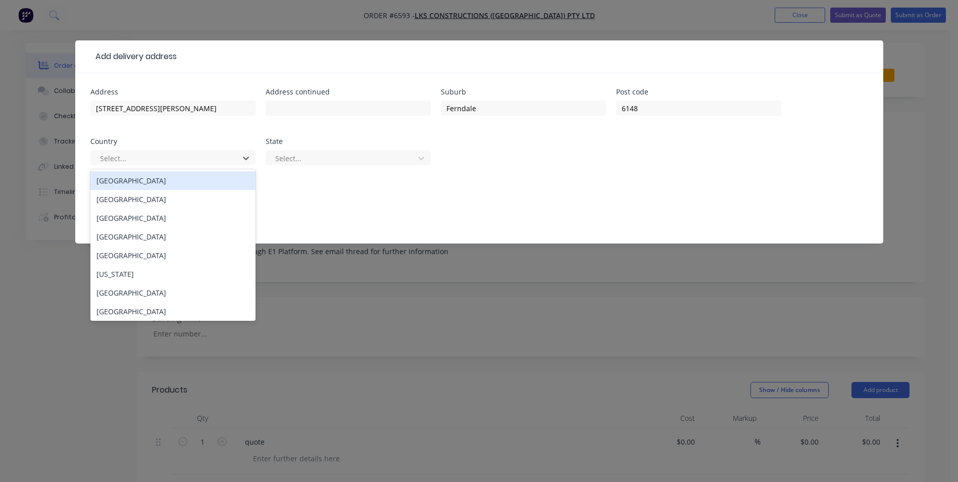
click at [137, 180] on div "Australia" at bounding box center [172, 180] width 165 height 19
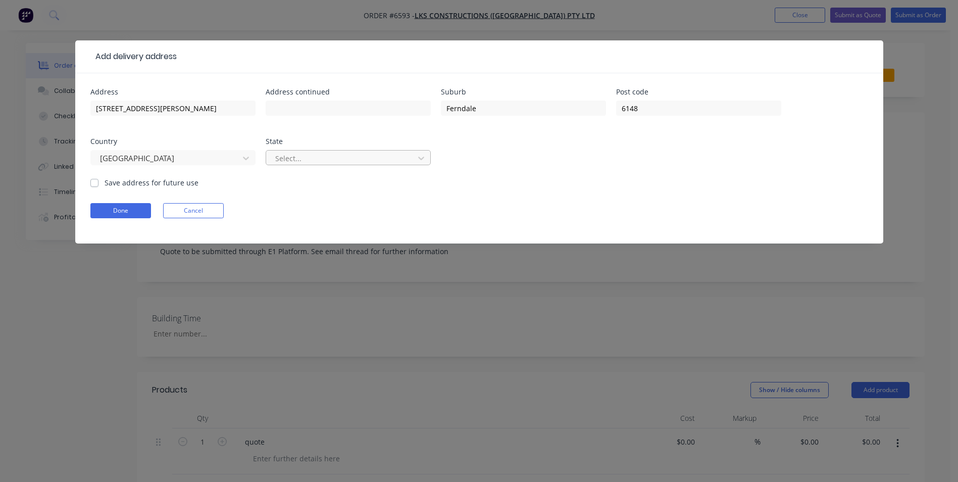
click at [307, 160] on div at bounding box center [341, 158] width 135 height 13
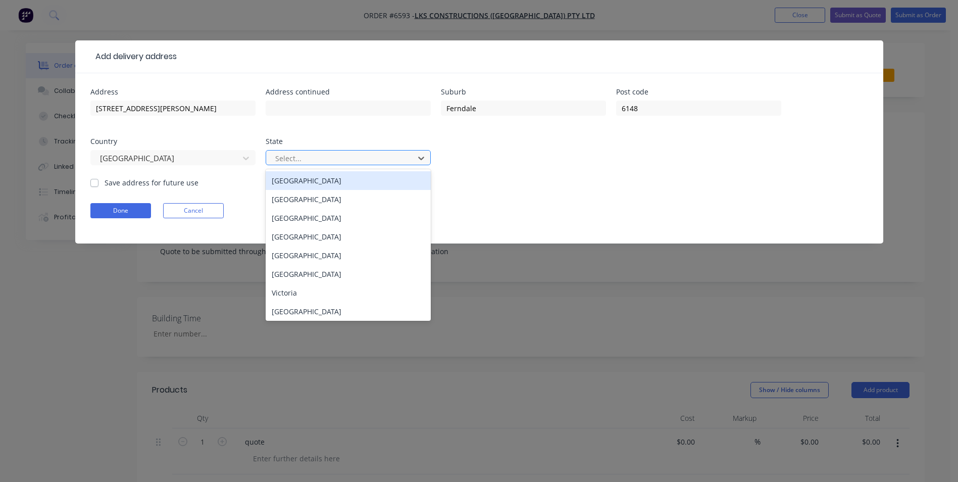
type input "w"
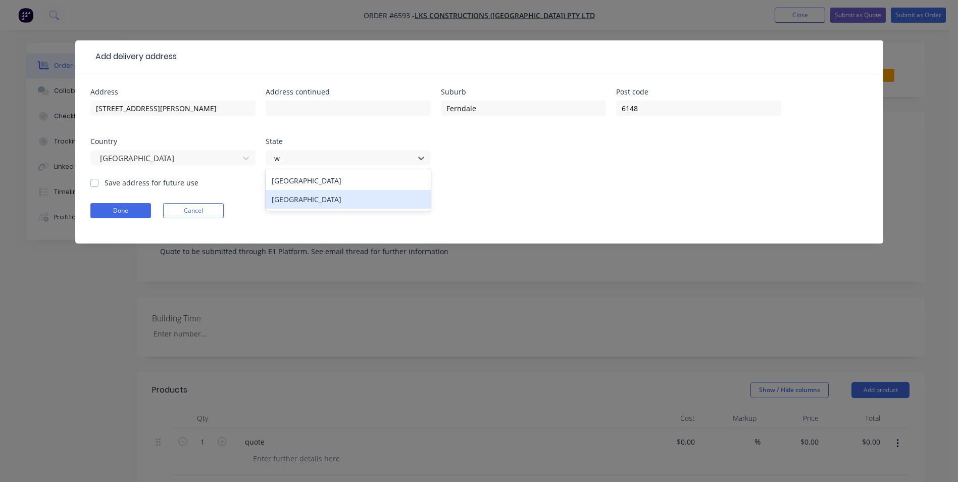
click at [309, 197] on div "Western Australia" at bounding box center [348, 199] width 165 height 19
drag, startPoint x: 242, startPoint y: 112, endPoint x: 139, endPoint y: 108, distance: 103.1
click at [139, 108] on input "12 Karri Way, Ferndale WA 6148 Australia" at bounding box center [172, 107] width 165 height 15
type input "12 Karri Way"
click at [557, 198] on form "Address 12 Karri Way Address continued Suburb Ferndale Post code 6148 Country A…" at bounding box center [479, 165] width 778 height 155
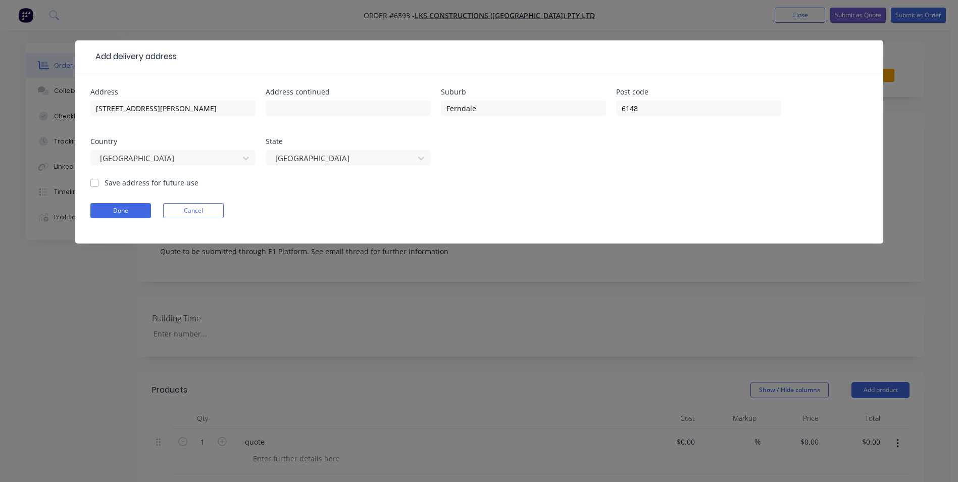
click at [105, 183] on label "Save address for future use" at bounding box center [152, 182] width 94 height 11
click at [98, 183] on input "Save address for future use" at bounding box center [94, 182] width 8 height 10
checkbox input "true"
click at [110, 209] on button "Done" at bounding box center [120, 210] width 61 height 15
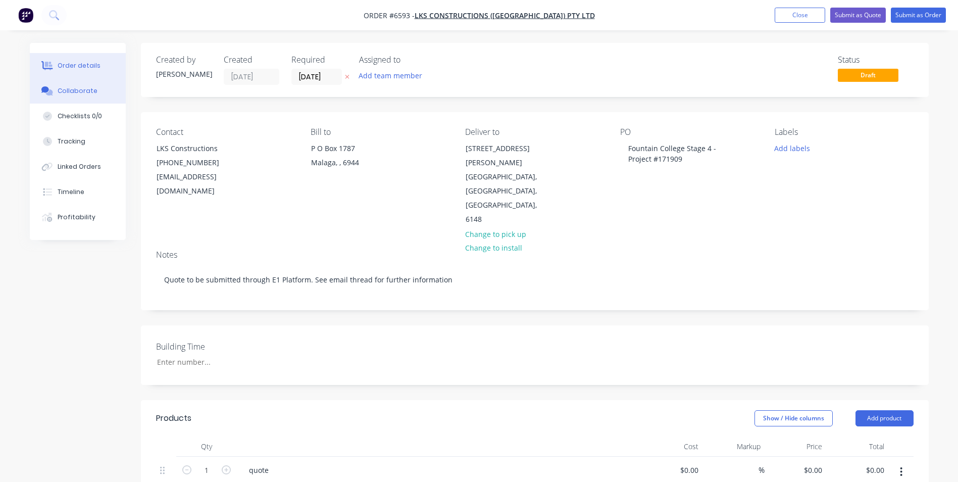
click at [87, 91] on div "Collaborate" at bounding box center [78, 90] width 40 height 9
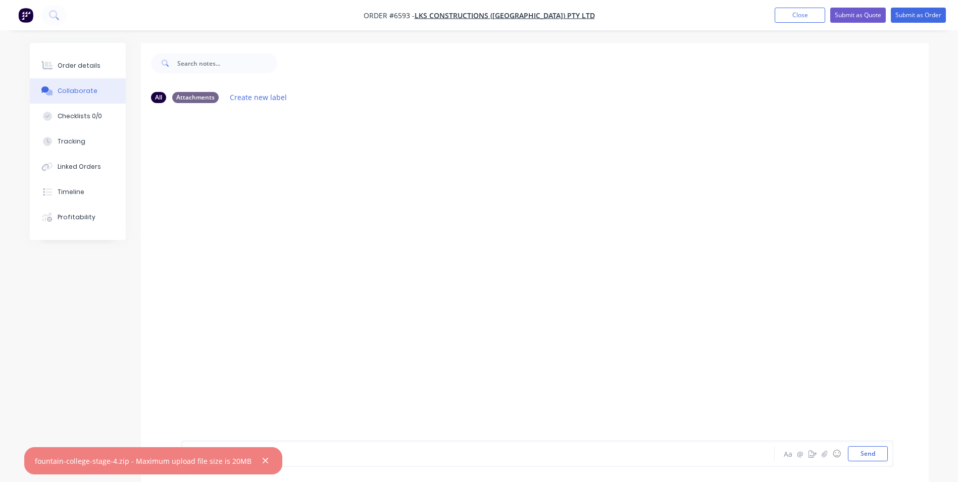
click at [248, 208] on div at bounding box center [535, 275] width 788 height 329
drag, startPoint x: 256, startPoint y: 462, endPoint x: 259, endPoint y: 455, distance: 7.0
click at [263, 462] on icon "button" at bounding box center [266, 461] width 6 height 6
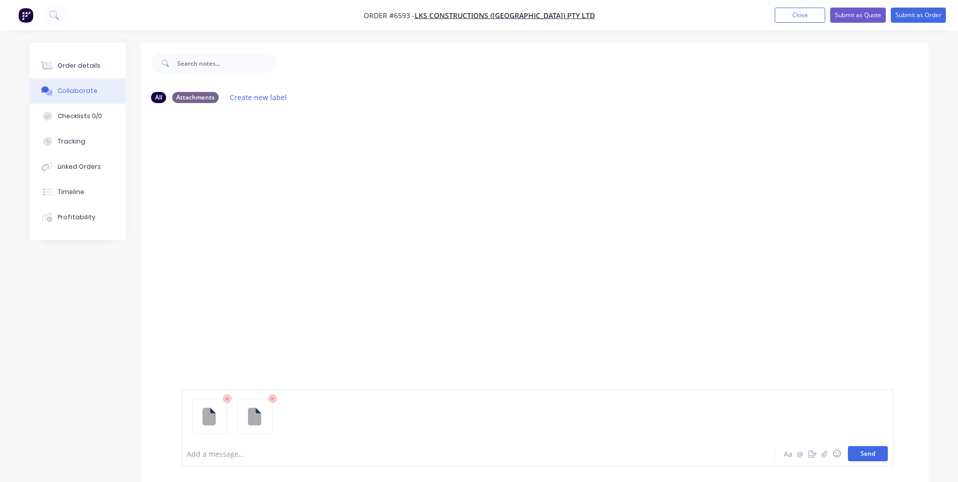
click at [859, 455] on button "Send" at bounding box center [868, 453] width 40 height 15
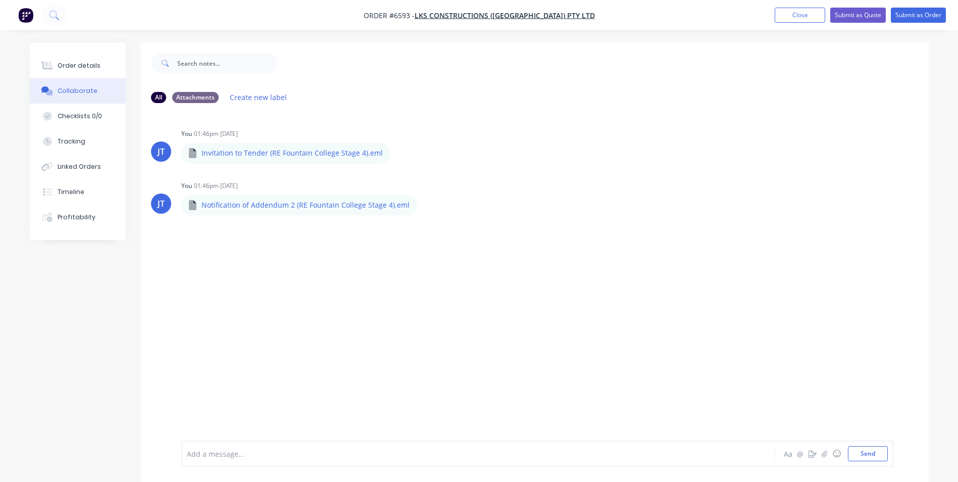
click at [320, 362] on div "JT You 01:46pm 30/09/25 Invitation to Tender (RE Fountain College Stage 4).eml …" at bounding box center [535, 275] width 788 height 329
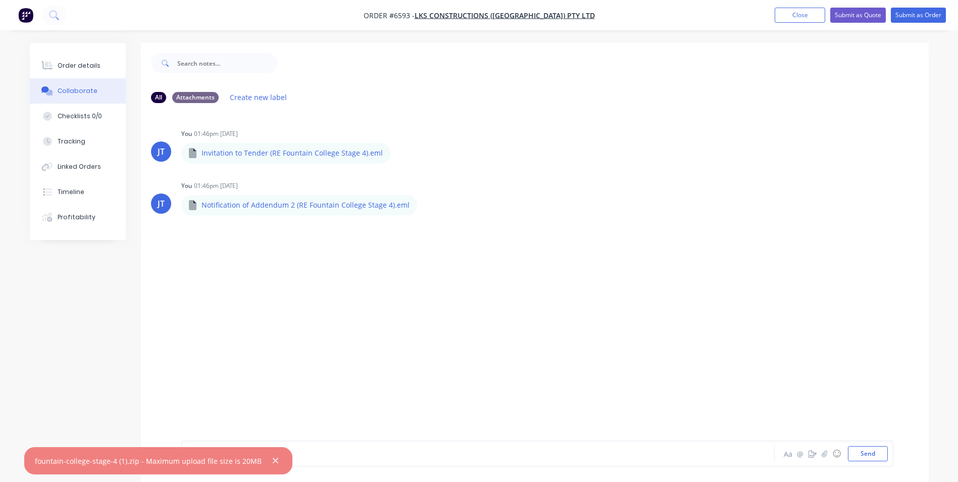
click at [397, 373] on div "JT You 01:46pm 30/09/25 Invitation to Tender (RE Fountain College Stage 4).eml …" at bounding box center [535, 275] width 788 height 329
click at [272, 463] on icon "button" at bounding box center [275, 460] width 7 height 9
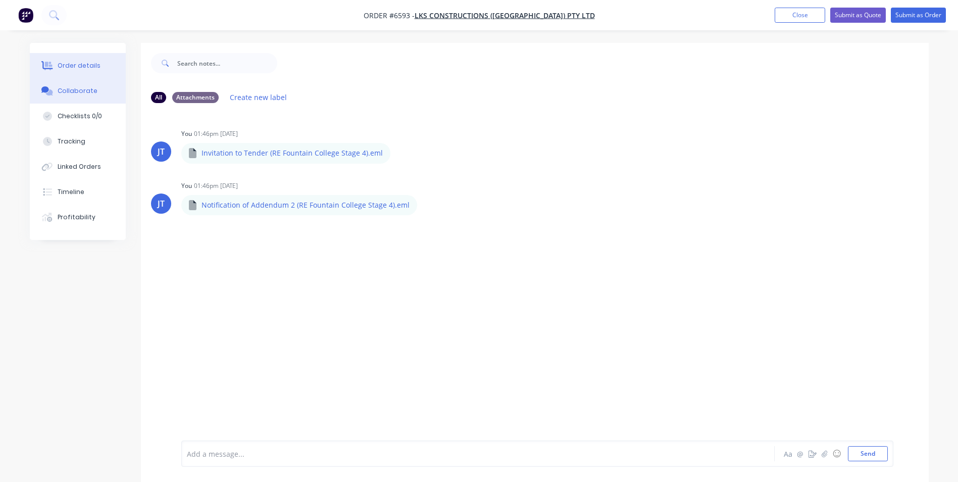
click at [78, 63] on div "Order details" at bounding box center [79, 65] width 43 height 9
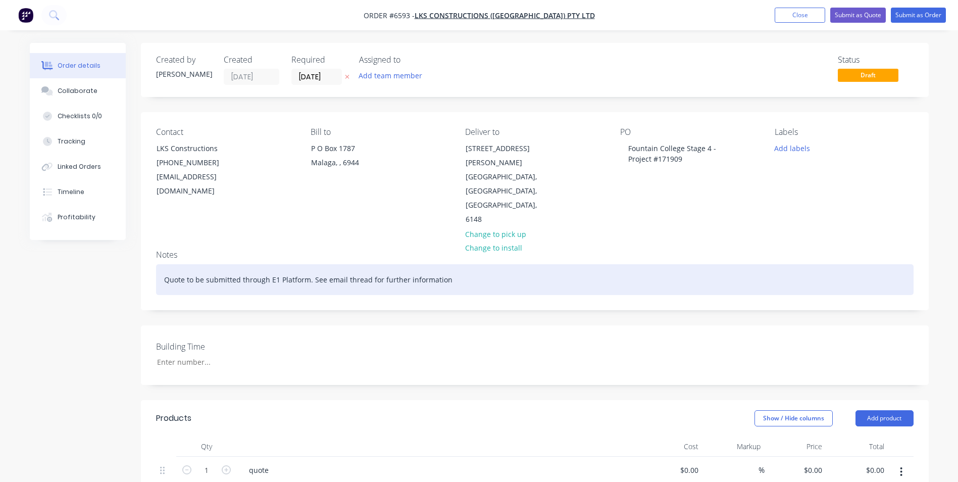
click at [459, 264] on div "Quote to be submitted through E1 Platform. See email thread for further informa…" at bounding box center [534, 279] width 757 height 31
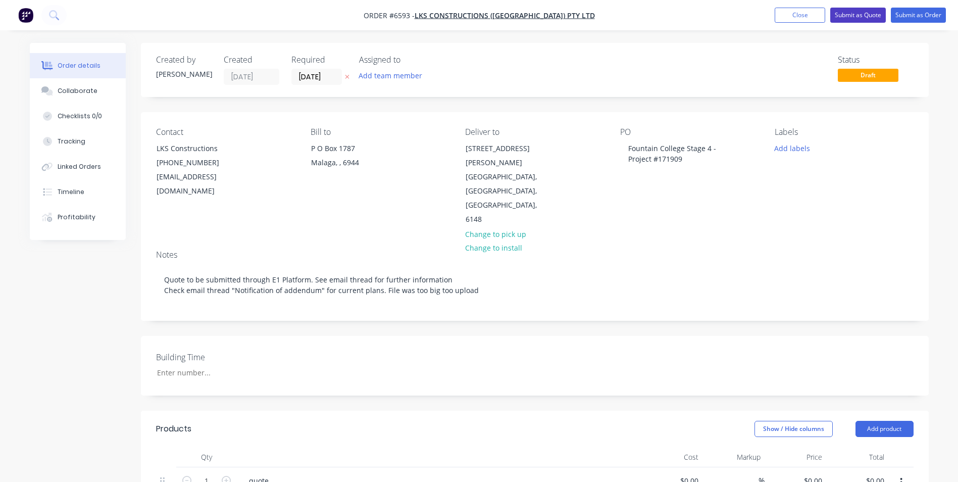
click at [848, 13] on button "Submit as Quote" at bounding box center [858, 15] width 56 height 15
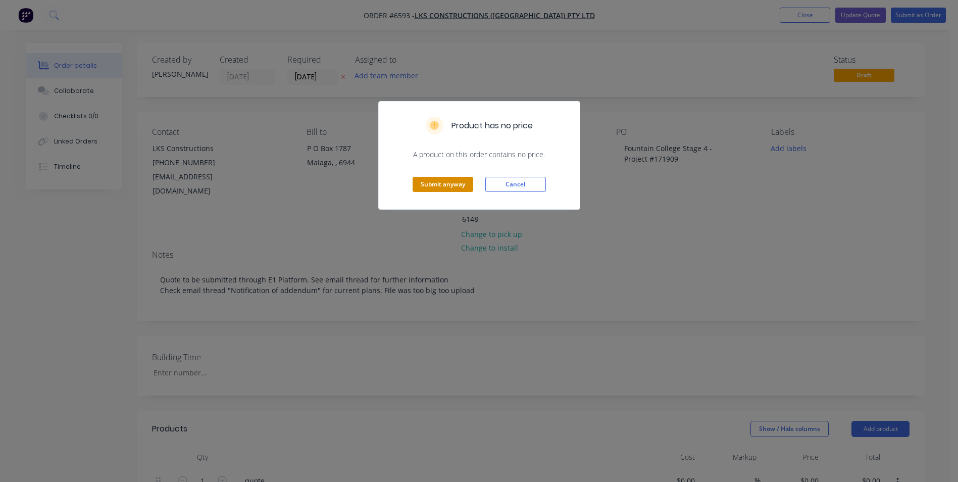
click at [449, 188] on button "Submit anyway" at bounding box center [443, 184] width 61 height 15
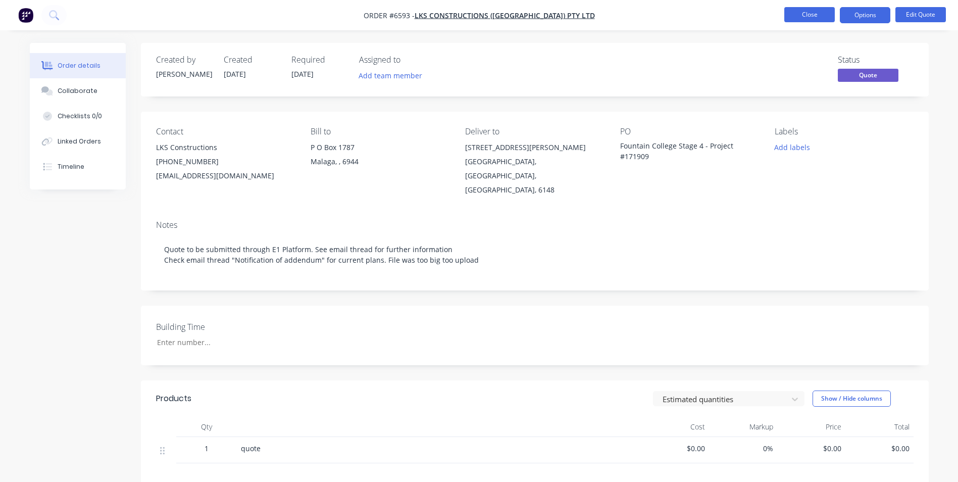
click at [792, 13] on button "Close" at bounding box center [809, 14] width 50 height 15
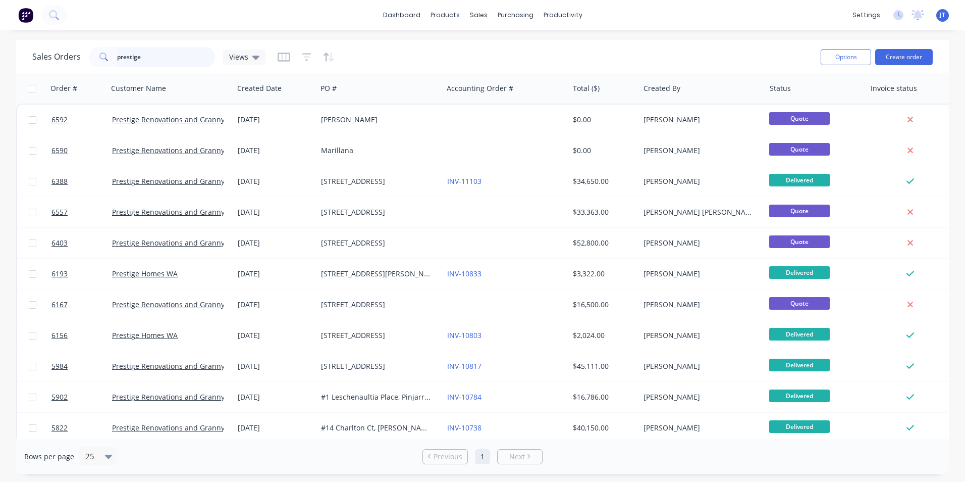
click at [150, 52] on input "prestige" at bounding box center [166, 57] width 98 height 20
drag, startPoint x: 152, startPoint y: 62, endPoint x: 74, endPoint y: 48, distance: 79.5
click at [74, 48] on div "Sales Orders prestige Views" at bounding box center [148, 57] width 233 height 20
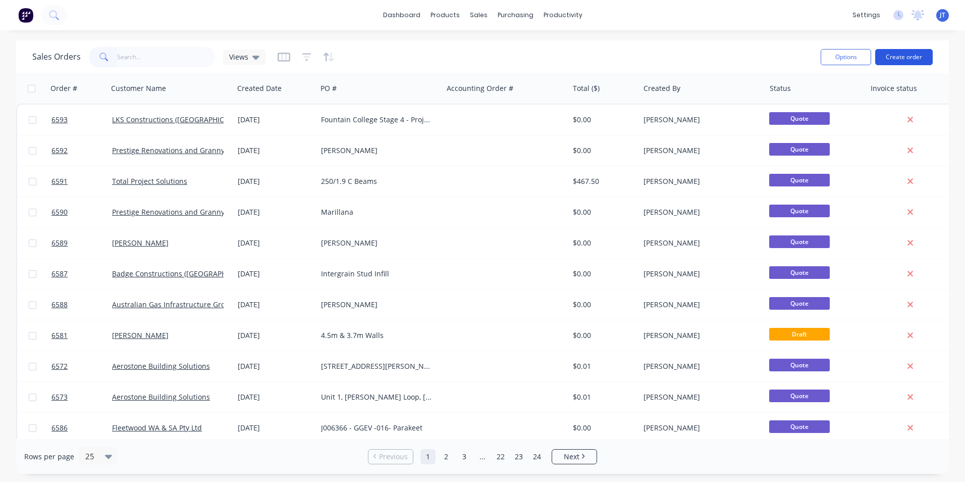
click at [910, 55] on button "Create order" at bounding box center [905, 57] width 58 height 16
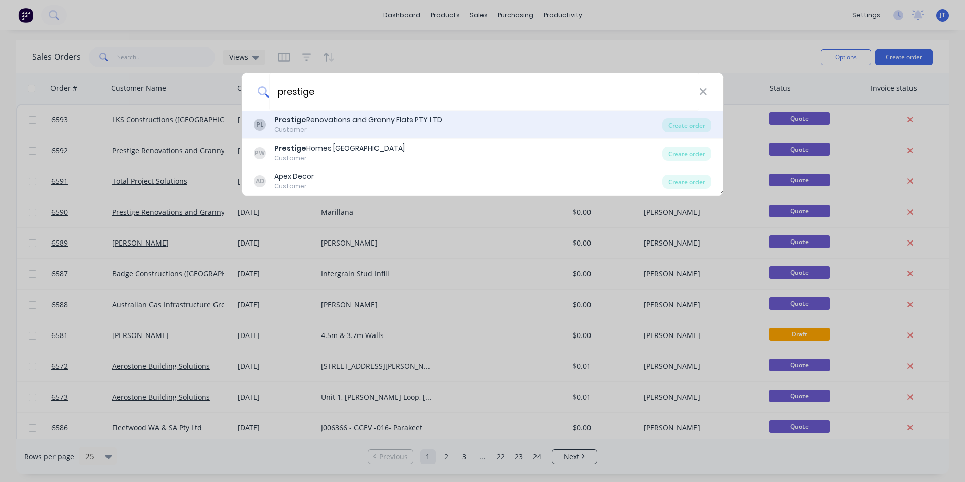
type input "prestige"
click at [378, 124] on div "Prestige Renovations and Granny Flats PTY LTD" at bounding box center [358, 120] width 168 height 11
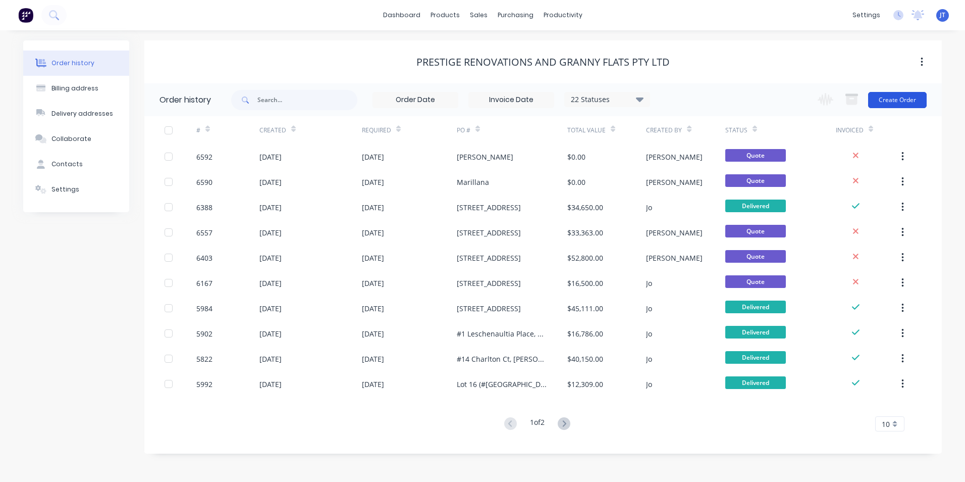
click at [898, 103] on button "Create Order" at bounding box center [898, 100] width 59 height 16
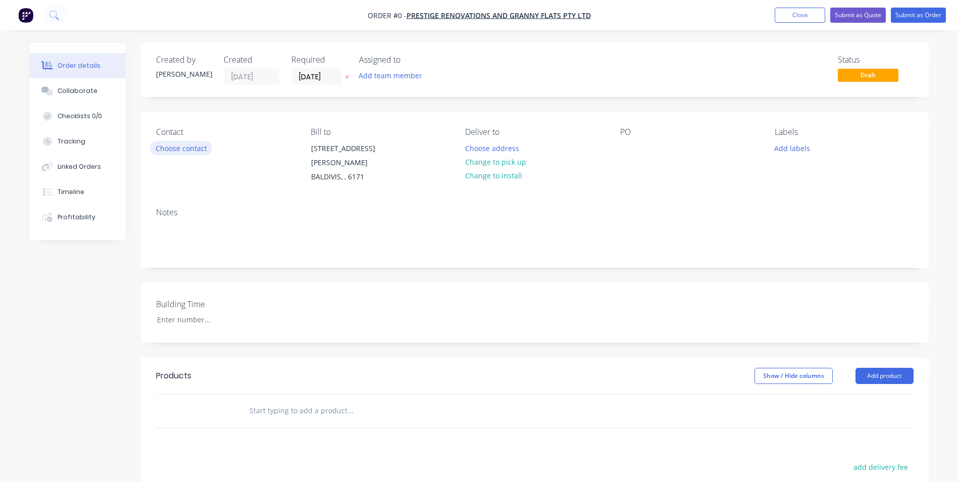
click at [200, 149] on button "Choose contact" at bounding box center [181, 148] width 62 height 14
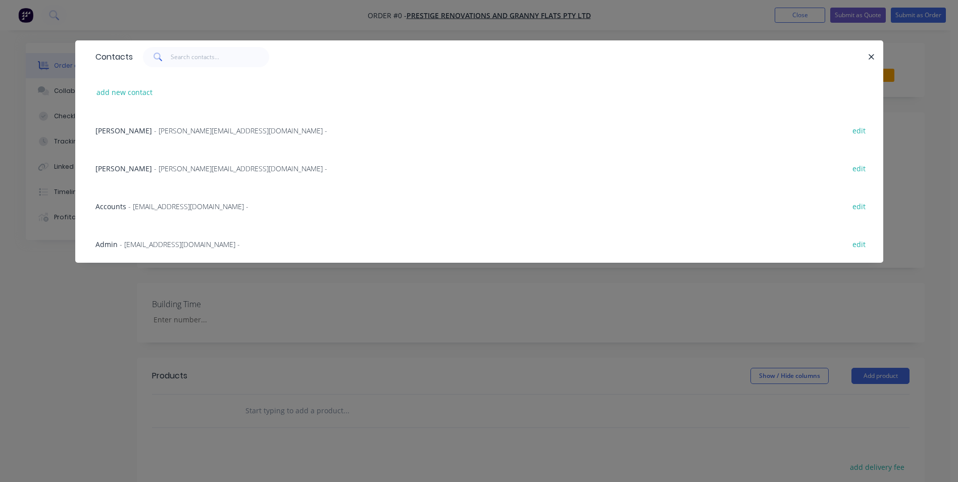
click at [146, 240] on span "- admin@prestigeperth.com.au -" at bounding box center [180, 244] width 120 height 10
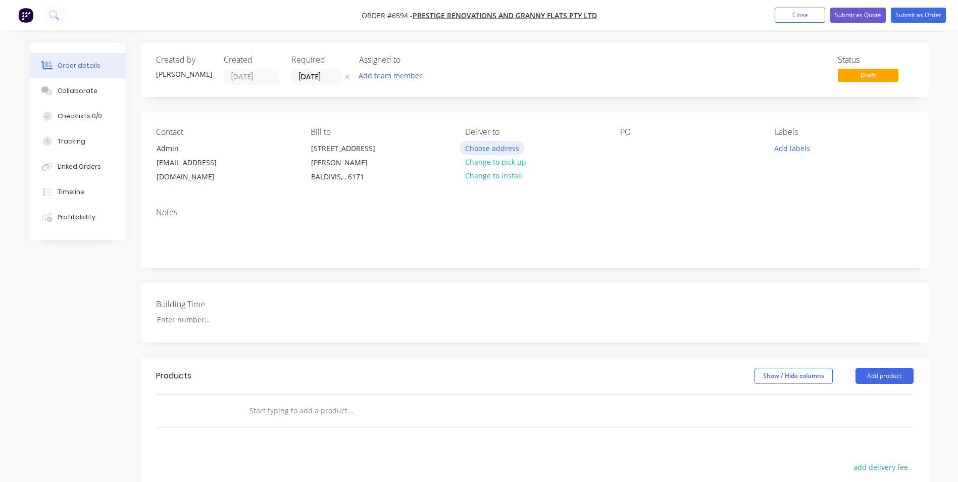
click at [475, 147] on button "Choose address" at bounding box center [492, 148] width 65 height 14
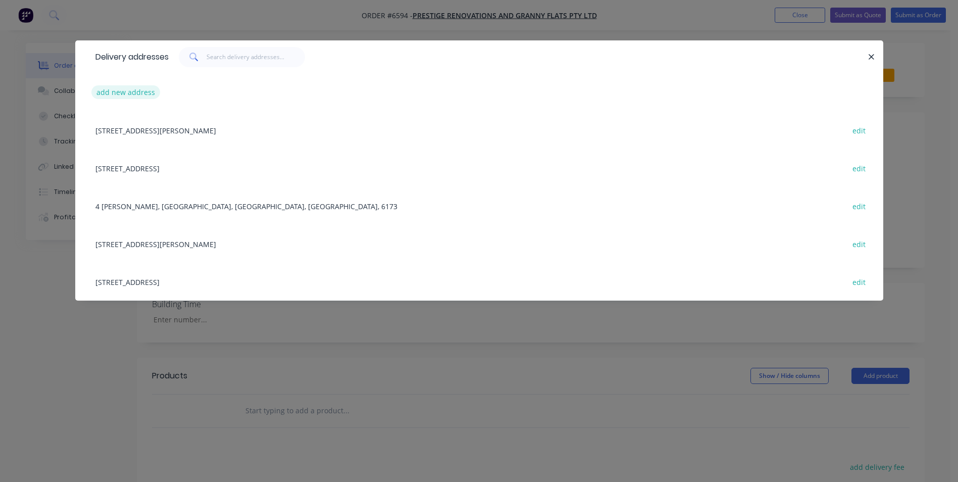
click at [132, 90] on button "add new address" at bounding box center [125, 92] width 69 height 14
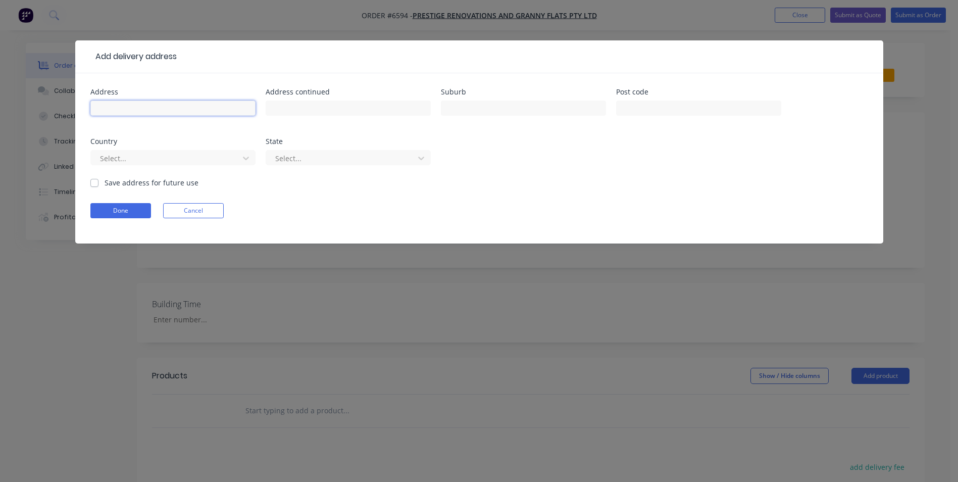
click at [138, 109] on input "text" at bounding box center [172, 107] width 165 height 15
type input "[STREET_ADDRESS]"
click at [471, 111] on input "text" at bounding box center [523, 107] width 165 height 15
type input "Dardanup West"
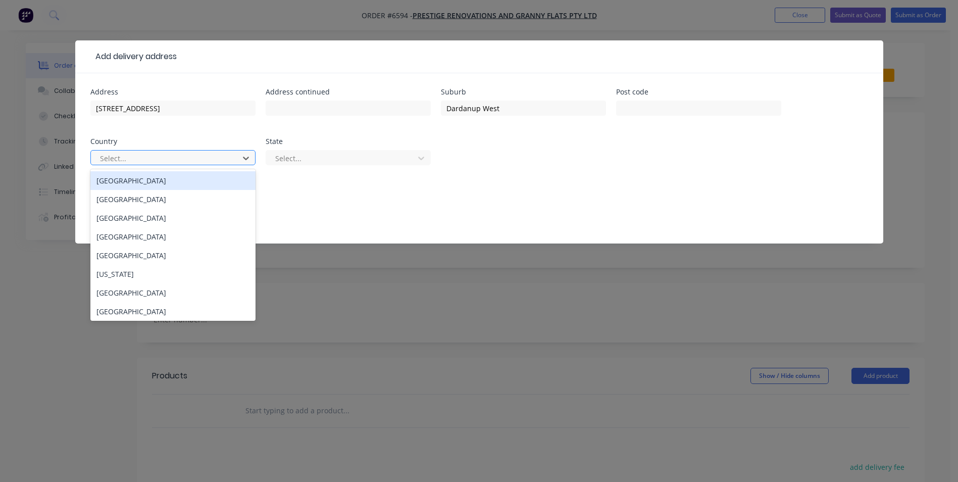
click at [222, 156] on div at bounding box center [166, 158] width 135 height 13
click at [166, 183] on div "Australia" at bounding box center [172, 180] width 165 height 19
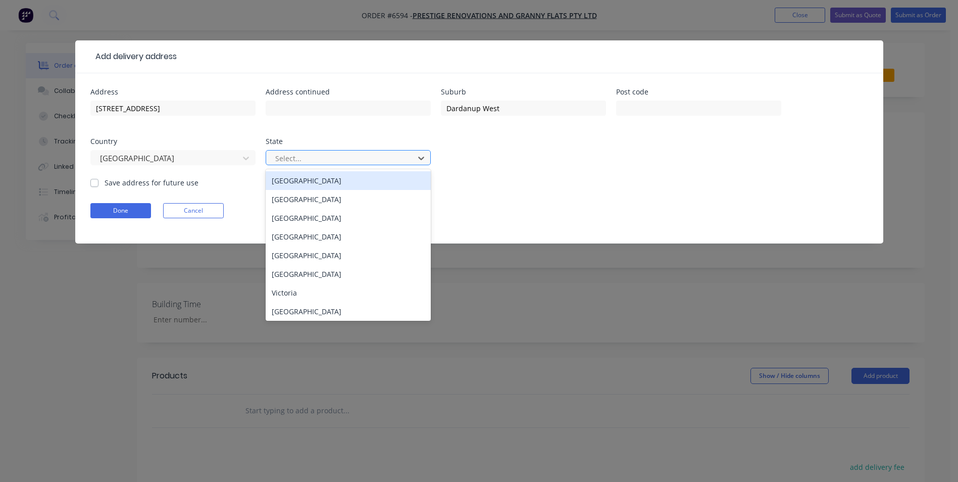
click at [284, 155] on div at bounding box center [341, 158] width 135 height 13
type input "w"
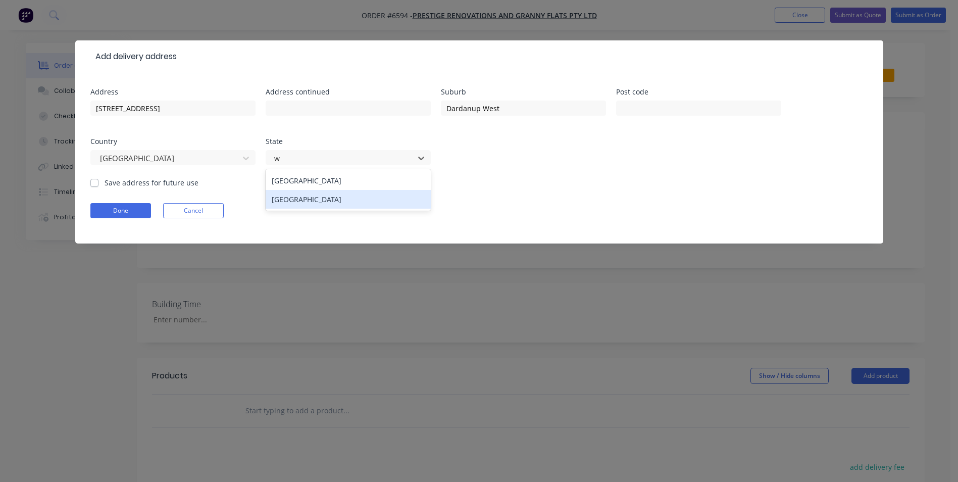
click at [296, 198] on div "Western Australia" at bounding box center [348, 199] width 165 height 19
click at [105, 183] on label "Save address for future use" at bounding box center [152, 182] width 94 height 11
click at [97, 183] on input "Save address for future use" at bounding box center [94, 182] width 8 height 10
checkbox input "true"
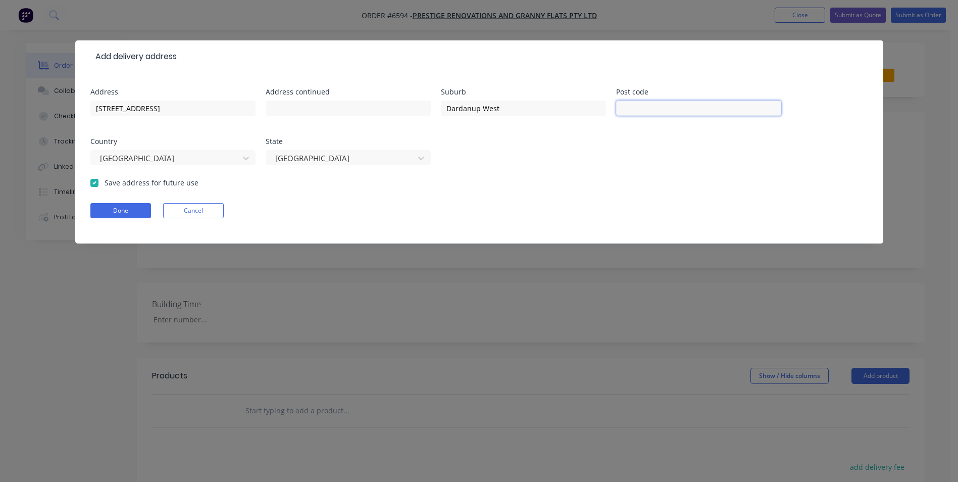
click at [656, 109] on input "text" at bounding box center [698, 107] width 165 height 15
type input "6236"
click at [113, 211] on button "Done" at bounding box center [120, 210] width 61 height 15
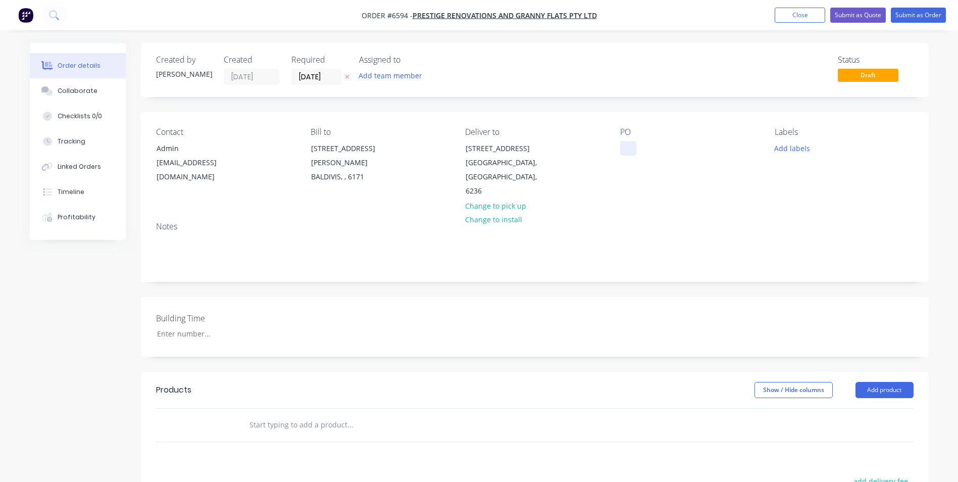
click at [626, 146] on div at bounding box center [628, 148] width 16 height 15
click at [260, 415] on input "text" at bounding box center [350, 425] width 202 height 20
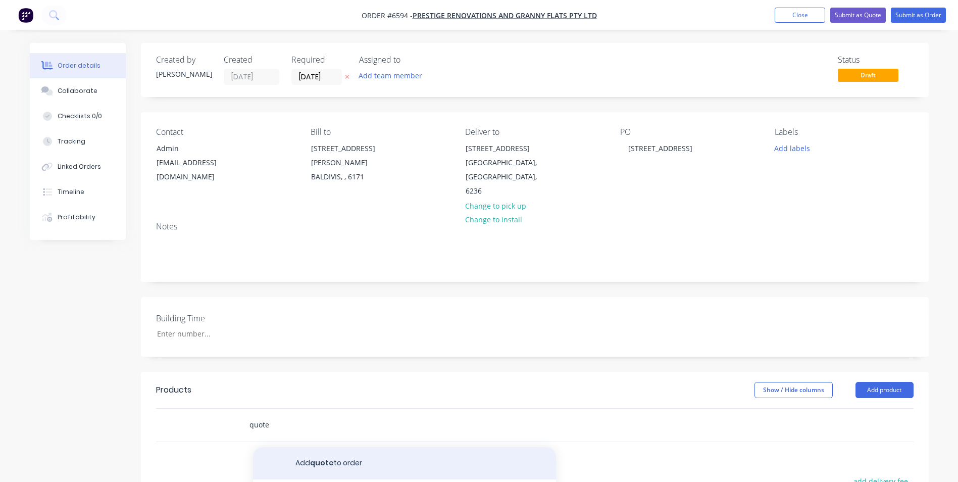
type input "quote"
click at [321, 447] on button "Add quote to order" at bounding box center [404, 463] width 303 height 32
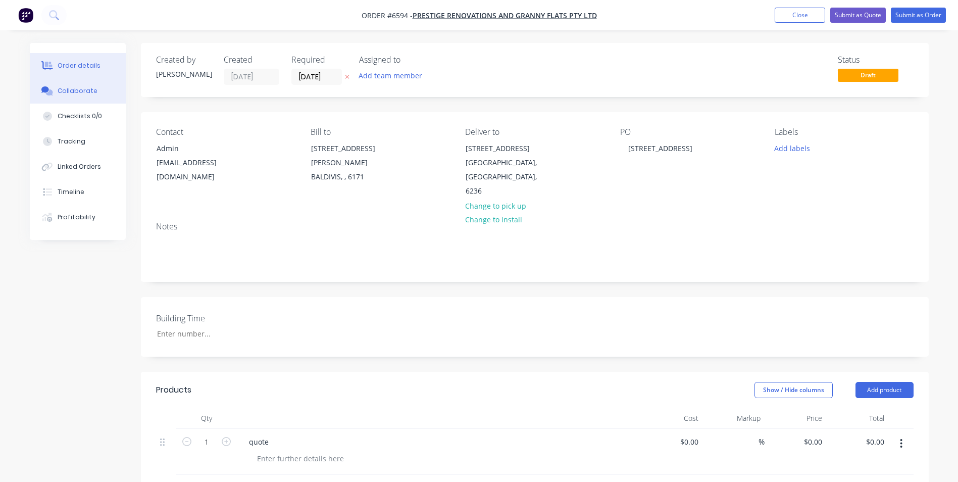
click at [85, 88] on div "Collaborate" at bounding box center [78, 90] width 40 height 9
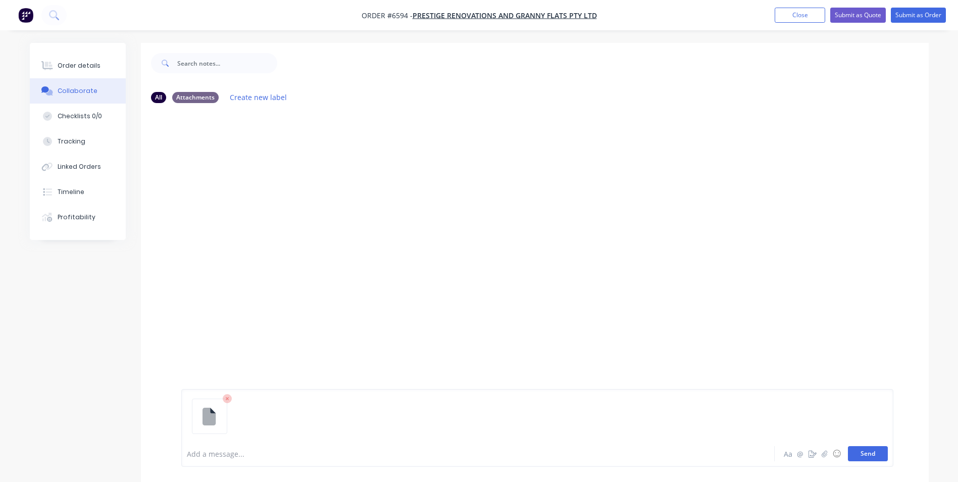
click at [874, 451] on button "Send" at bounding box center [868, 453] width 40 height 15
click at [873, 450] on button "Send" at bounding box center [868, 453] width 40 height 15
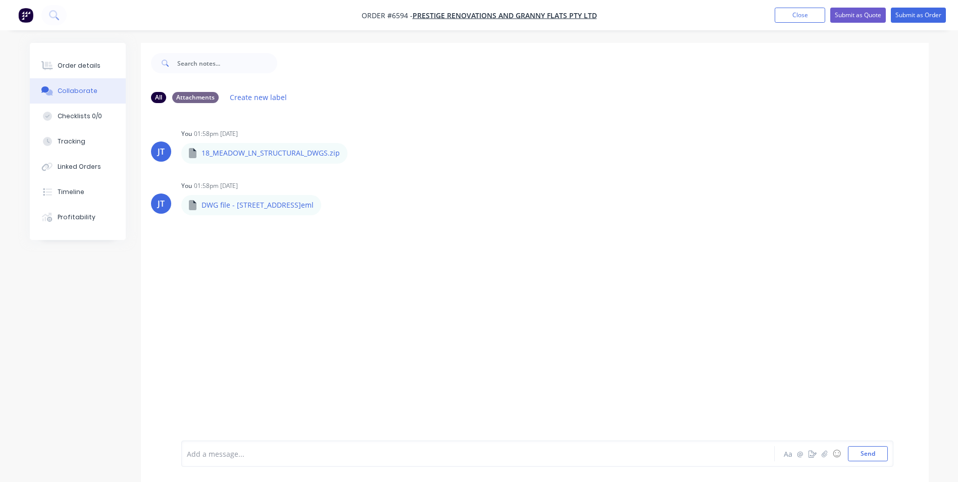
click at [463, 277] on div "JT You 01:58pm 30/09/25 18_MEADOW_LN_STRUCTURAL_DWGS.zip 18_MEADOW_LN_STRUCTURA…" at bounding box center [535, 275] width 788 height 329
click at [84, 66] on div "Order details" at bounding box center [79, 65] width 43 height 9
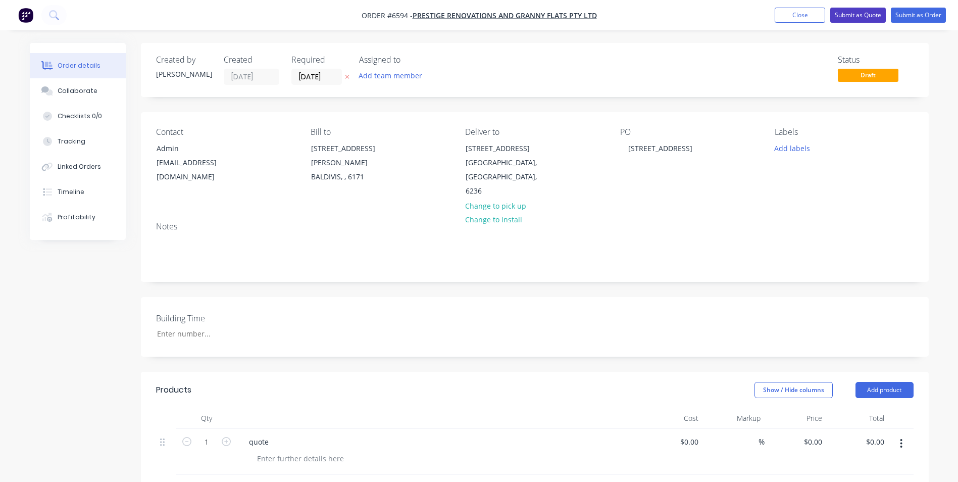
click at [851, 17] on button "Submit as Quote" at bounding box center [858, 15] width 56 height 15
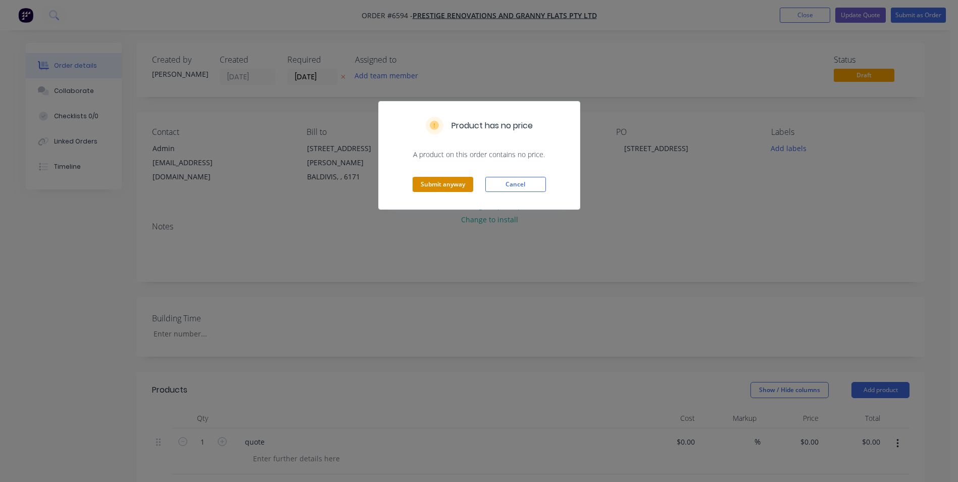
click at [458, 185] on button "Submit anyway" at bounding box center [443, 184] width 61 height 15
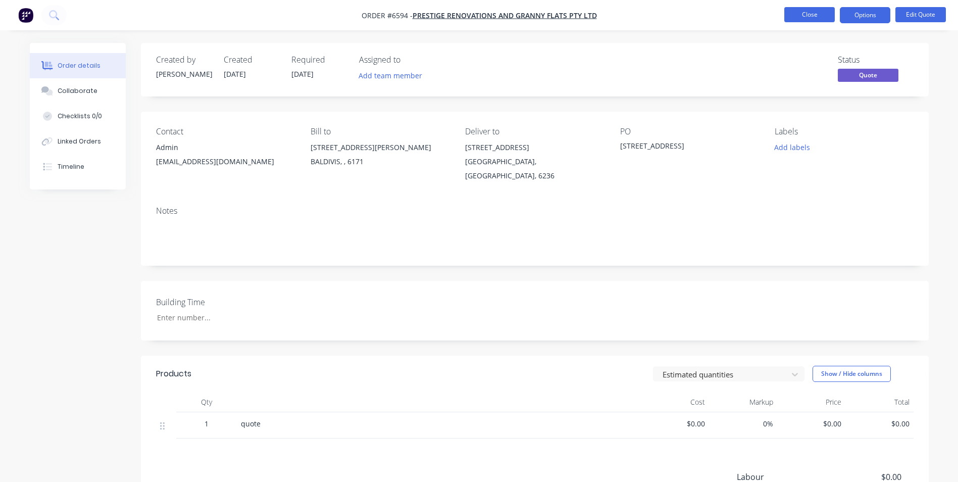
click at [816, 8] on button "Close" at bounding box center [809, 14] width 50 height 15
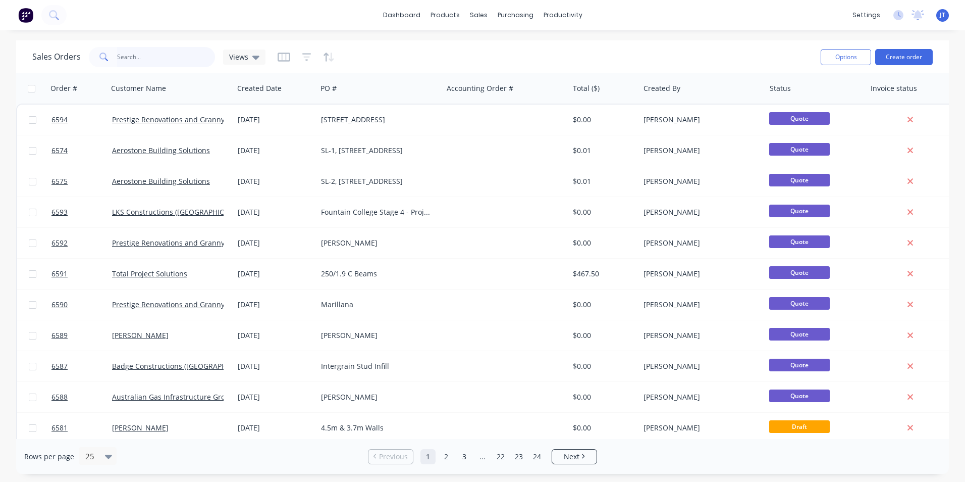
click at [146, 60] on input "text" at bounding box center [166, 57] width 98 height 20
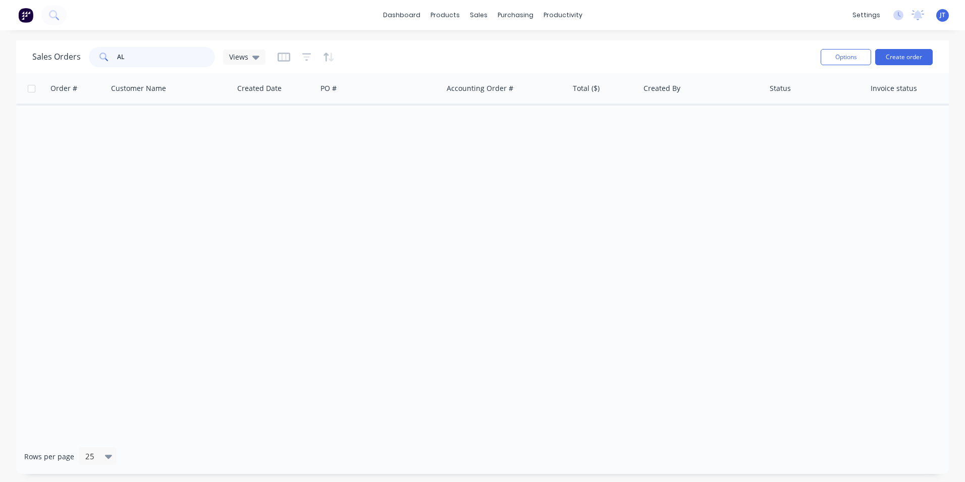
type input "A"
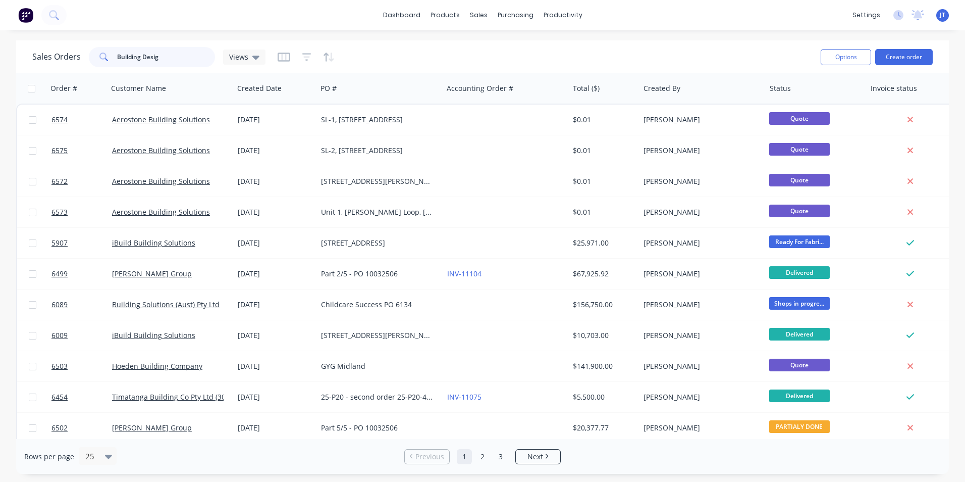
type input "Building Design"
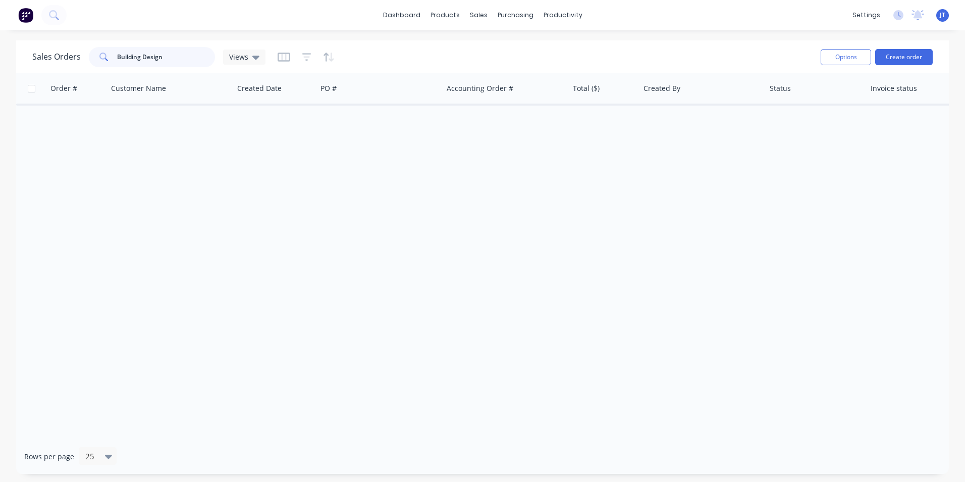
drag, startPoint x: 171, startPoint y: 59, endPoint x: 79, endPoint y: 54, distance: 91.5
click at [79, 54] on div "Sales Orders Building Design Views" at bounding box center [148, 57] width 233 height 20
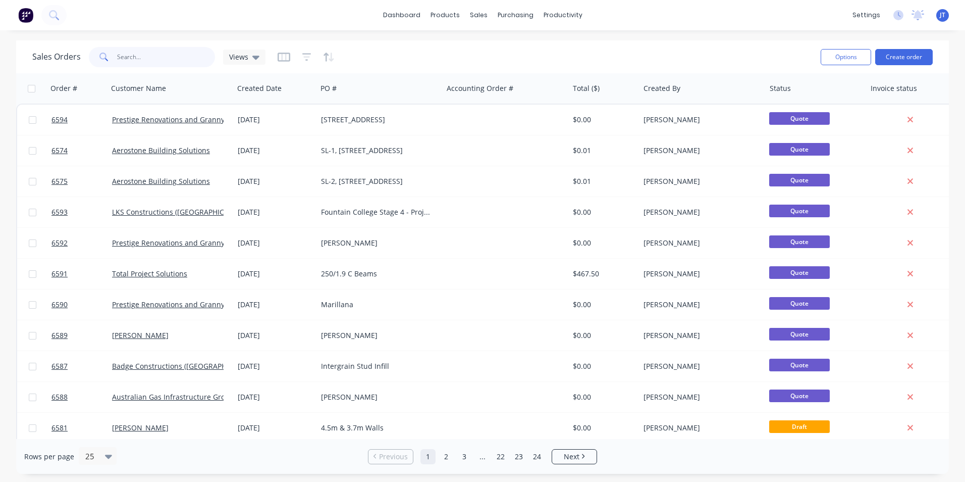
click at [129, 65] on input "text" at bounding box center [166, 57] width 98 height 20
paste input "A.L.L BUILDING DESIGN & DRAFTING"
type input "A.L.L BUILDING DESIGN & DRAFTING"
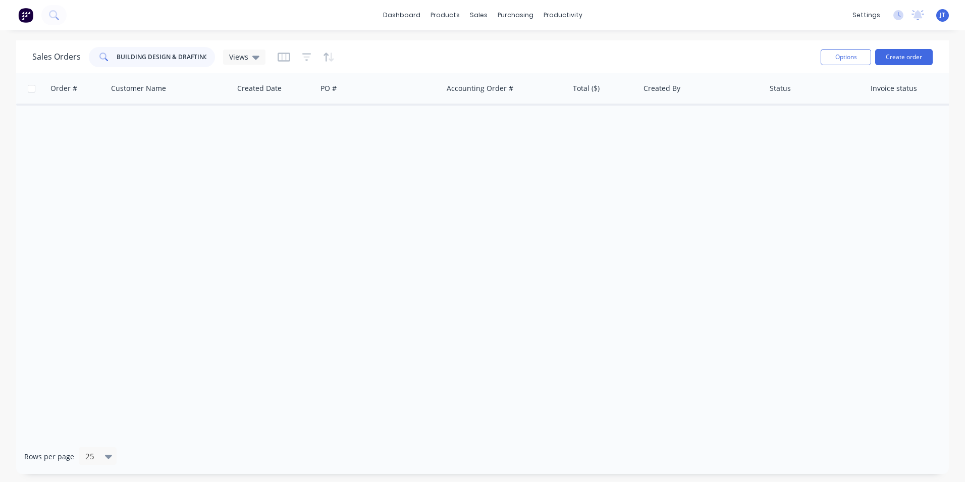
click at [118, 59] on input "A.L.L BUILDING DESIGN & DRAFTING" at bounding box center [166, 57] width 98 height 20
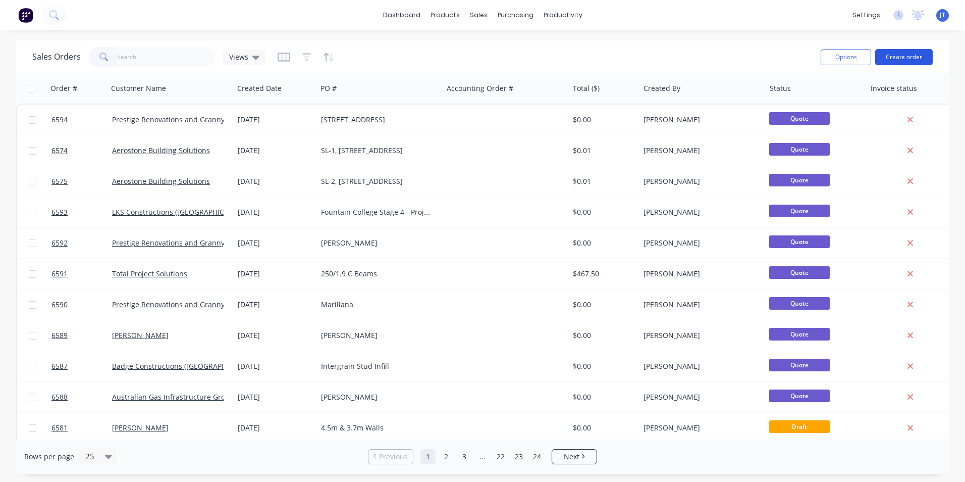
click at [920, 49] on button "Create order" at bounding box center [905, 57] width 58 height 16
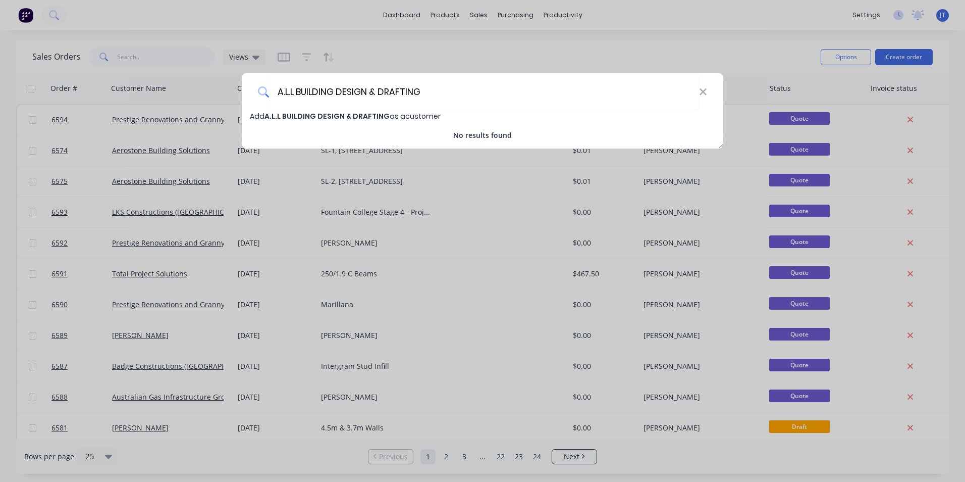
type input "A.L.L BUILDING DESIGN & DRAFTING"
click at [346, 117] on span "A.L.L BUILDING DESIGN & DRAFTING" at bounding box center [327, 116] width 125 height 10
select select "AU"
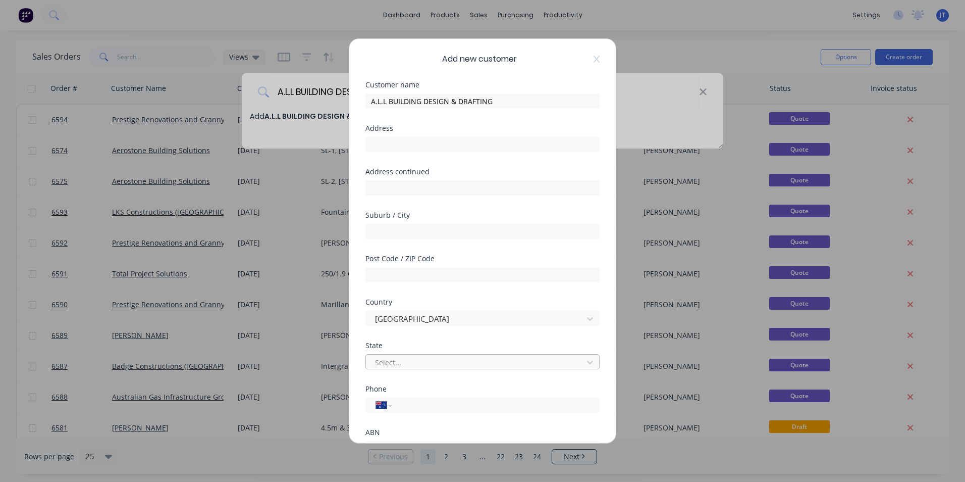
click at [451, 358] on div at bounding box center [476, 362] width 204 height 13
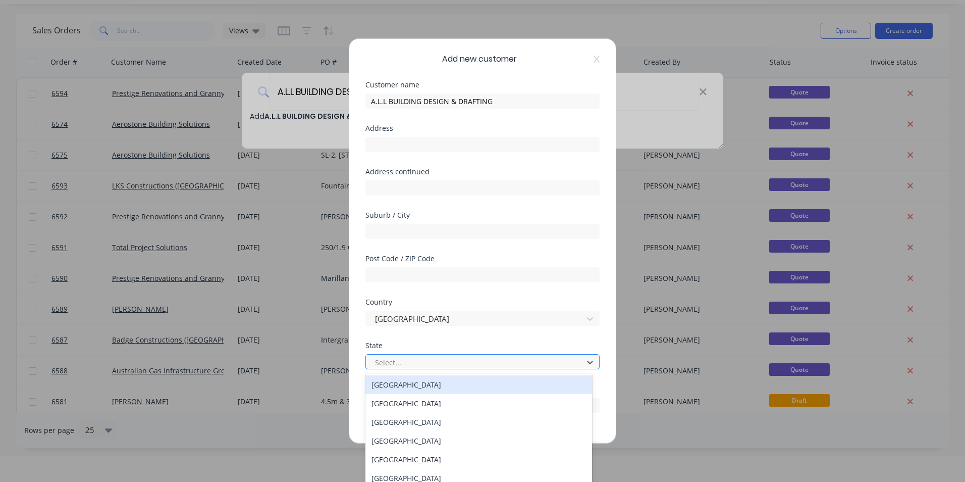
scroll to position [32, 0]
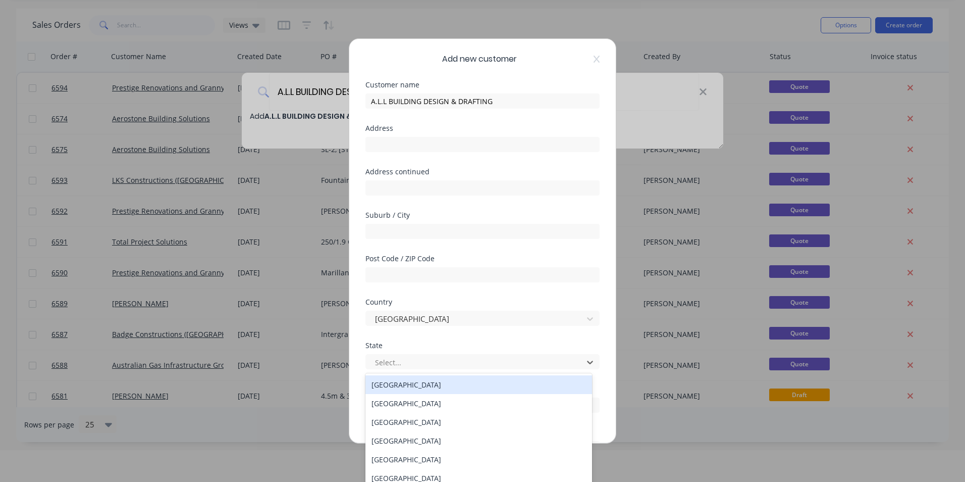
type input "W"
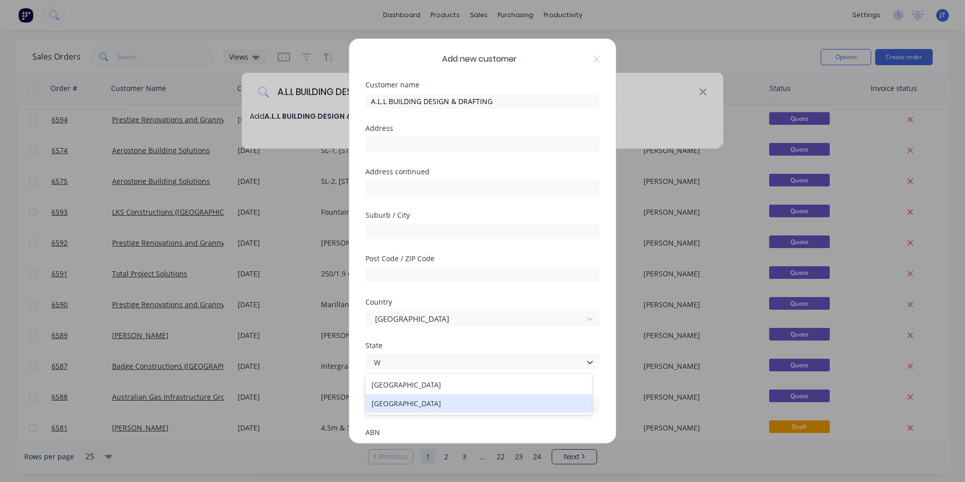
click at [436, 402] on div "Western Australia" at bounding box center [479, 403] width 227 height 19
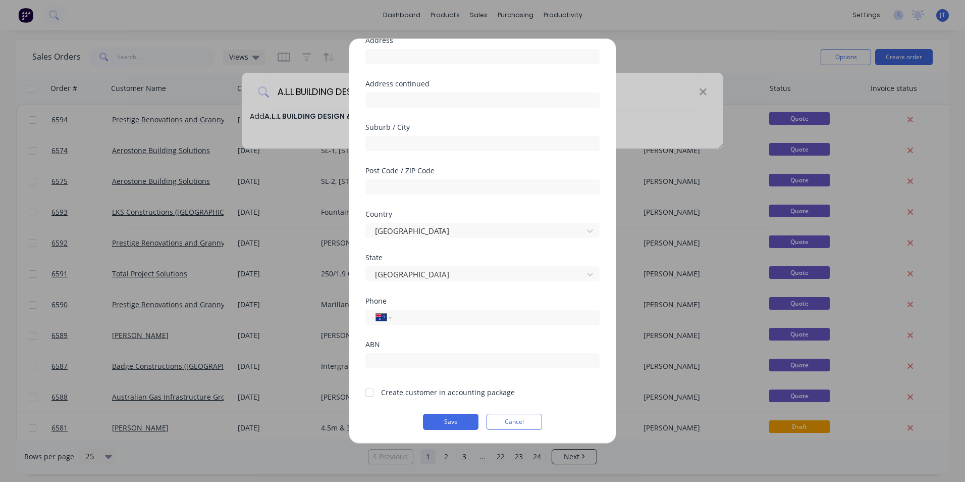
scroll to position [89, 0]
click at [433, 312] on input "tel" at bounding box center [494, 317] width 190 height 12
type input "0458 246 186"
click at [450, 419] on button "Save" at bounding box center [451, 421] width 56 height 16
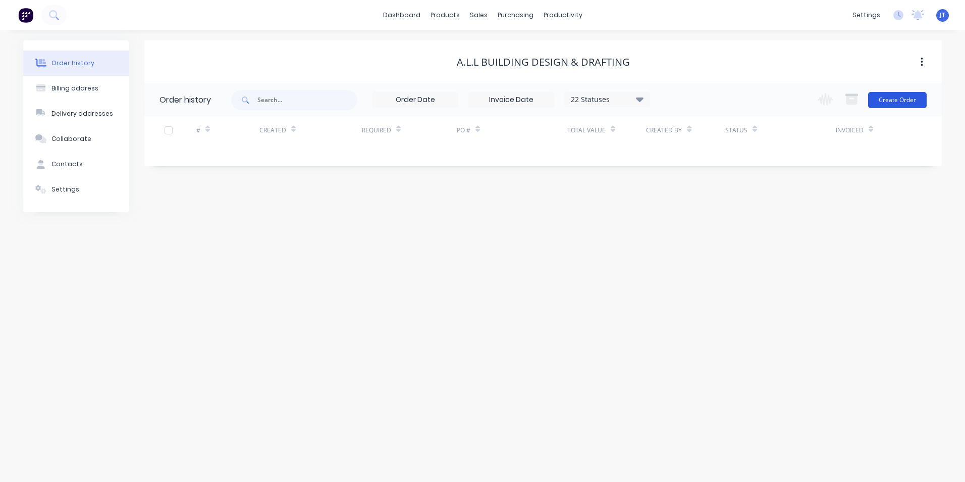
click at [900, 99] on button "Create Order" at bounding box center [898, 100] width 59 height 16
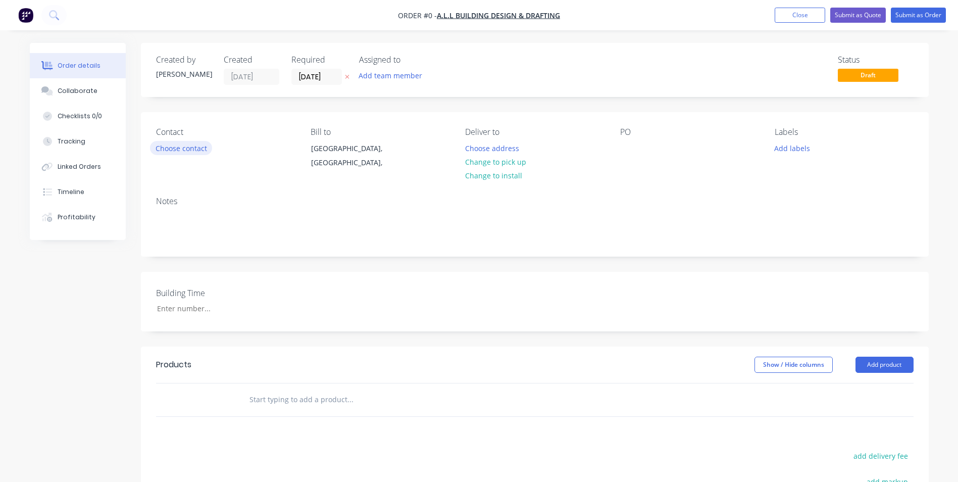
click at [197, 144] on button "Choose contact" at bounding box center [181, 148] width 62 height 14
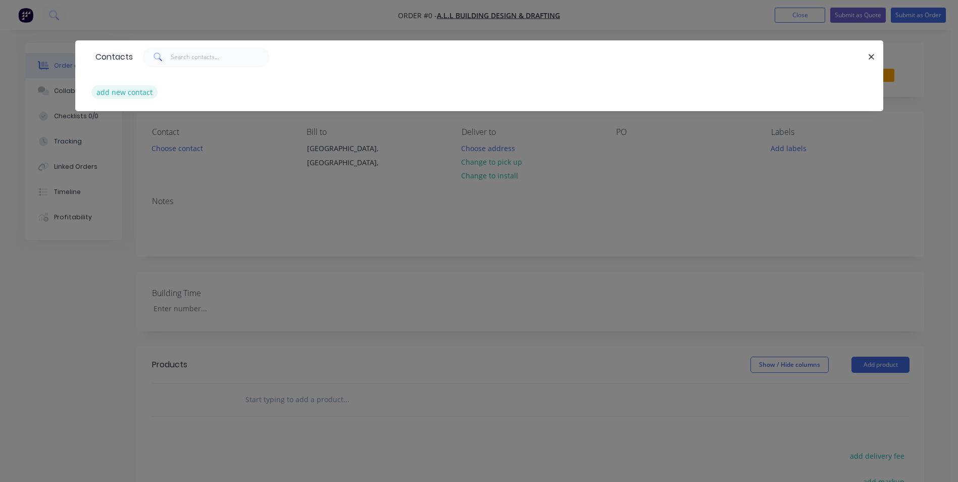
click at [133, 88] on button "add new contact" at bounding box center [124, 92] width 67 height 14
select select "AU"
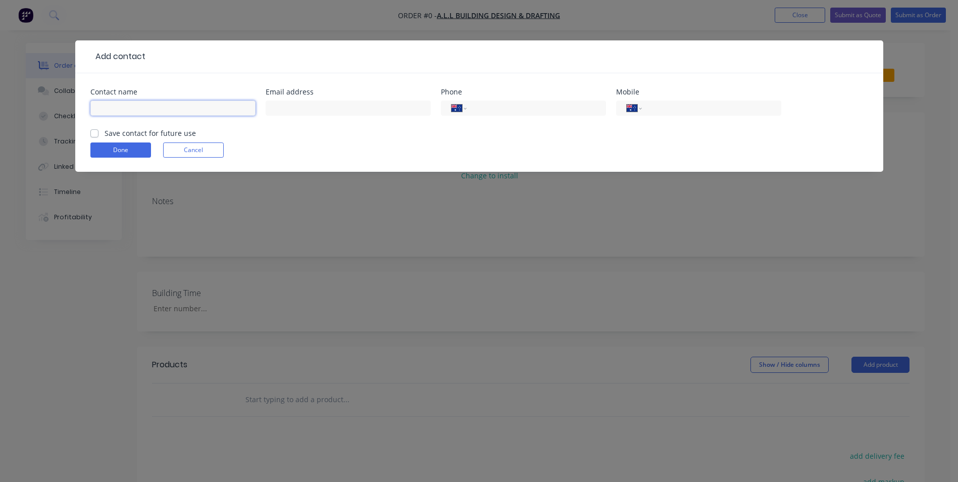
click at [172, 114] on input "text" at bounding box center [172, 107] width 165 height 15
click at [159, 108] on input "text" at bounding box center [172, 107] width 165 height 15
type input "Adelaide Lacey"
click at [313, 110] on input "text" at bounding box center [348, 107] width 165 height 15
paste input "a.l.l.designanddrafting1@gmail.com"
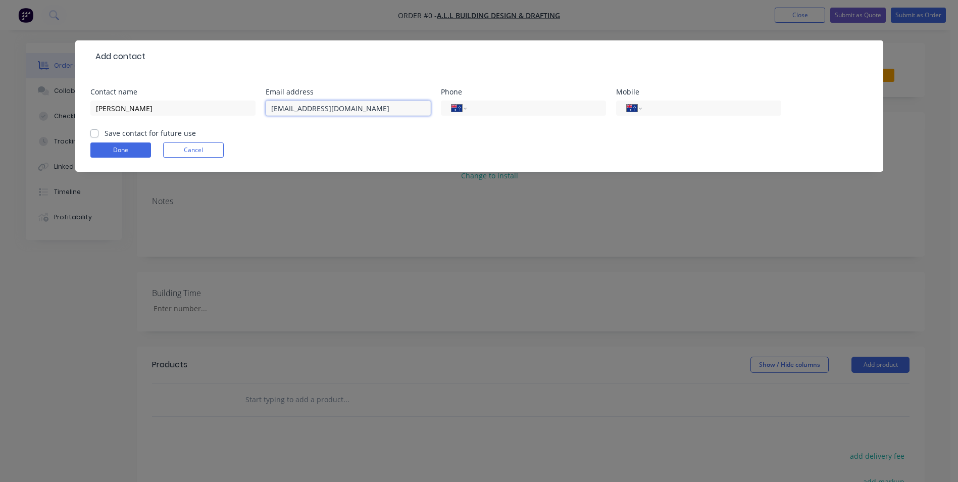
type input "a.l.l.designanddrafting1@gmail.com"
click at [709, 109] on input "tel" at bounding box center [709, 109] width 121 height 12
type input "0458 246 186"
click at [112, 128] on label "Save contact for future use" at bounding box center [150, 133] width 91 height 11
click at [98, 128] on input "Save contact for future use" at bounding box center [94, 133] width 8 height 10
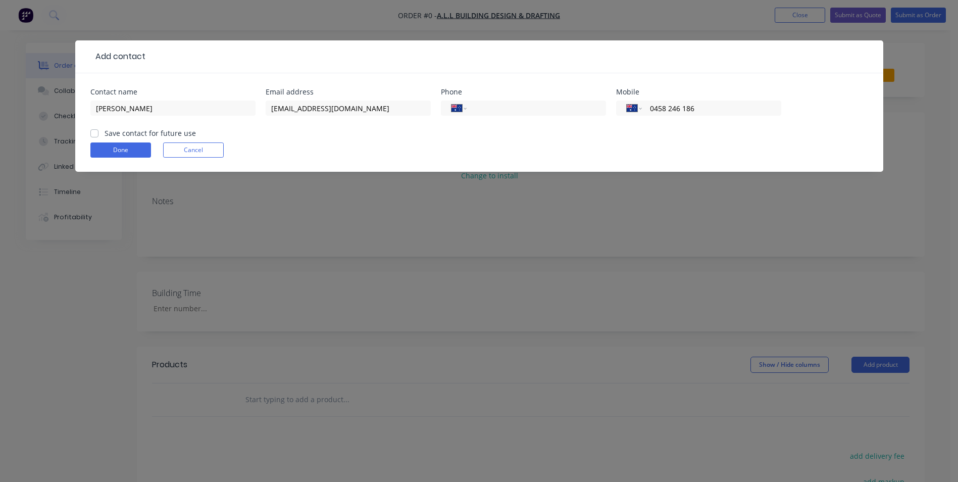
checkbox input "true"
click at [115, 147] on button "Done" at bounding box center [120, 149] width 61 height 15
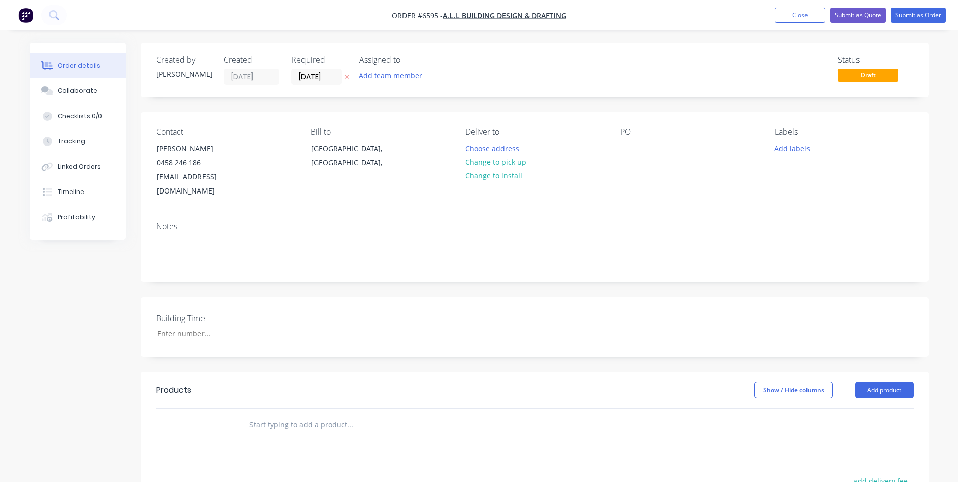
click at [267, 418] on input "text" at bounding box center [350, 425] width 202 height 20
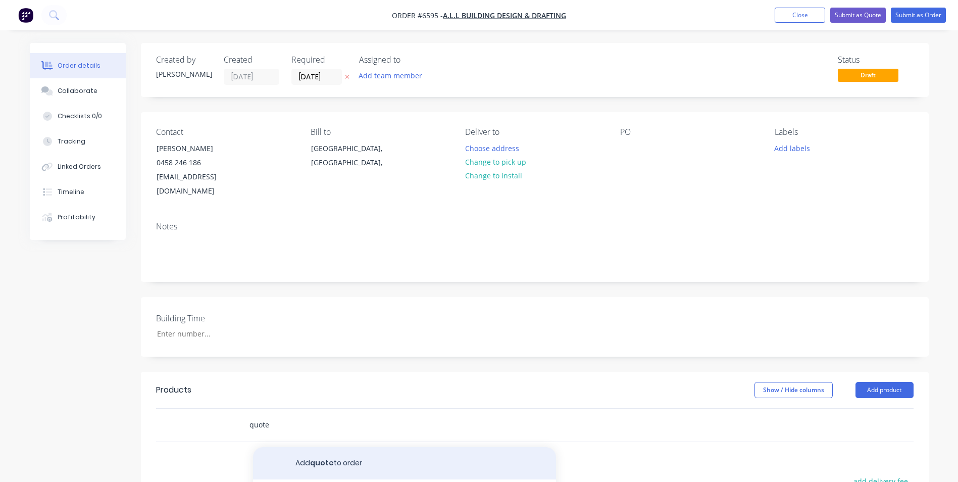
type input "quote"
click at [328, 447] on button "Add quote to order" at bounding box center [404, 463] width 303 height 32
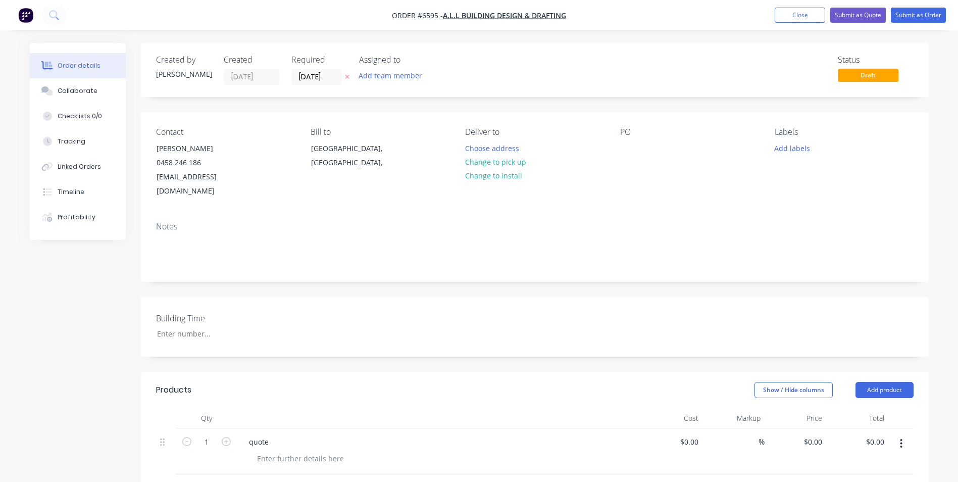
drag, startPoint x: 578, startPoint y: 17, endPoint x: 444, endPoint y: 7, distance: 134.2
click at [444, 7] on nav "Order #6595 - A.L.L BUILDING DESIGN & DRAFTING Add product Close Submit as Quot…" at bounding box center [479, 15] width 958 height 30
click at [627, 145] on div at bounding box center [628, 148] width 16 height 15
click at [662, 188] on div "Contact Adelaide Lacey 0458 246 186 a.l.l.designanddrafting1@gmail.com Bill to …" at bounding box center [535, 162] width 788 height 101
click at [93, 83] on button "Collaborate" at bounding box center [78, 90] width 96 height 25
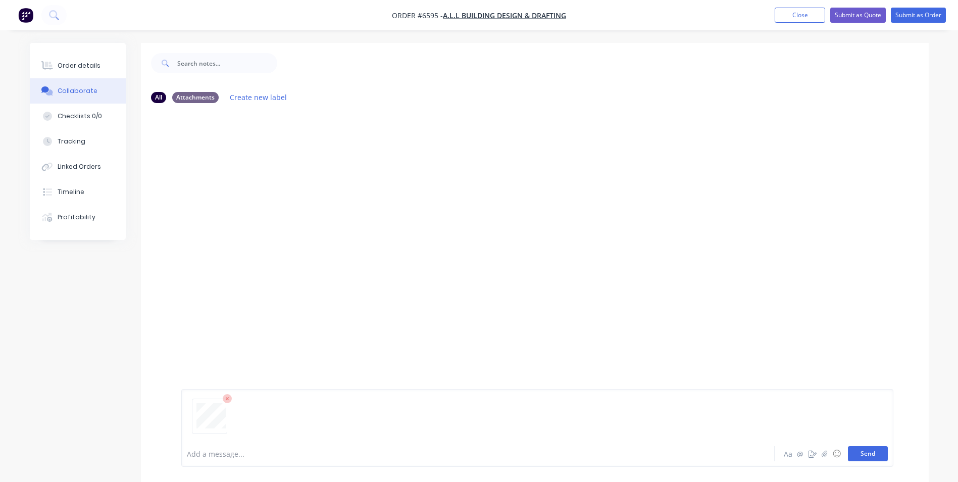
click at [871, 451] on button "Send" at bounding box center [868, 453] width 40 height 15
click at [865, 453] on button "Send" at bounding box center [868, 453] width 40 height 15
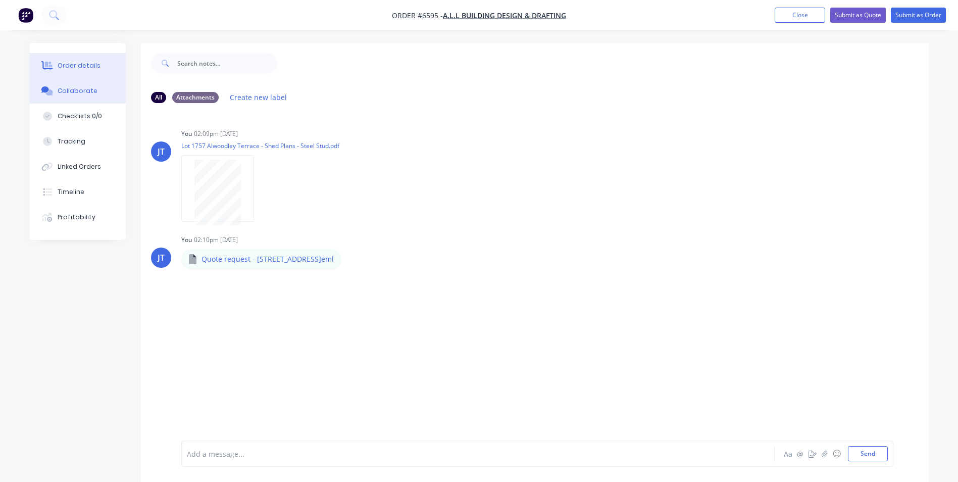
click at [94, 63] on div "Order details" at bounding box center [79, 65] width 43 height 9
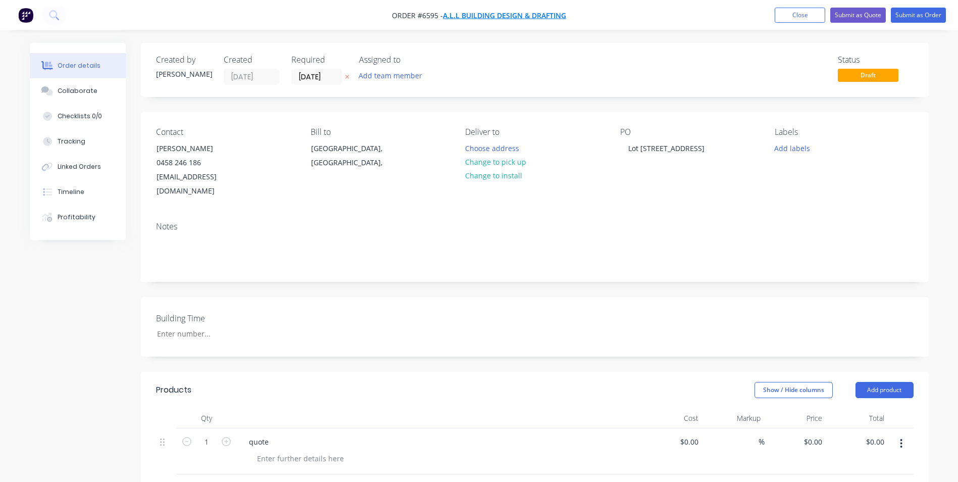
drag, startPoint x: 581, startPoint y: 18, endPoint x: 459, endPoint y: 13, distance: 122.3
click at [459, 13] on nav "Order #6595 - A.L.L BUILDING DESIGN & DRAFTING Add product Close Submit as Quot…" at bounding box center [479, 15] width 958 height 30
copy div "A.L.L BUILDING DESIGN & DRAFTING Add product Close Submit as Quote Submit as Or…"
click at [862, 13] on button "Submit as Quote" at bounding box center [858, 15] width 56 height 15
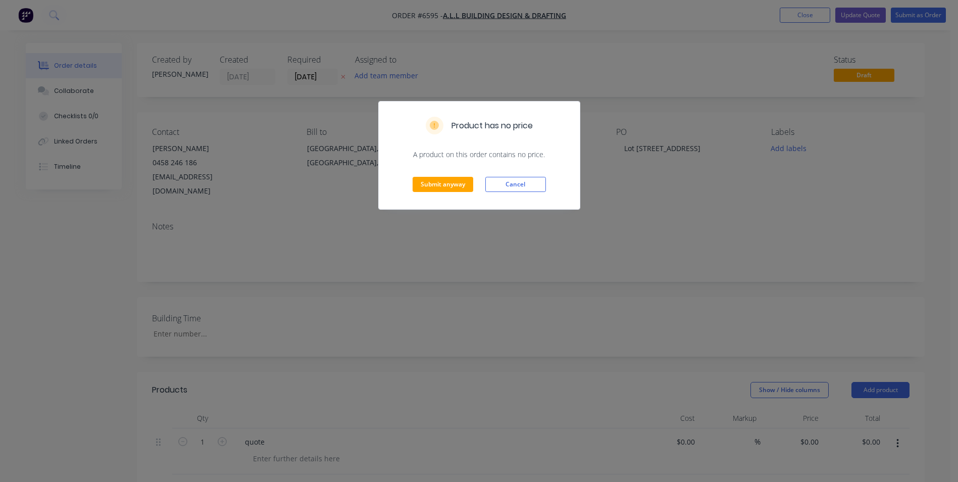
click at [442, 175] on div "Submit anyway Cancel" at bounding box center [479, 184] width 201 height 49
click at [442, 182] on button "Submit anyway" at bounding box center [443, 184] width 61 height 15
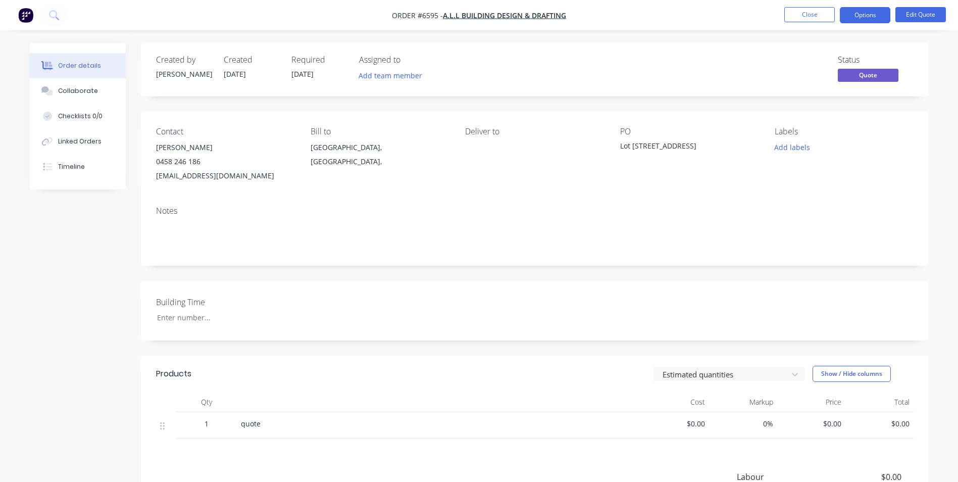
click at [428, 187] on div "Contact Adelaide Lacey 0458 246 186 a.l.l.designanddrafting1@gmail.com Bill to …" at bounding box center [535, 155] width 788 height 86
click at [805, 5] on nav "Order #6595 - A.L.L BUILDING DESIGN & DRAFTING Close Options Edit Quote" at bounding box center [479, 15] width 958 height 30
click at [807, 11] on button "Close" at bounding box center [809, 14] width 50 height 15
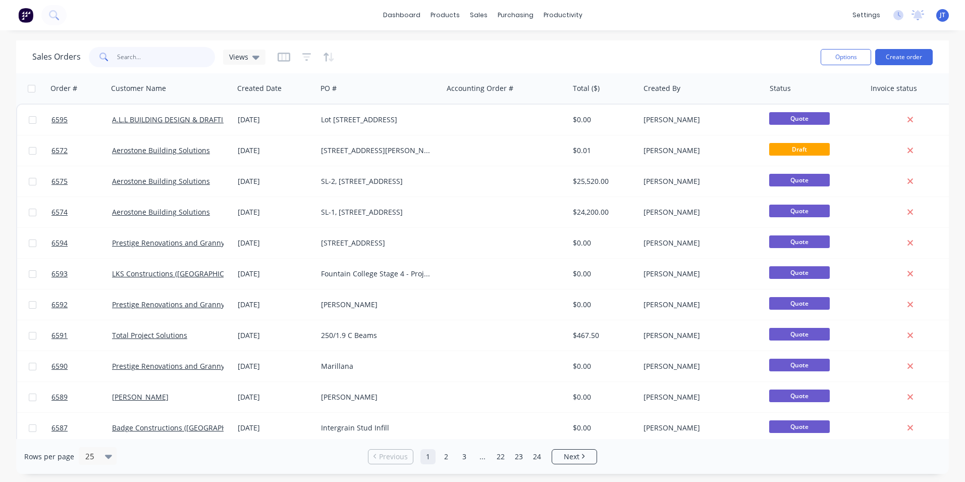
click at [143, 49] on input "text" at bounding box center [166, 57] width 98 height 20
type input "o"
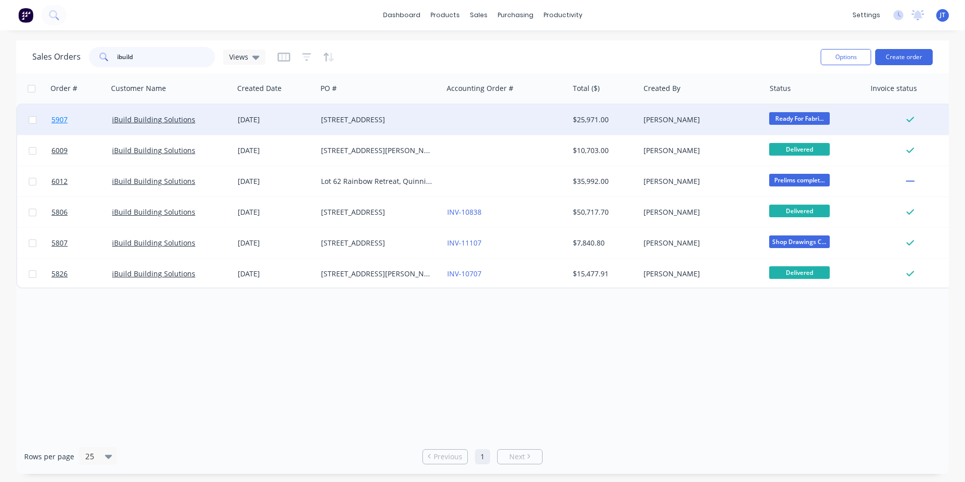
type input "ibuild"
click at [59, 118] on span "5907" at bounding box center [60, 120] width 16 height 10
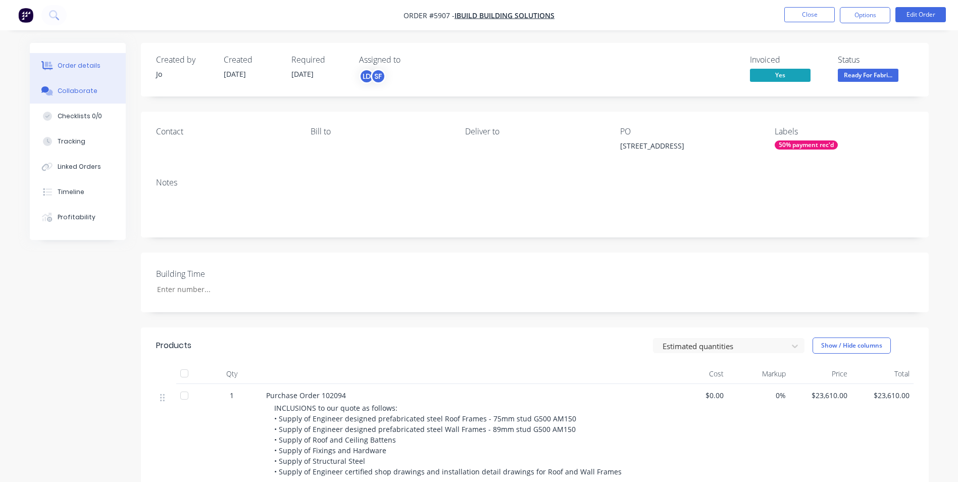
click at [74, 93] on div "Collaborate" at bounding box center [78, 90] width 40 height 9
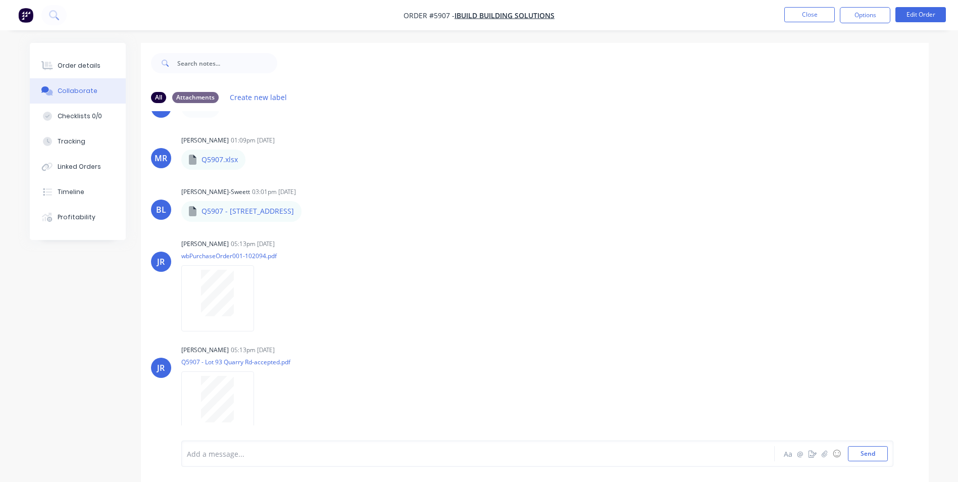
scroll to position [203, 0]
drag, startPoint x: 622, startPoint y: 325, endPoint x: 500, endPoint y: 311, distance: 123.0
click at [622, 325] on div "JR Jo Reeves 05:13pm 03/02/25 wbPurchaseOrder001-102094.pdf Labels Download Del…" at bounding box center [535, 280] width 788 height 91
click at [671, 313] on div "JR Jo Reeves 05:13pm 03/02/25 wbPurchaseOrder001-102094.pdf Labels Download Del…" at bounding box center [535, 280] width 788 height 91
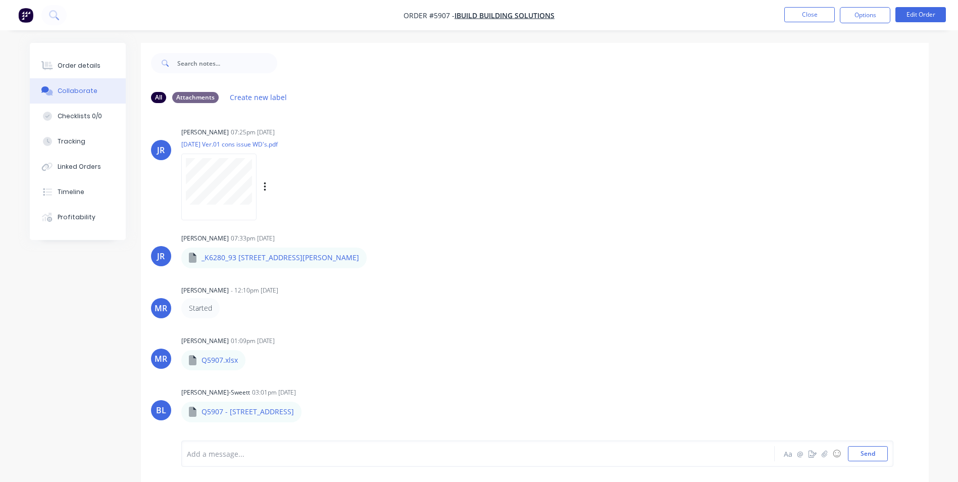
scroll to position [0, 0]
click at [466, 218] on div "JR Jo Reeves 07:25pm 06/01/25 09.10.24 Ver.01 cons issue WD's.pdf Labels Downlo…" at bounding box center [535, 275] width 788 height 329
click at [579, 211] on div "JR Jo Reeves 07:25pm 06/01/25 09.10.24 Ver.01 cons issue WD's.pdf Labels Downlo…" at bounding box center [535, 171] width 788 height 91
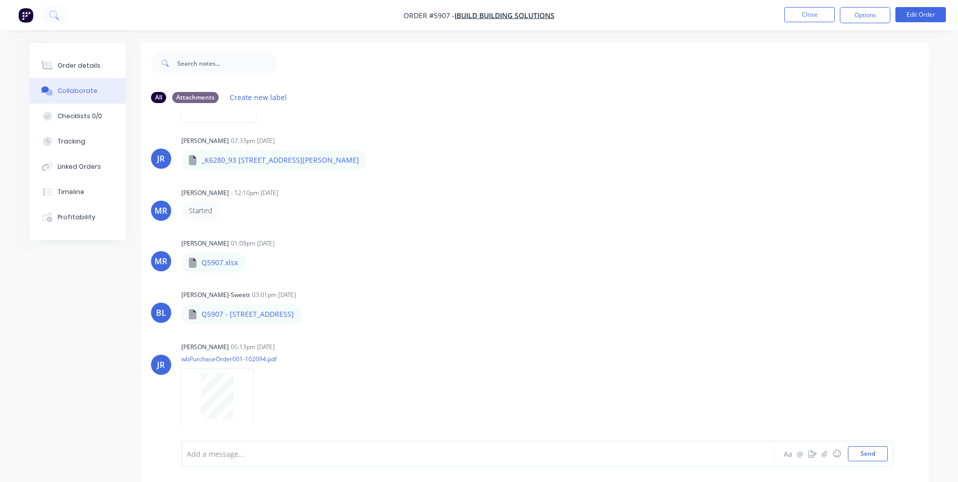
scroll to position [203, 0]
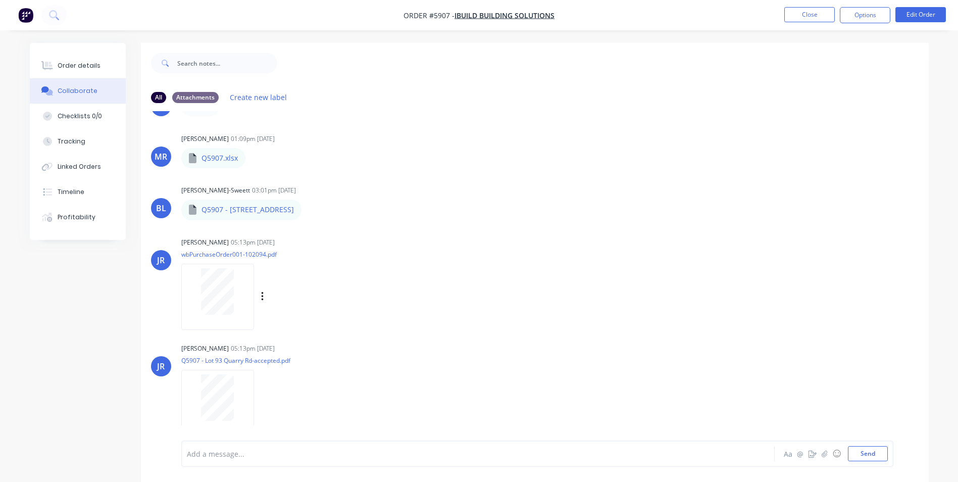
click at [665, 309] on div "JR Jo Reeves 05:13pm 03/02/25 wbPurchaseOrder001-102094.pdf Labels Download Del…" at bounding box center [535, 280] width 788 height 91
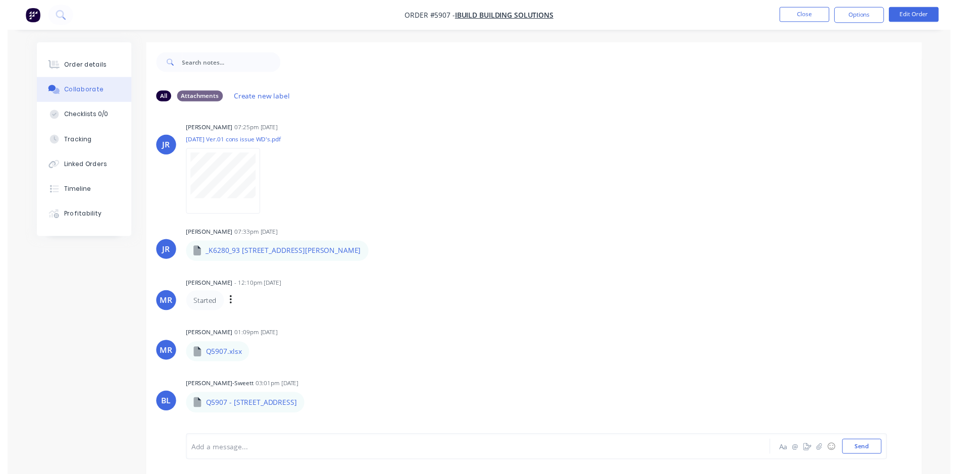
scroll to position [0, 0]
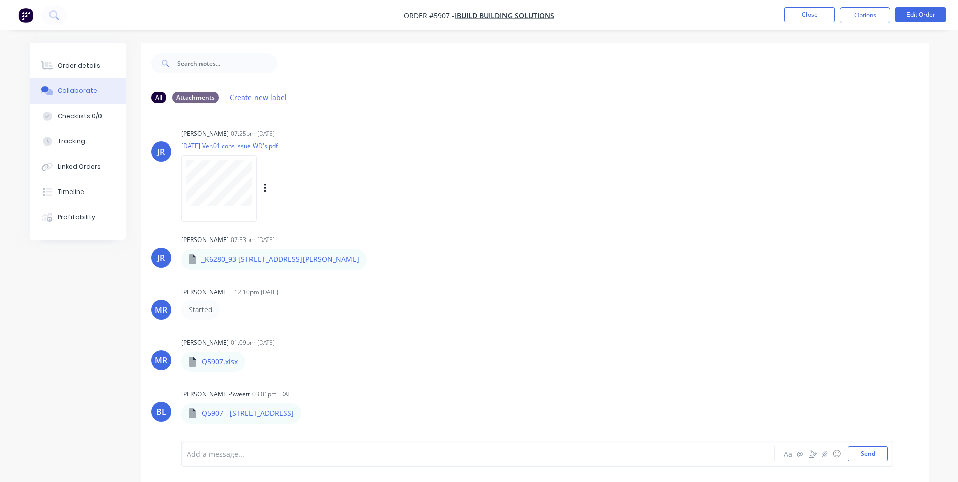
click at [530, 134] on div "JR Jo Reeves 07:25pm 06/01/25 09.10.24 Ver.01 cons issue WD's.pdf Labels Downlo…" at bounding box center [535, 171] width 788 height 91
click at [793, 18] on button "Close" at bounding box center [809, 14] width 50 height 15
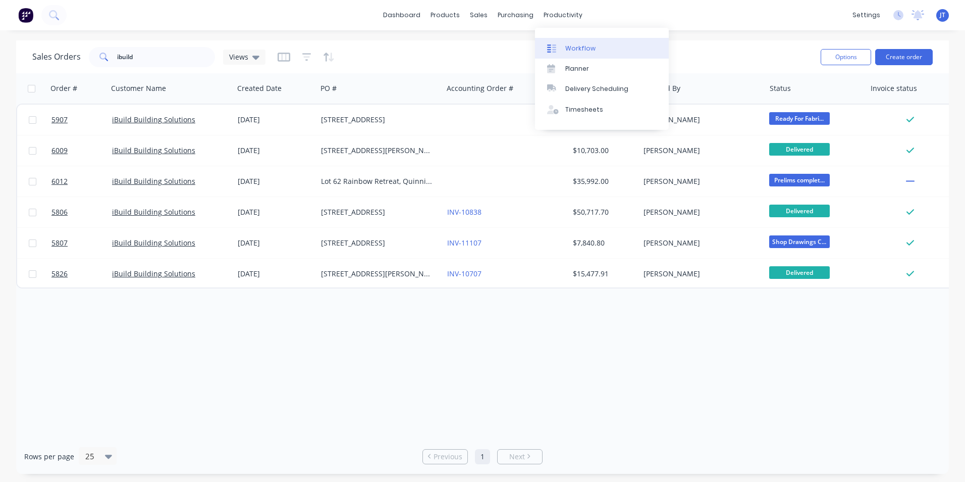
click at [576, 48] on div "Workflow" at bounding box center [581, 48] width 30 height 9
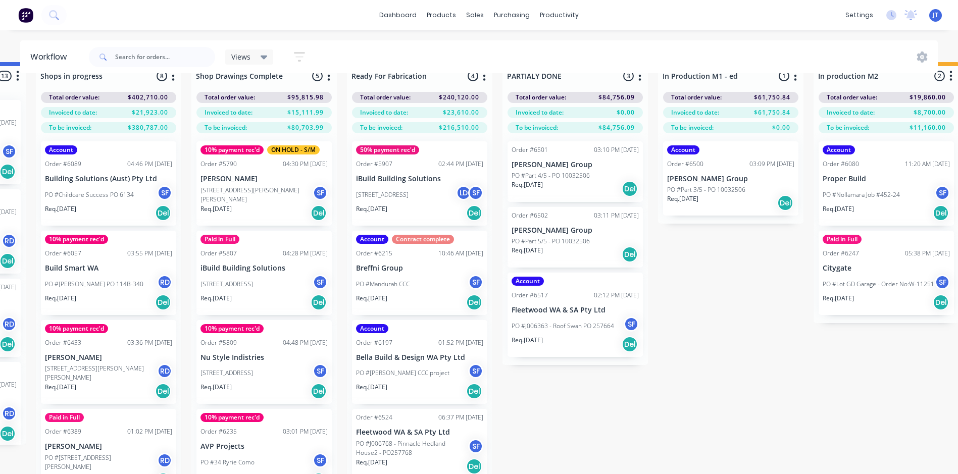
scroll to position [43, 1075]
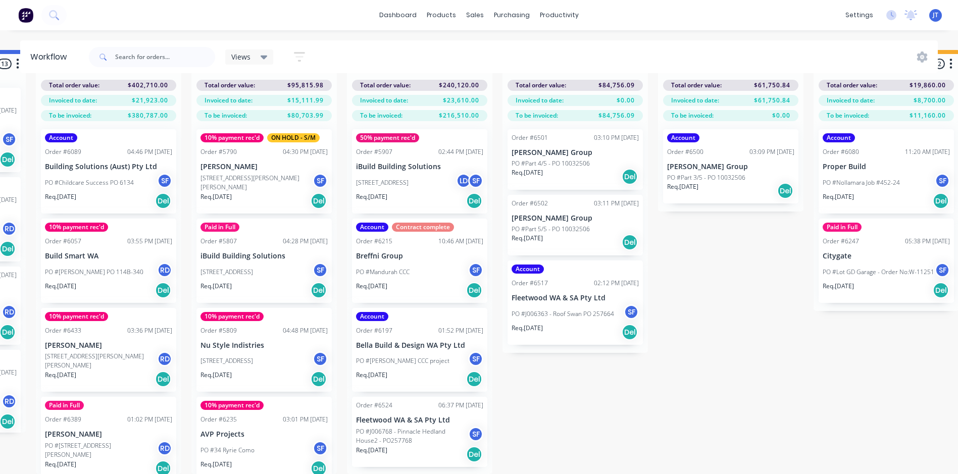
click at [726, 412] on div "Submitted 2 Status colour #273444 hex #273444 Save Cancel Summaries Total order…" at bounding box center [199, 262] width 2563 height 424
drag, startPoint x: 691, startPoint y: 427, endPoint x: 611, endPoint y: 440, distance: 81.4
click at [690, 428] on div "Submitted 2 Status colour #273444 hex #273444 Save Cancel Summaries Total order…" at bounding box center [199, 262] width 2563 height 424
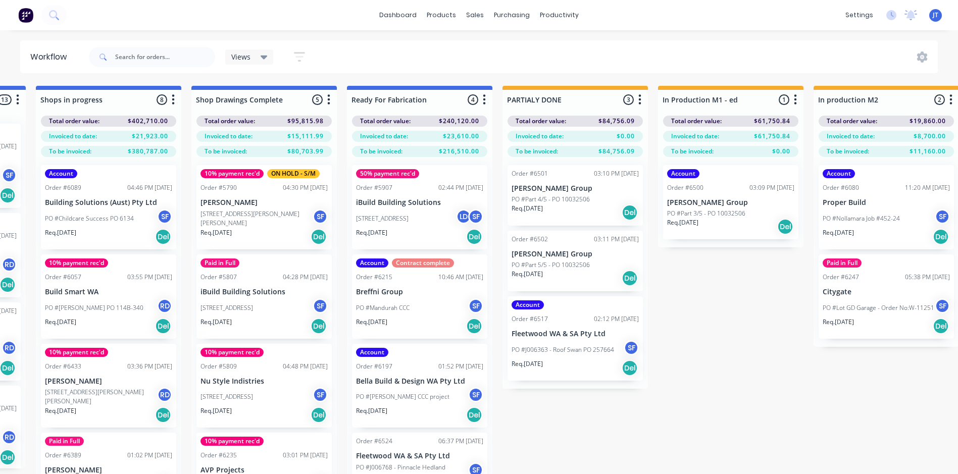
click at [289, 200] on p "[PERSON_NAME]" at bounding box center [263, 202] width 127 height 9
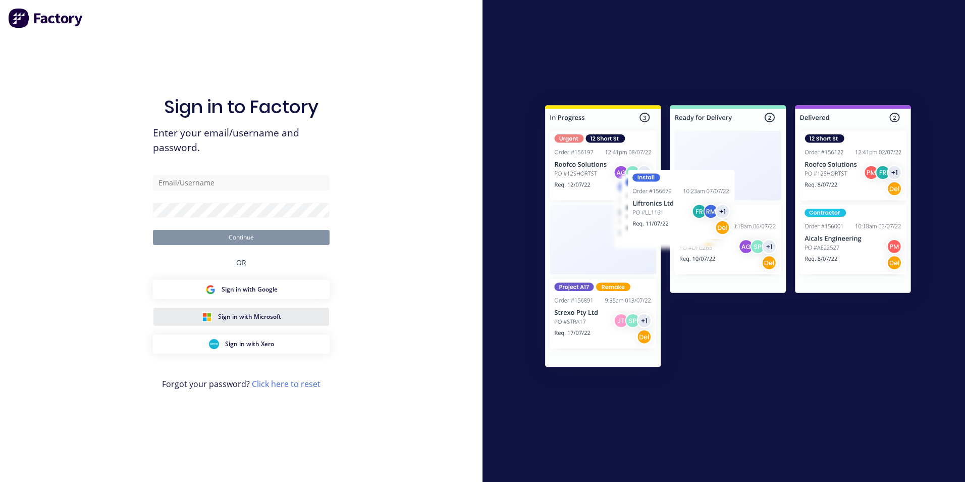
click at [243, 312] on div "Sign in with Microsoft" at bounding box center [241, 317] width 79 height 10
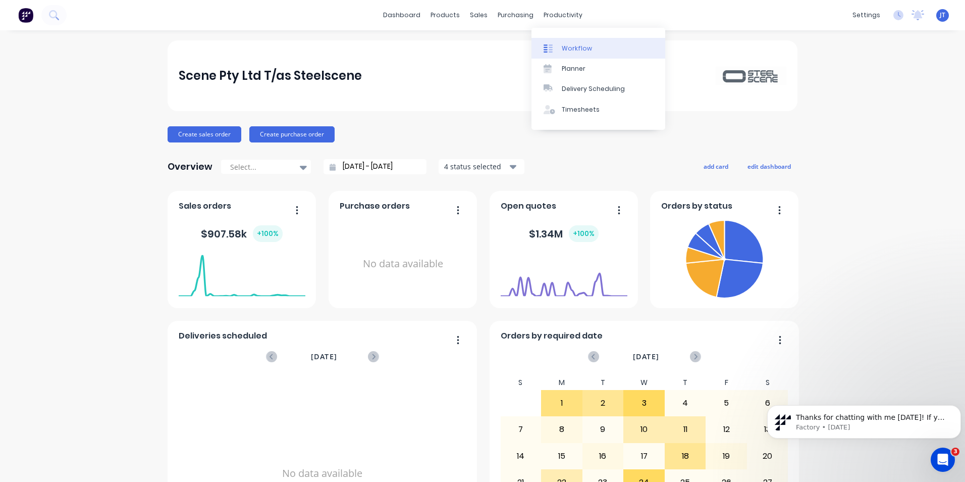
click at [571, 46] on div "Workflow" at bounding box center [577, 48] width 30 height 9
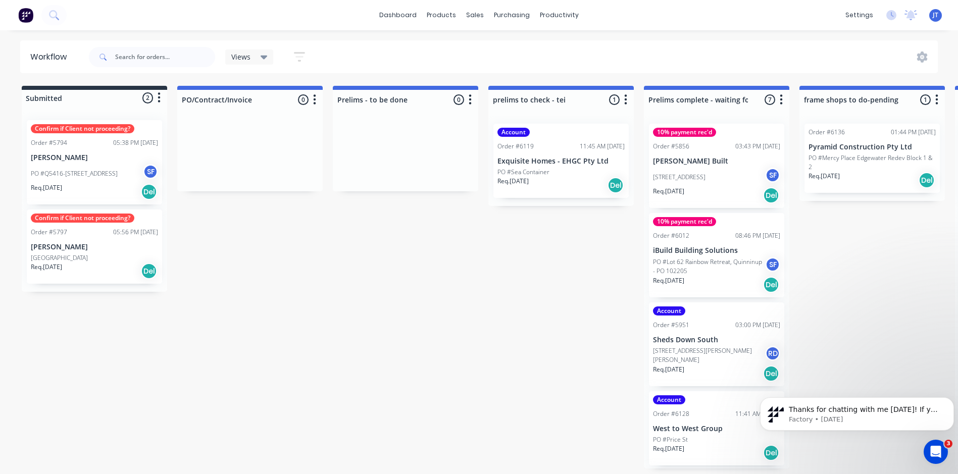
click at [716, 159] on p "[PERSON_NAME] Built" at bounding box center [716, 161] width 127 height 9
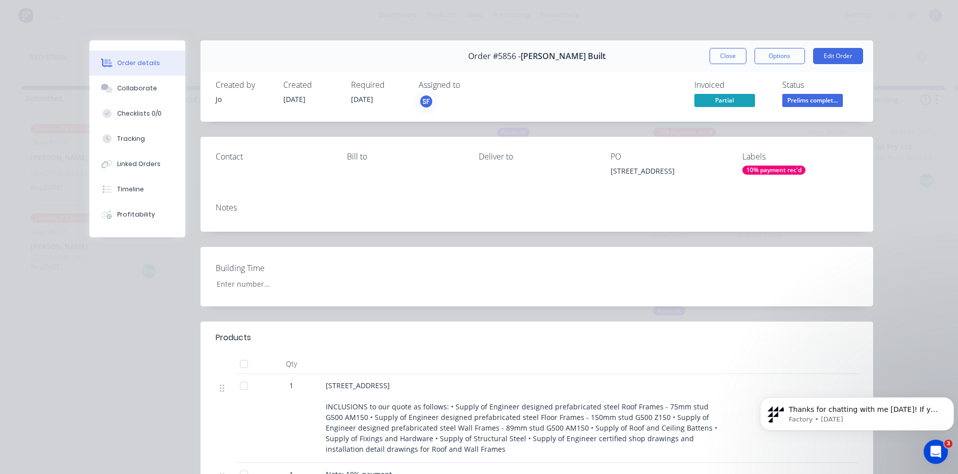
click at [759, 180] on div "Labels 10% payment rec'd" at bounding box center [800, 166] width 116 height 28
click at [767, 159] on div "Labels" at bounding box center [800, 157] width 116 height 10
click at [813, 56] on button "Edit Order" at bounding box center [838, 56] width 50 height 16
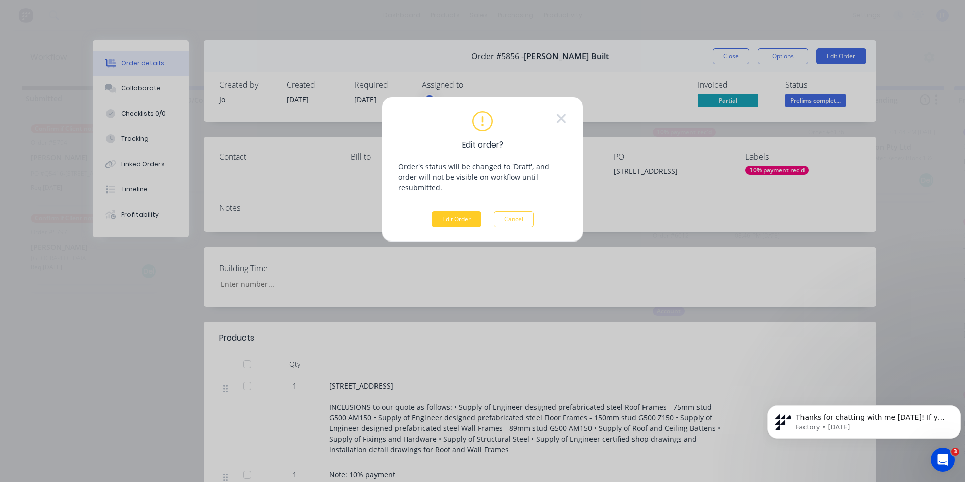
click at [460, 211] on button "Edit Order" at bounding box center [457, 219] width 50 height 16
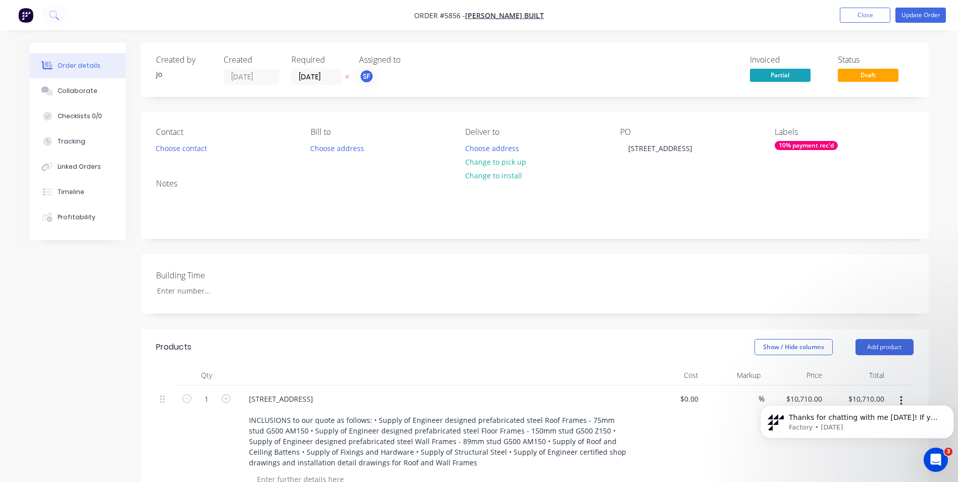
click at [826, 145] on div "10% payment rec'd" at bounding box center [806, 145] width 63 height 9
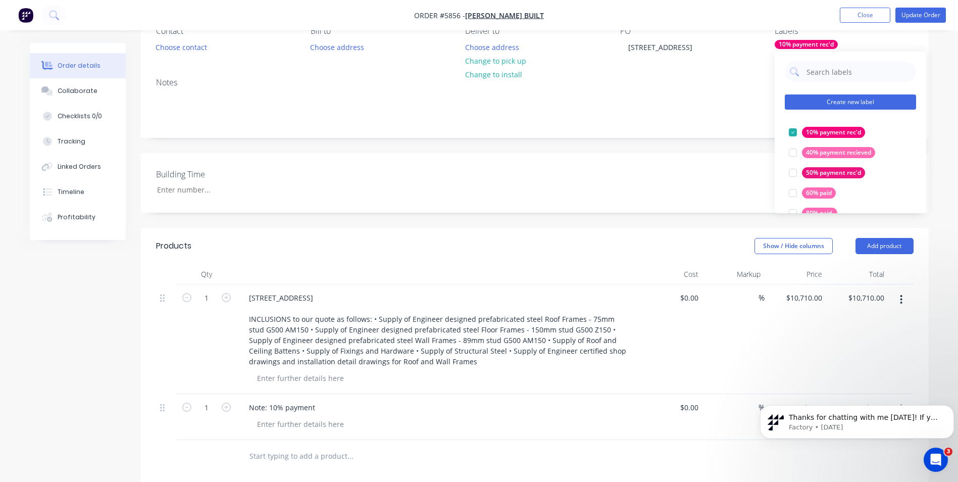
click at [856, 103] on button "Create new label" at bounding box center [850, 101] width 131 height 15
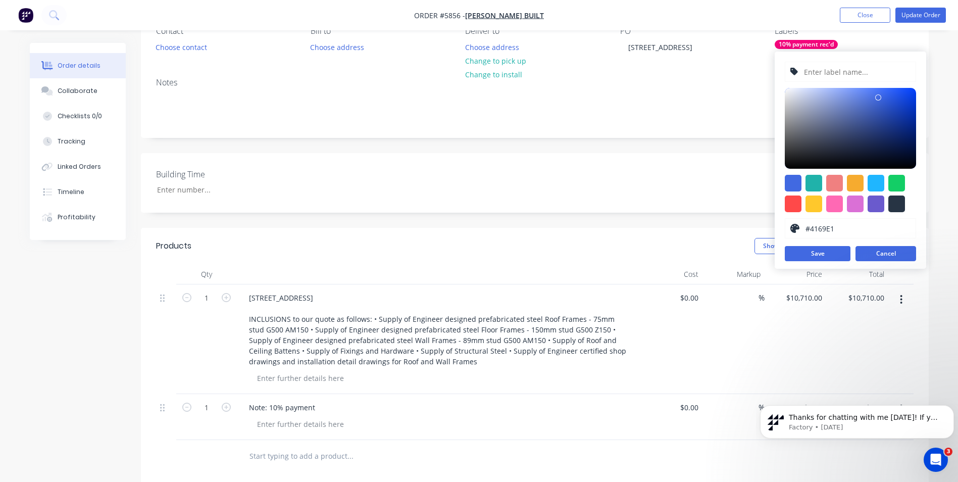
click at [881, 250] on button "Cancel" at bounding box center [885, 253] width 61 height 15
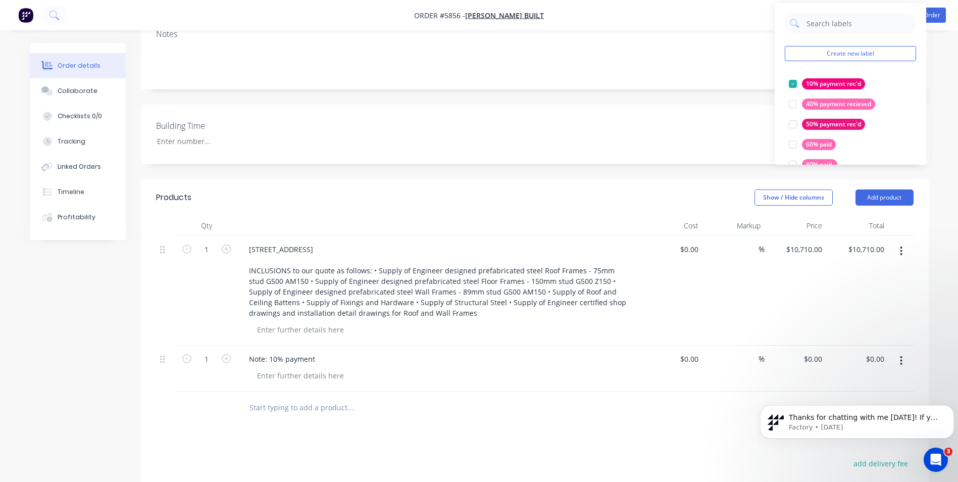
scroll to position [101, 0]
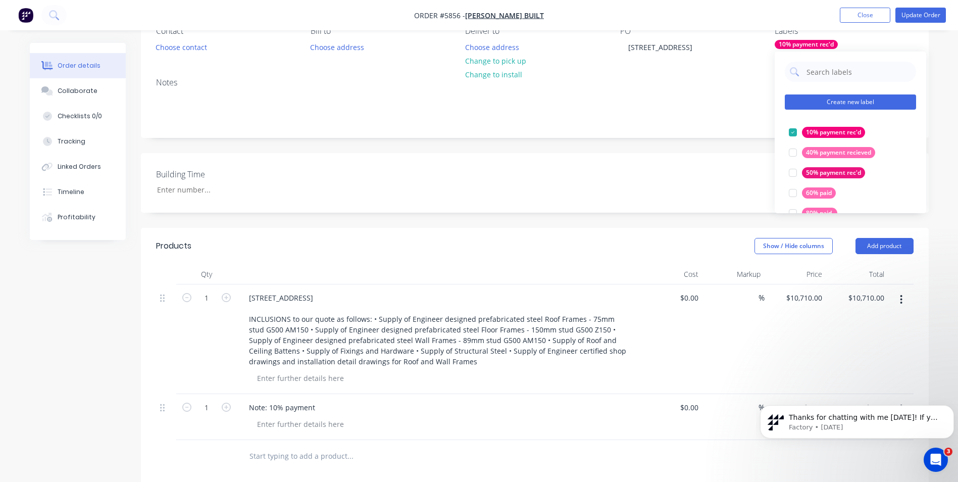
click at [857, 99] on button "Create new label" at bounding box center [850, 101] width 131 height 15
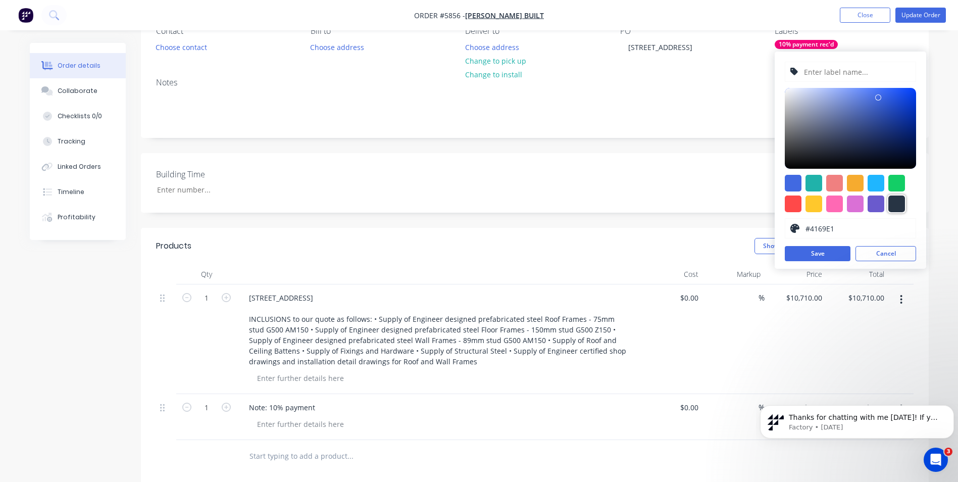
click at [900, 202] on div at bounding box center [896, 203] width 17 height 17
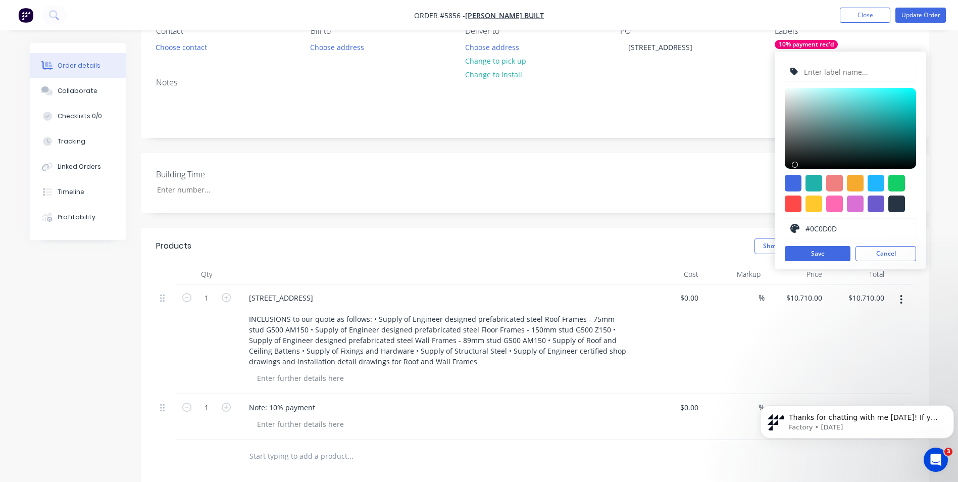
type input "#0B0B0B"
drag, startPoint x: 839, startPoint y: 143, endPoint x: 790, endPoint y: 165, distance: 53.6
click at [790, 165] on div at bounding box center [850, 128] width 131 height 81
click at [812, 254] on button "Save" at bounding box center [818, 253] width 66 height 15
click at [831, 73] on input "text" at bounding box center [857, 71] width 108 height 19
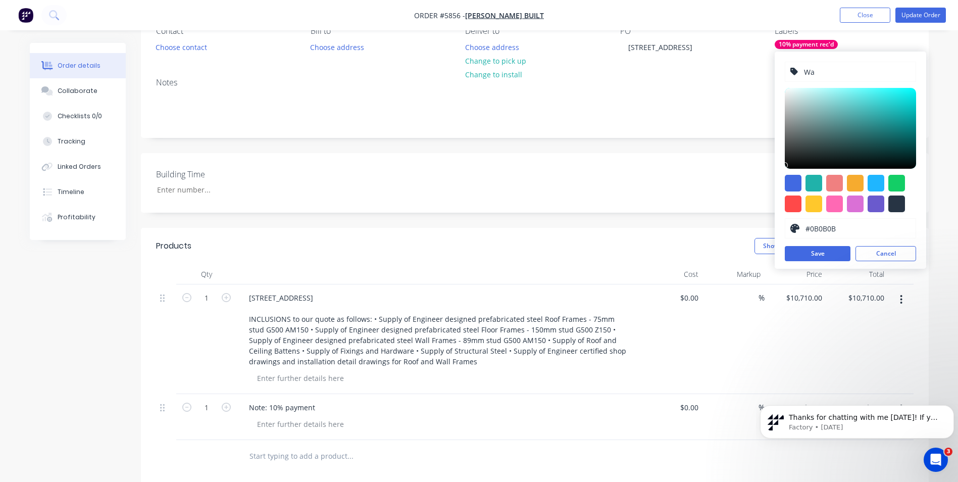
type input "W"
click at [872, 249] on button "Cancel" at bounding box center [885, 253] width 61 height 15
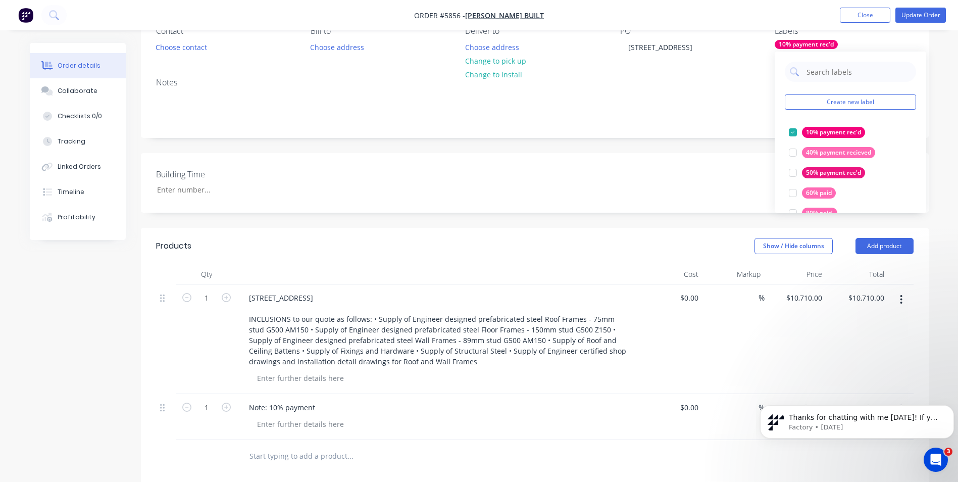
click at [634, 163] on div "Created by [PERSON_NAME] Created [DATE] Required [DATE] Assigned to SF Invoiced…" at bounding box center [535, 328] width 788 height 773
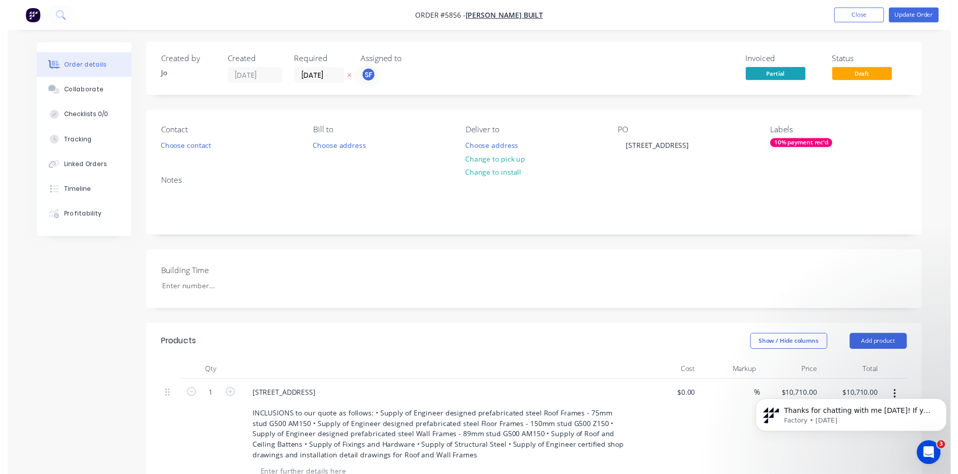
scroll to position [0, 0]
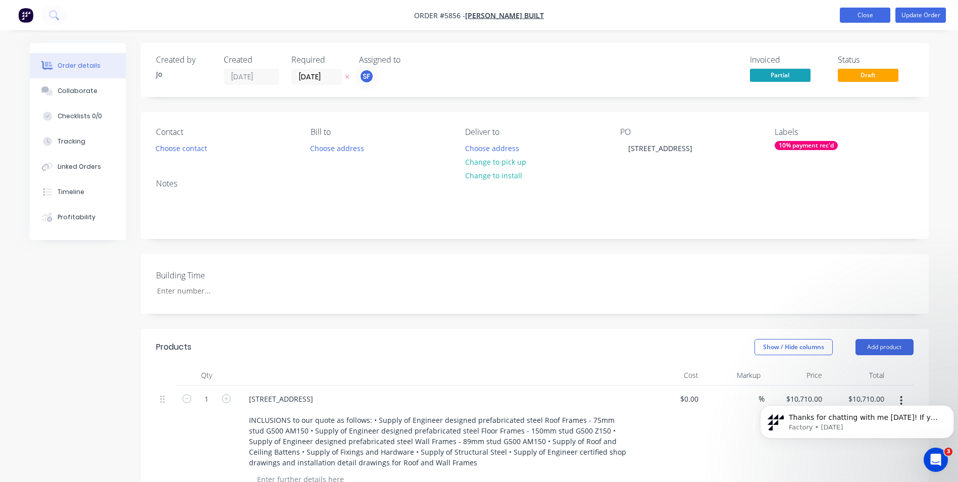
click at [867, 11] on button "Close" at bounding box center [865, 15] width 50 height 15
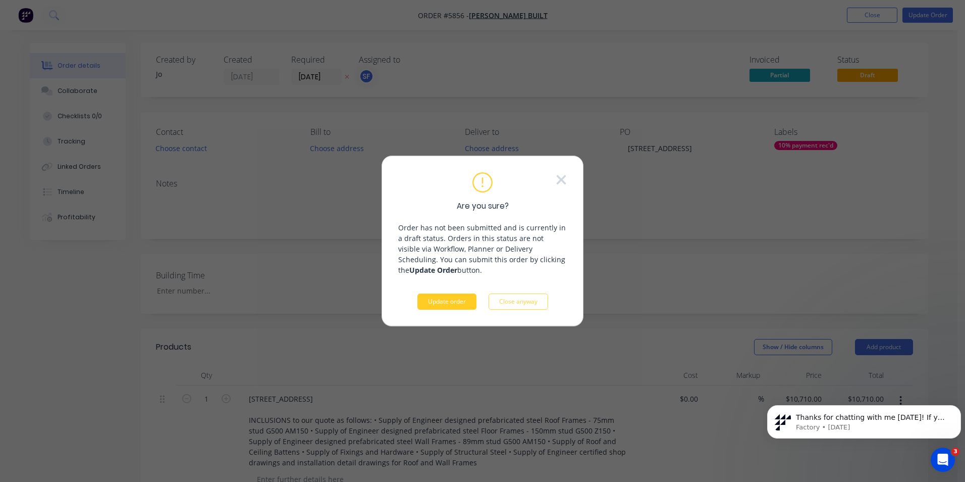
click at [446, 302] on button "Update order" at bounding box center [447, 301] width 59 height 16
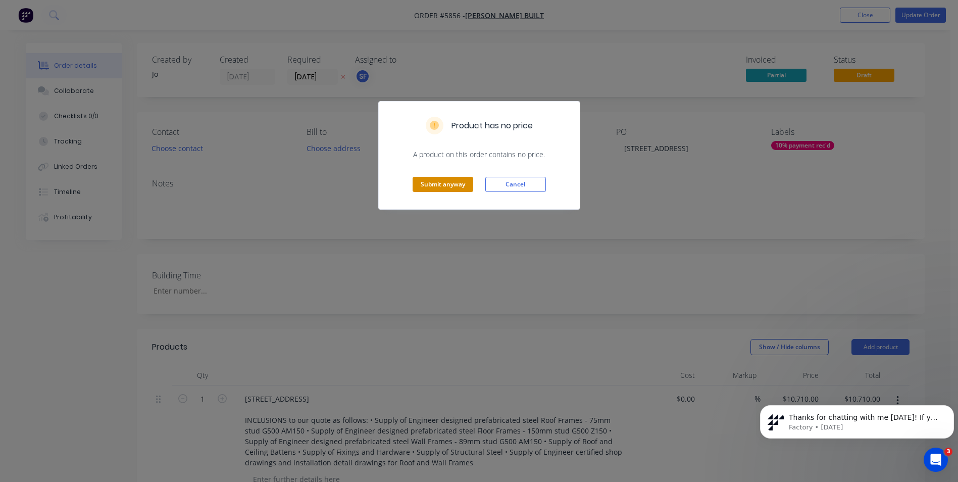
click at [440, 180] on button "Submit anyway" at bounding box center [443, 184] width 61 height 15
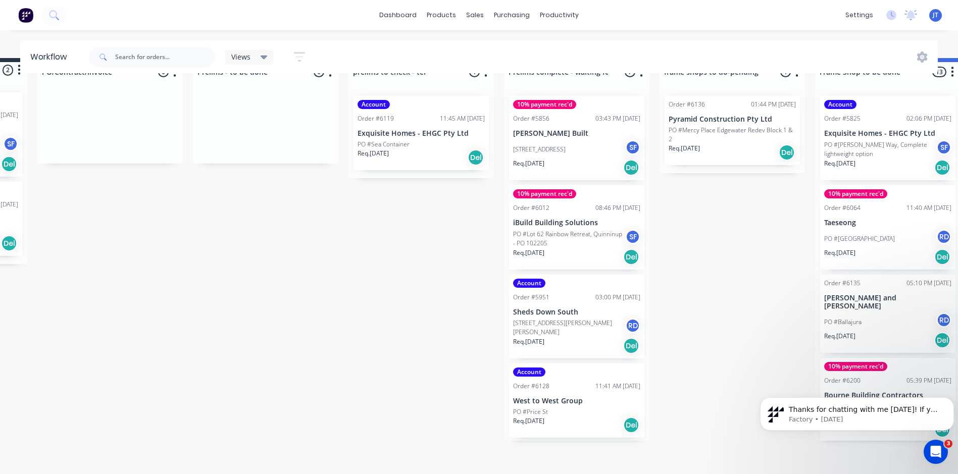
scroll to position [43, 140]
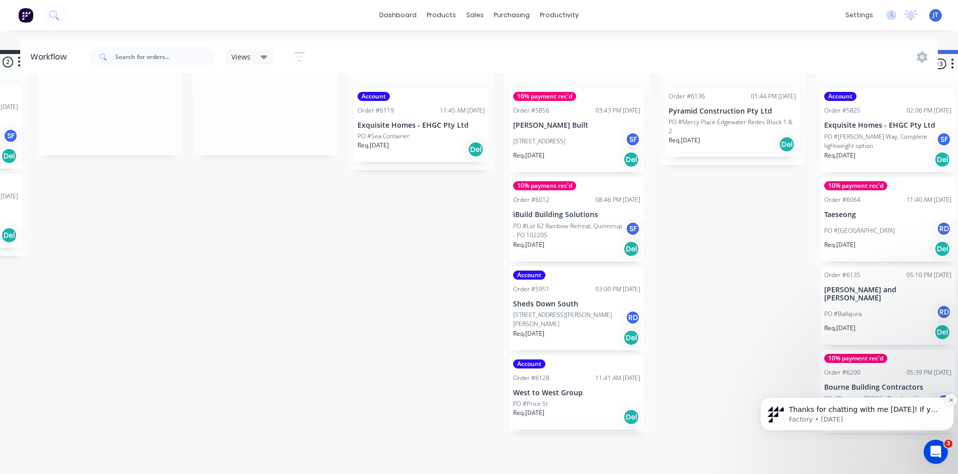
click at [949, 401] on icon "Dismiss notification" at bounding box center [951, 400] width 6 height 6
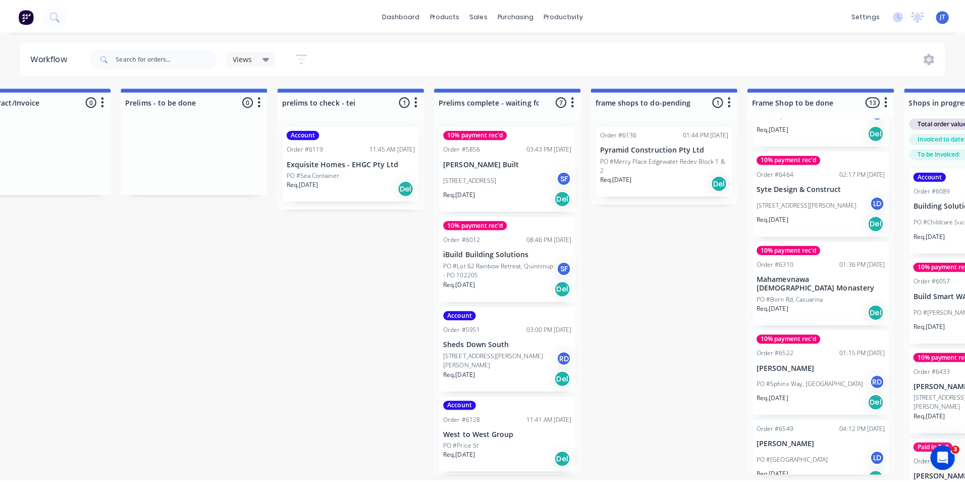
scroll to position [0, 0]
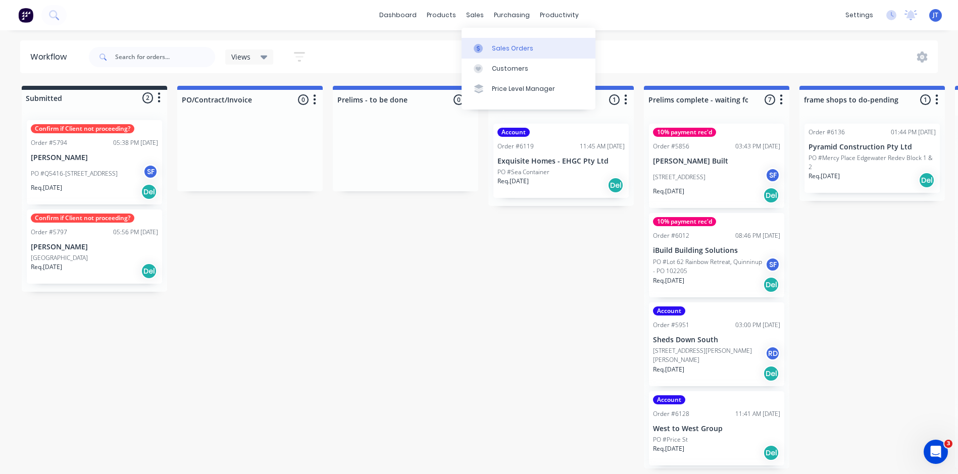
click at [502, 47] on div "Sales Orders" at bounding box center [512, 48] width 41 height 9
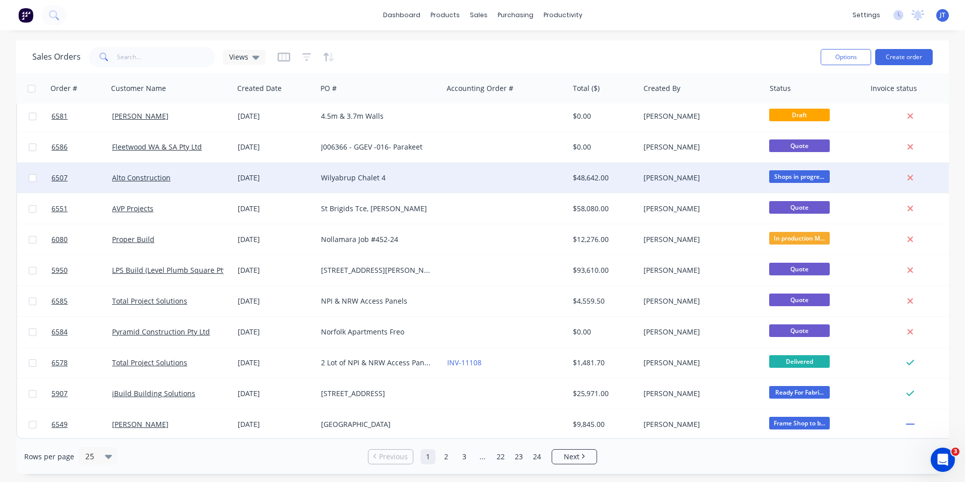
scroll to position [440, 0]
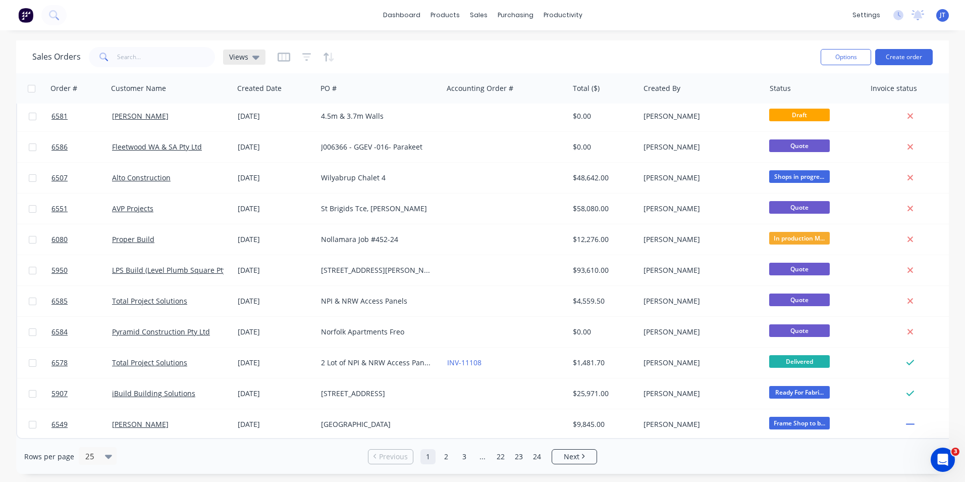
click at [257, 53] on icon at bounding box center [255, 57] width 7 height 11
click at [267, 186] on button "Quotes" at bounding box center [283, 184] width 115 height 12
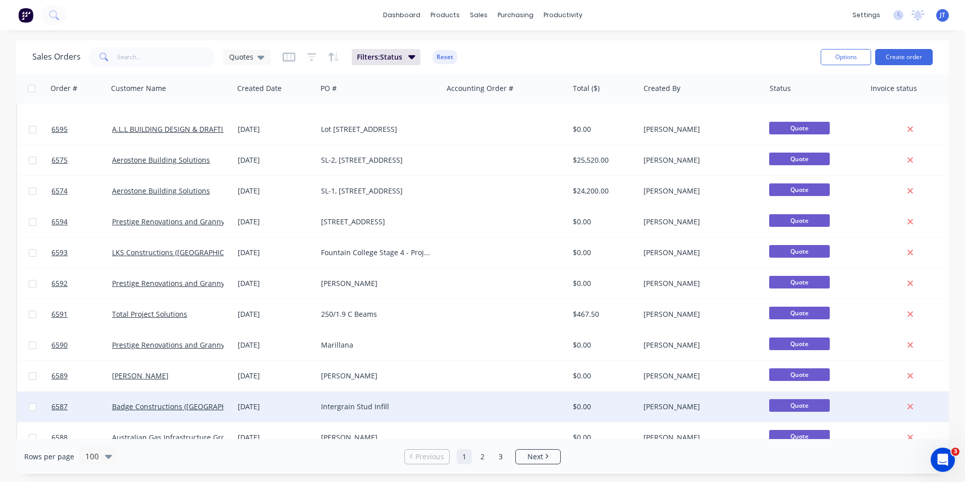
scroll to position [0, 0]
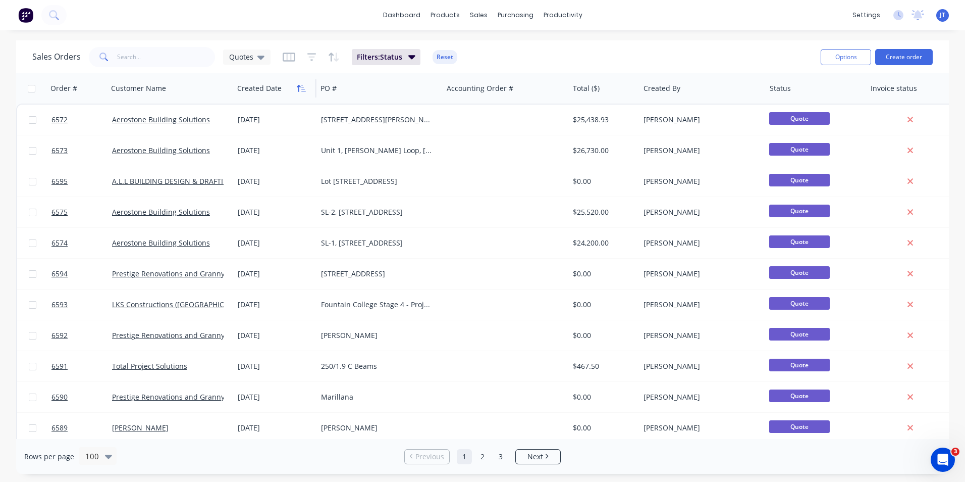
click at [296, 90] on button "button" at bounding box center [301, 88] width 15 height 15
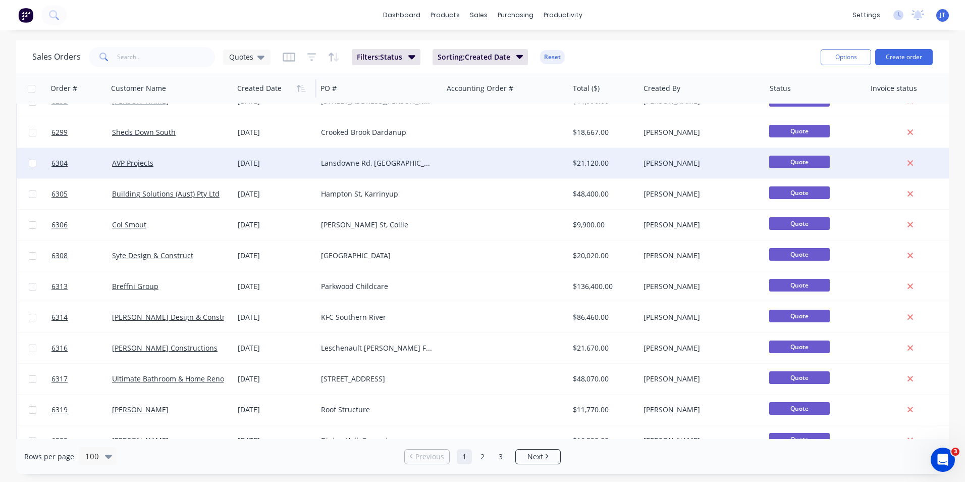
scroll to position [2750, 0]
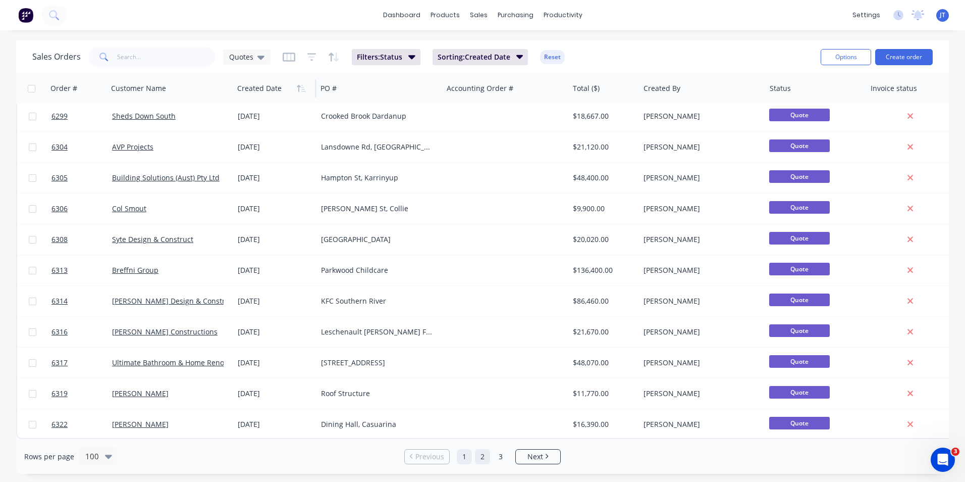
click at [485, 457] on link "2" at bounding box center [482, 456] width 15 height 15
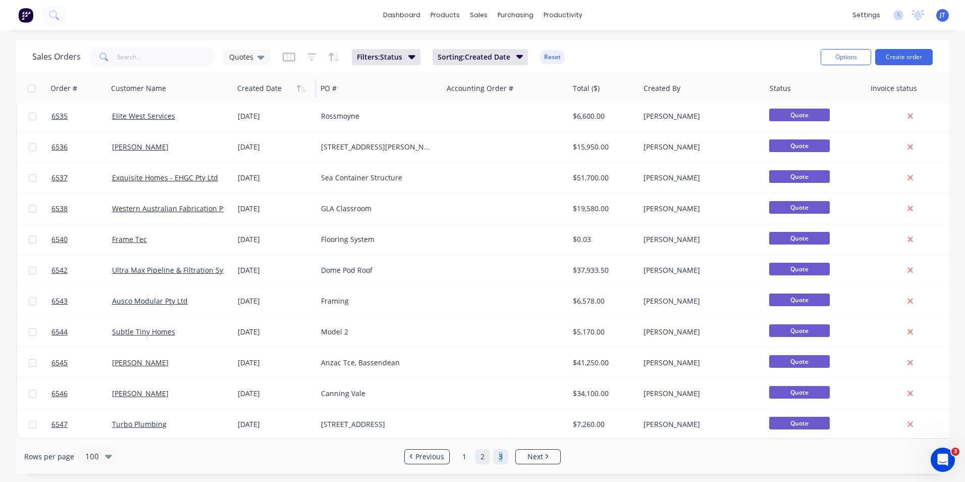
click at [500, 456] on link "3" at bounding box center [500, 456] width 15 height 15
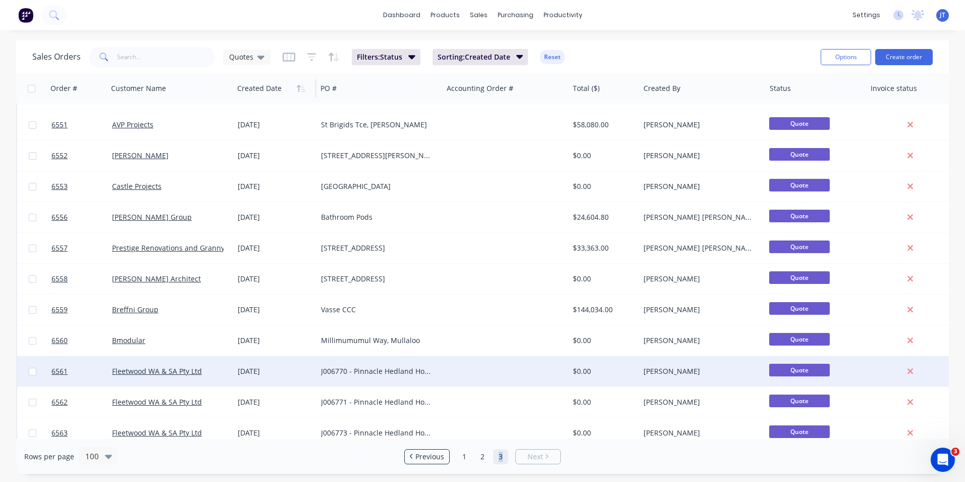
scroll to position [0, 0]
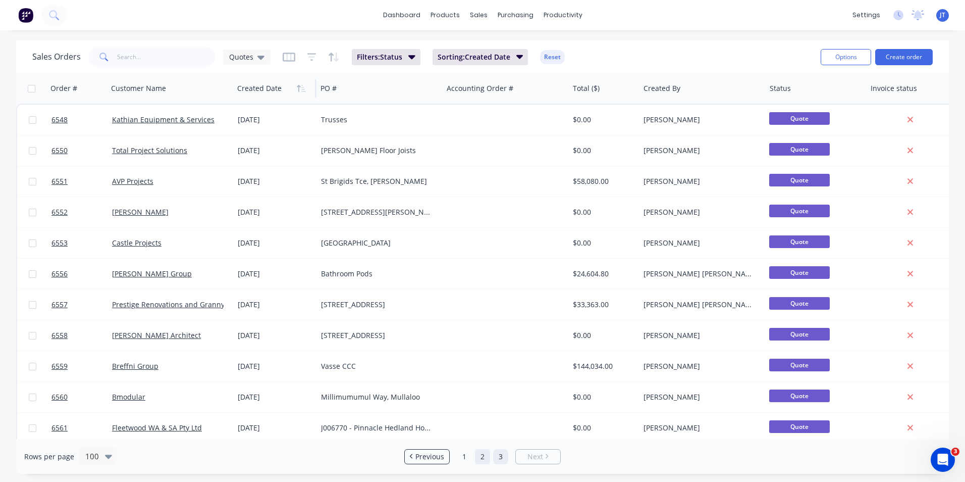
click at [484, 457] on link "2" at bounding box center [482, 456] width 15 height 15
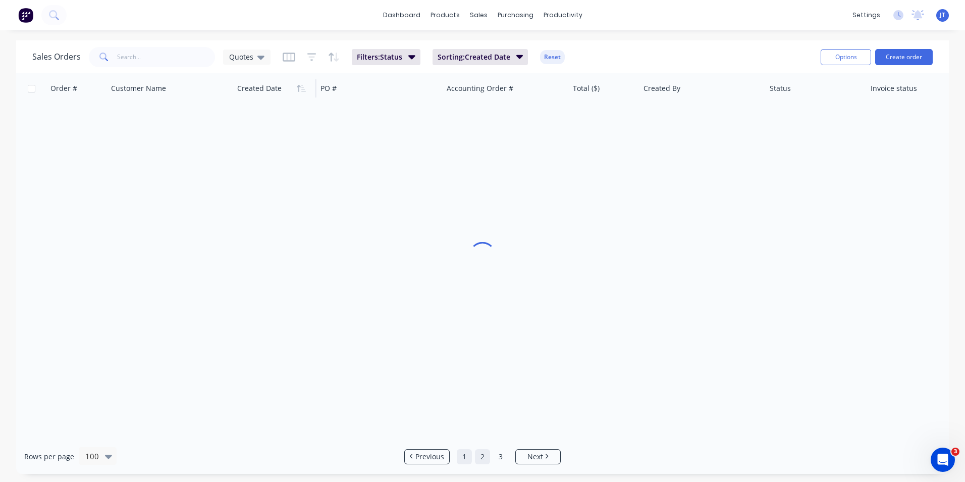
click at [464, 457] on link "1" at bounding box center [464, 456] width 15 height 15
